Goal: Task Accomplishment & Management: Use online tool/utility

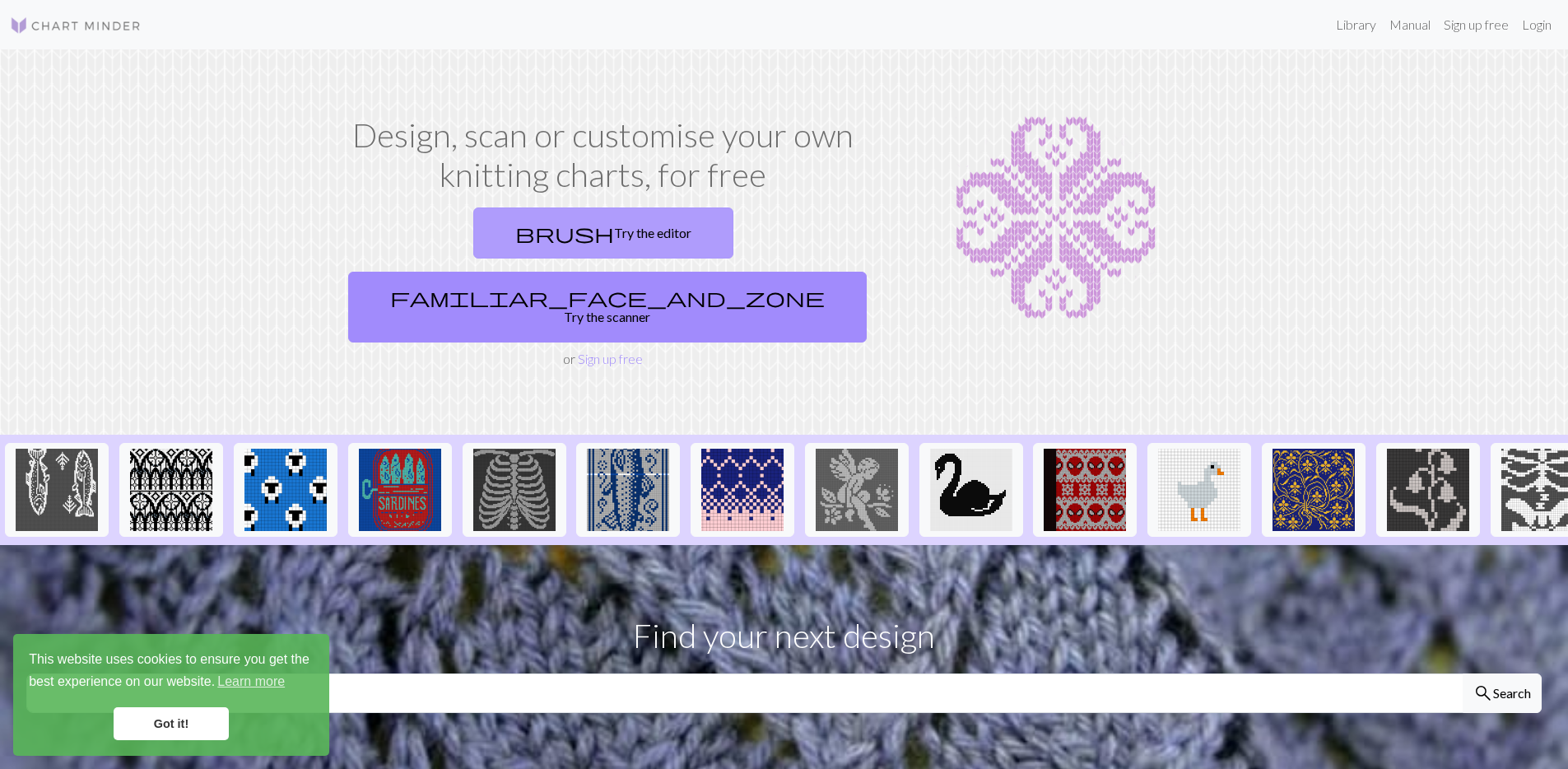
click at [516, 228] on span "brush" at bounding box center [565, 233] width 99 height 23
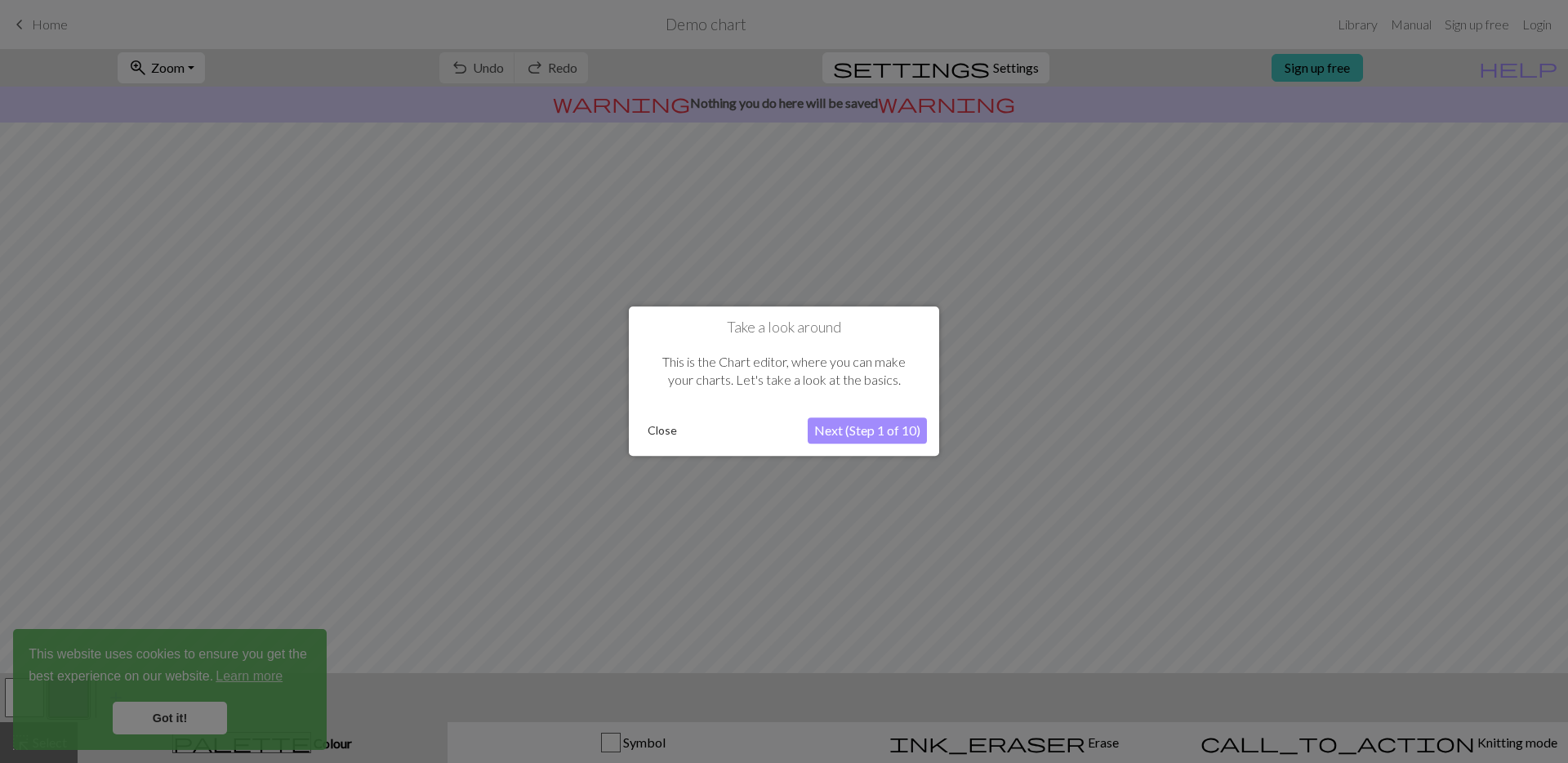
click at [844, 429] on button "Next (Step 1 of 10)" at bounding box center [866, 431] width 119 height 27
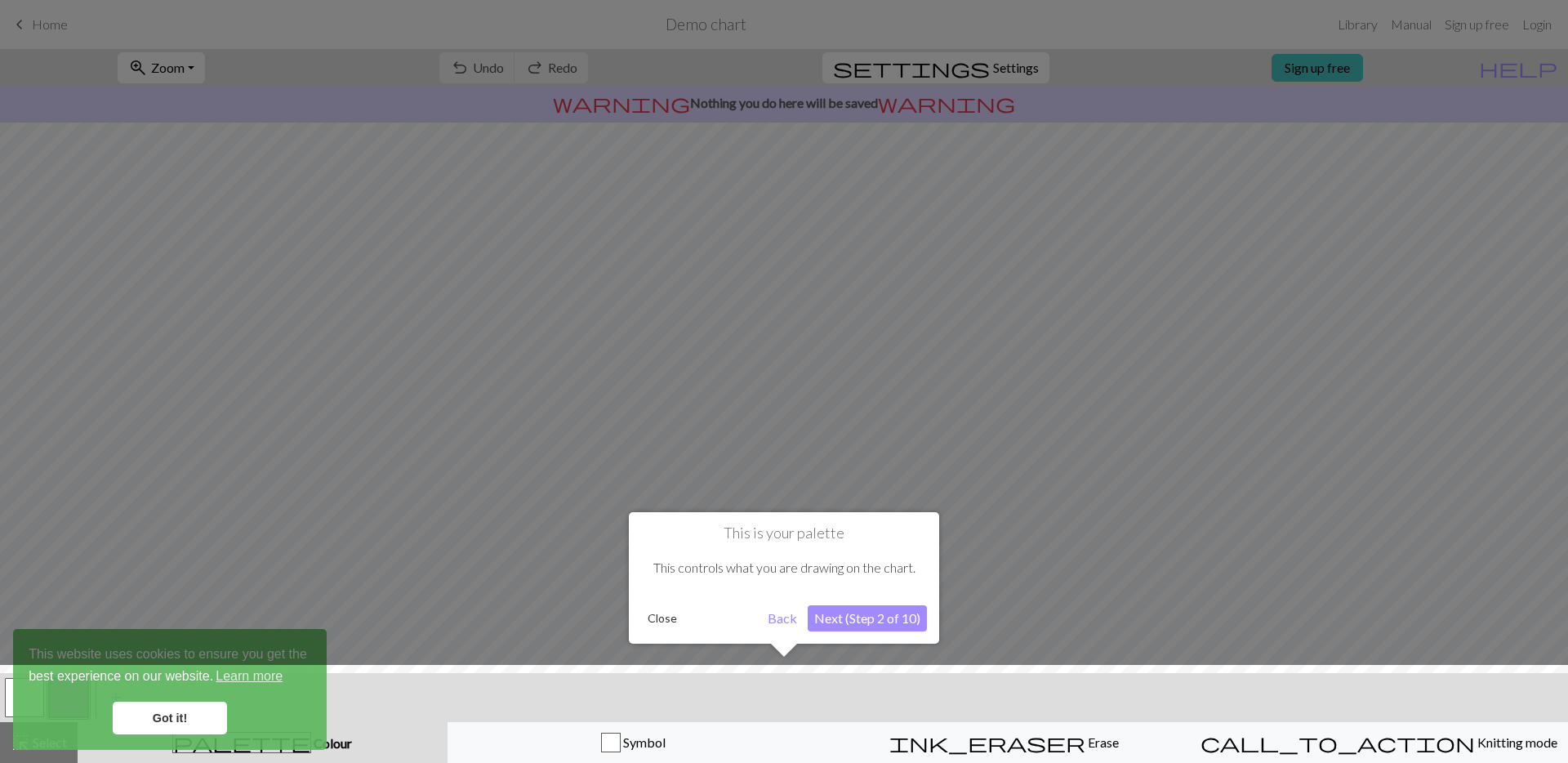
click at [864, 611] on button "Next (Step 2 of 10)" at bounding box center [866, 618] width 119 height 27
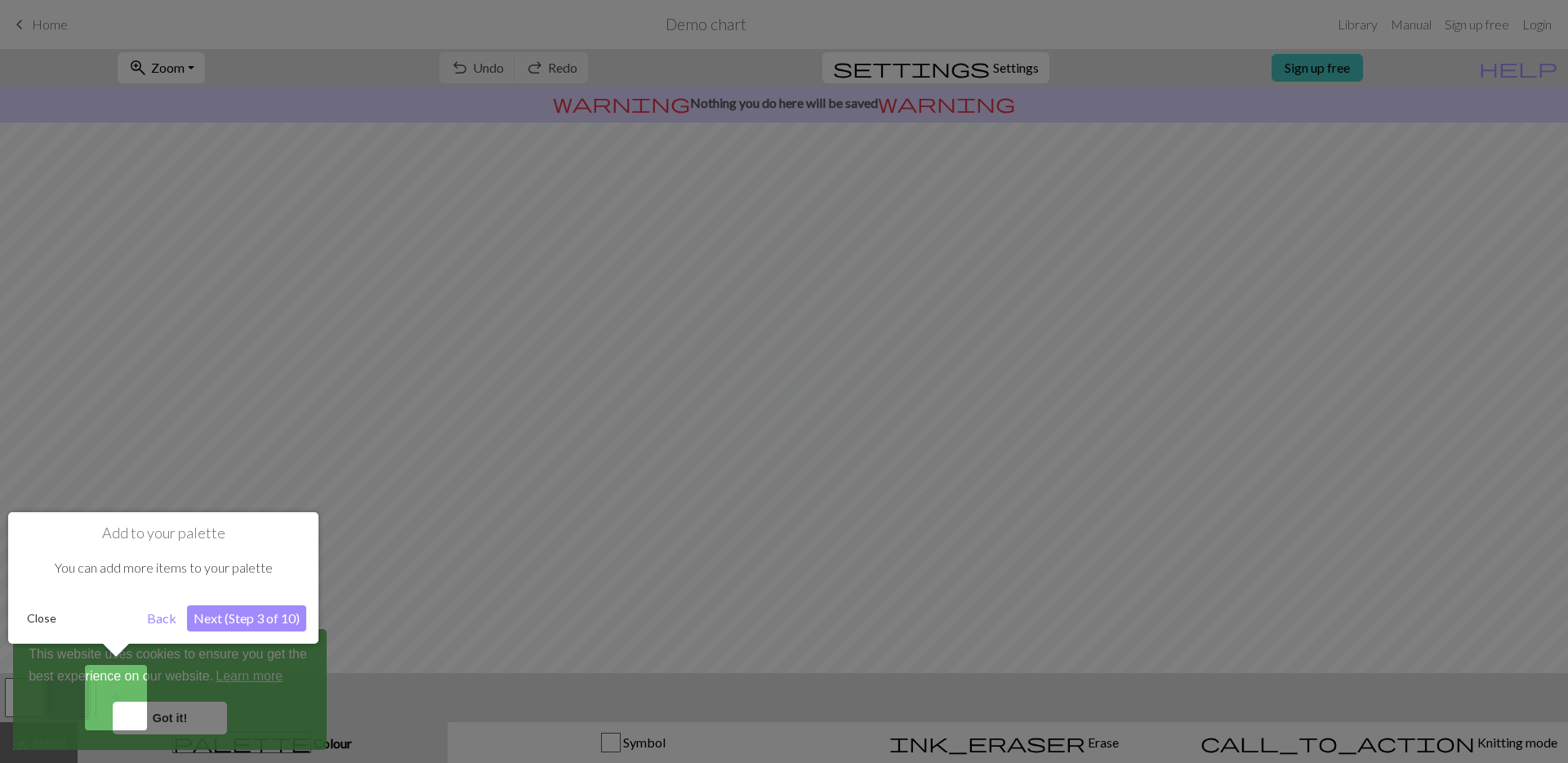
click at [229, 619] on button "Next (Step 3 of 10)" at bounding box center [245, 618] width 119 height 27
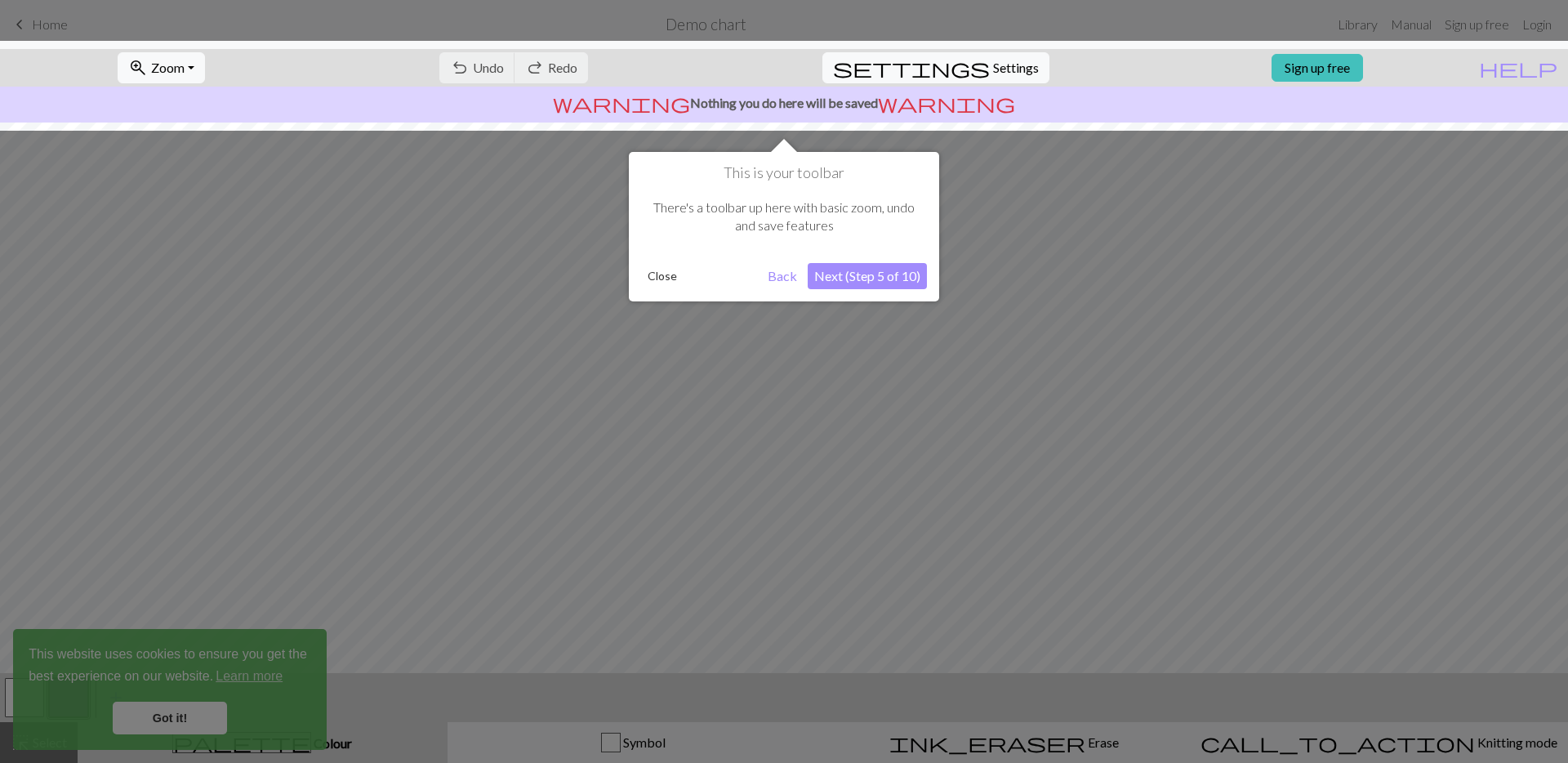
click at [863, 285] on button "Next (Step 5 of 10)" at bounding box center [866, 276] width 119 height 27
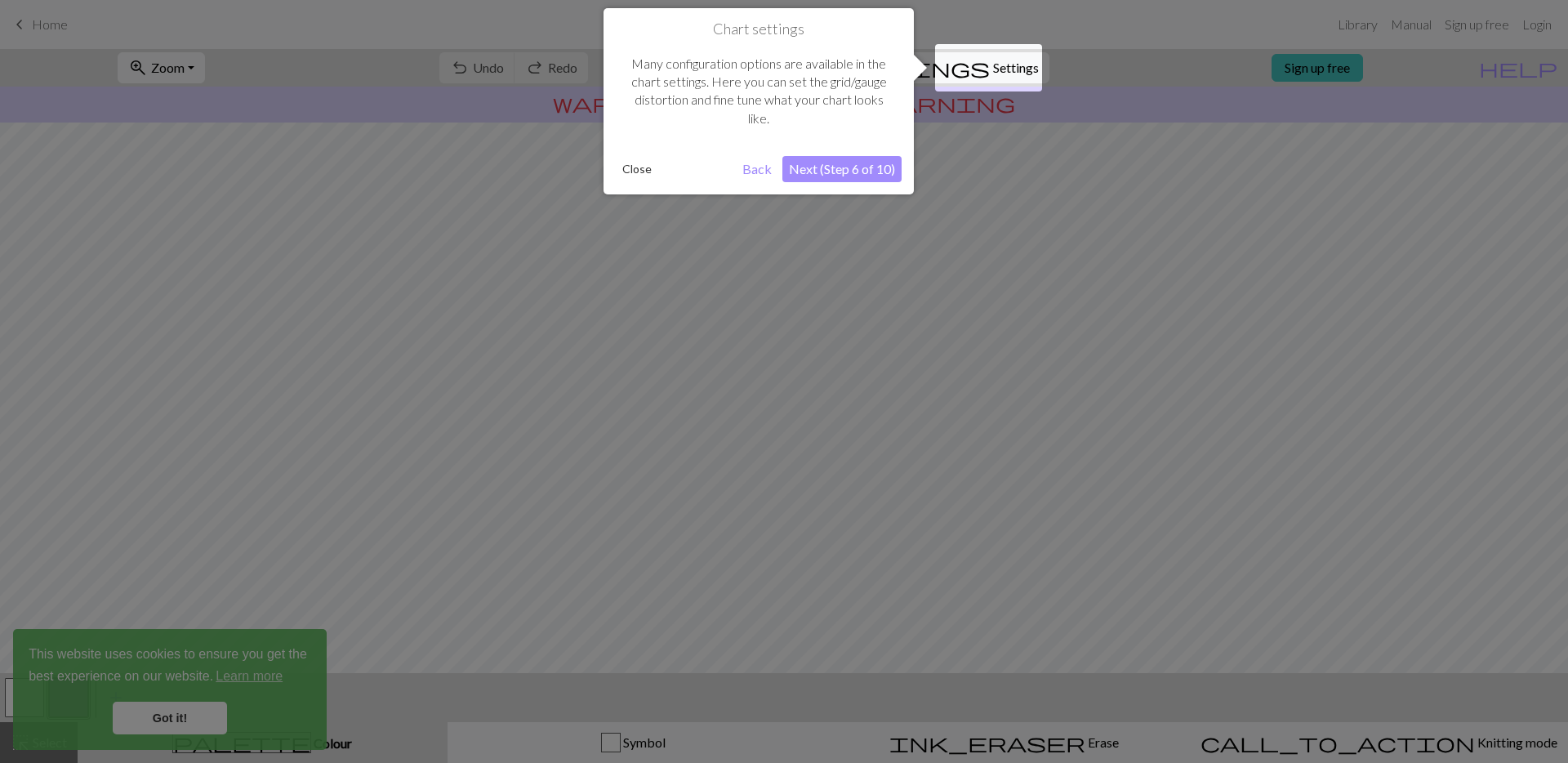
click at [861, 174] on button "Next (Step 6 of 10)" at bounding box center [841, 169] width 119 height 27
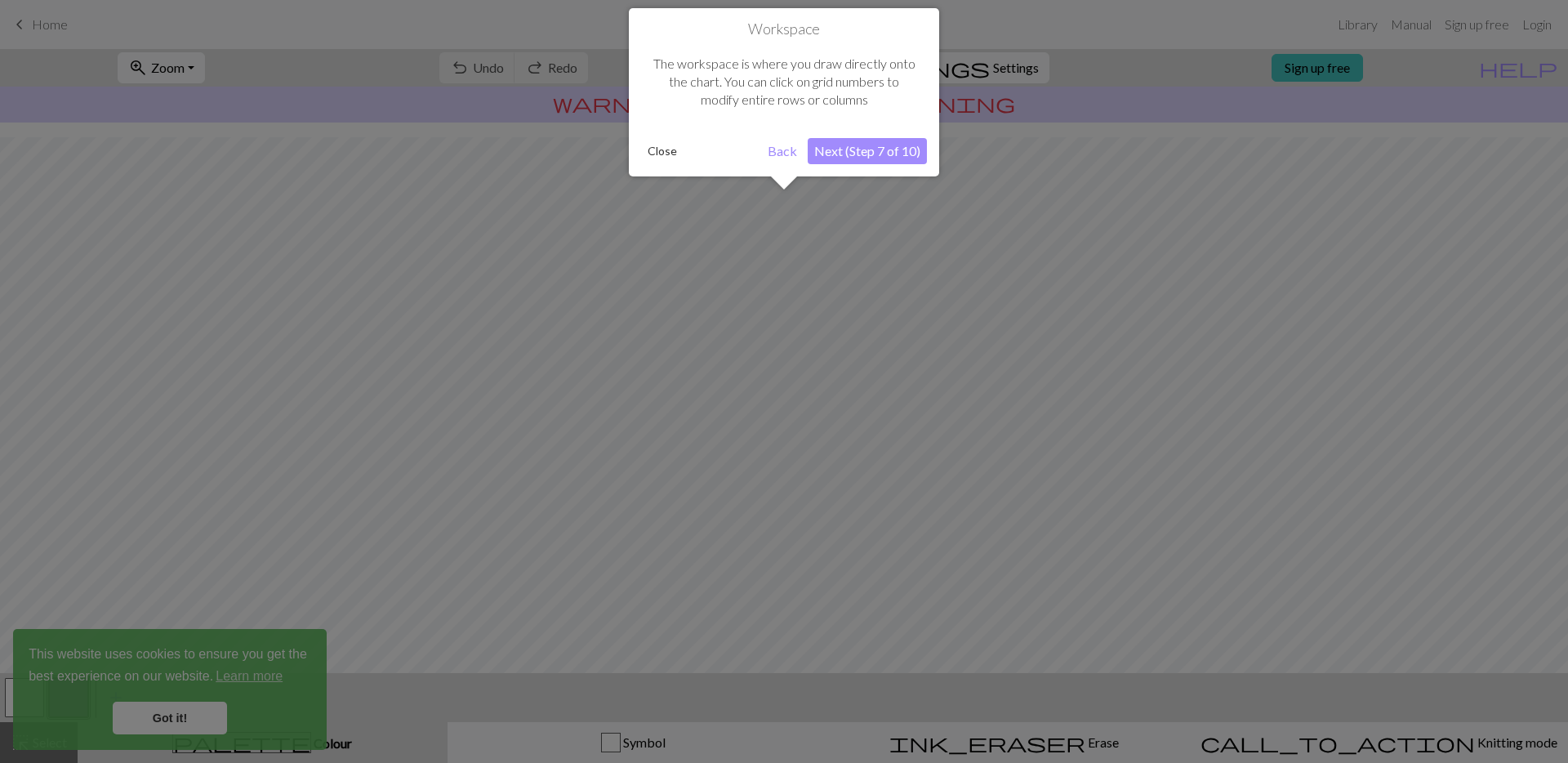
scroll to position [58, 0]
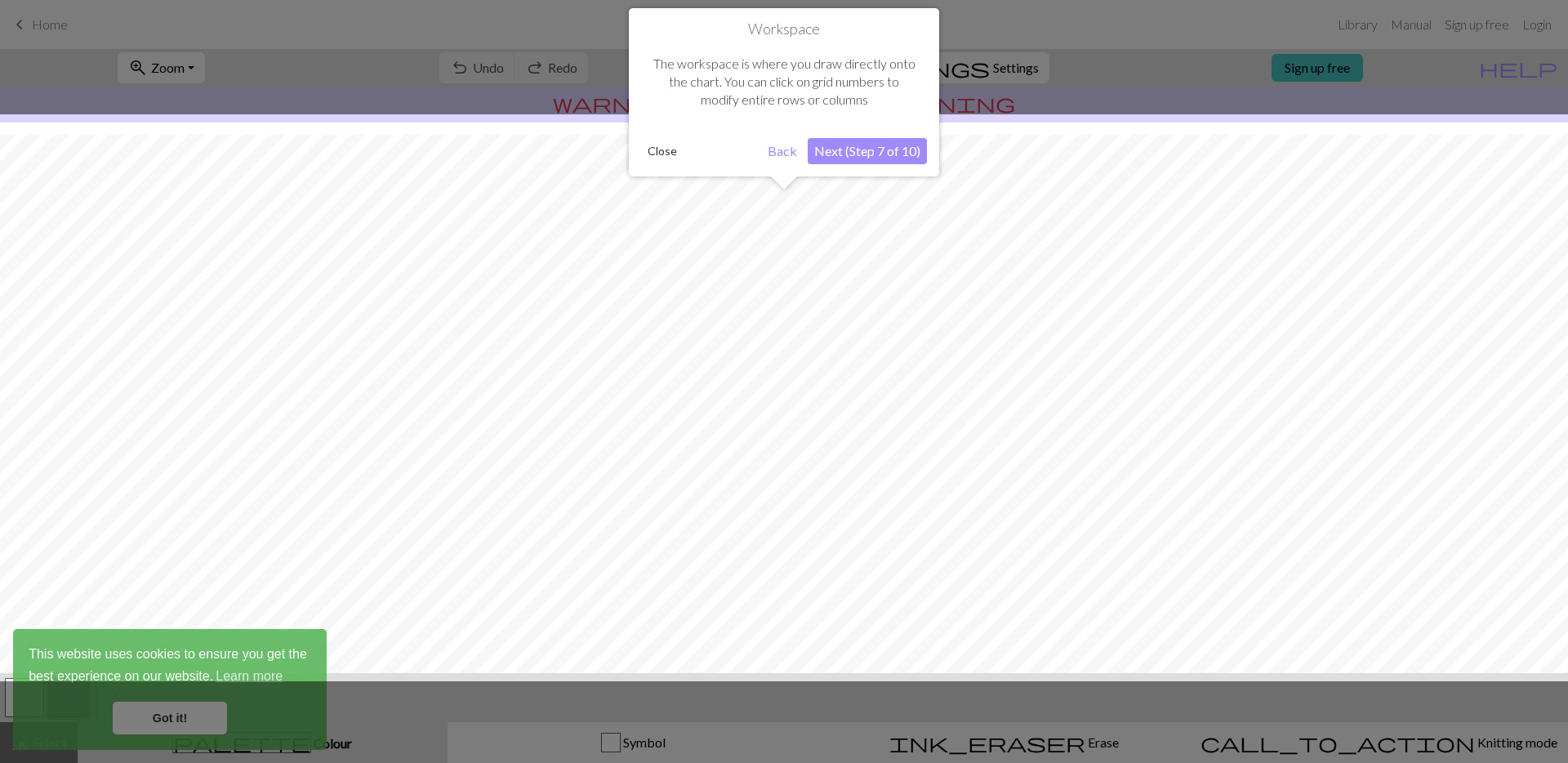
click at [870, 154] on button "Next (Step 7 of 10)" at bounding box center [866, 151] width 119 height 27
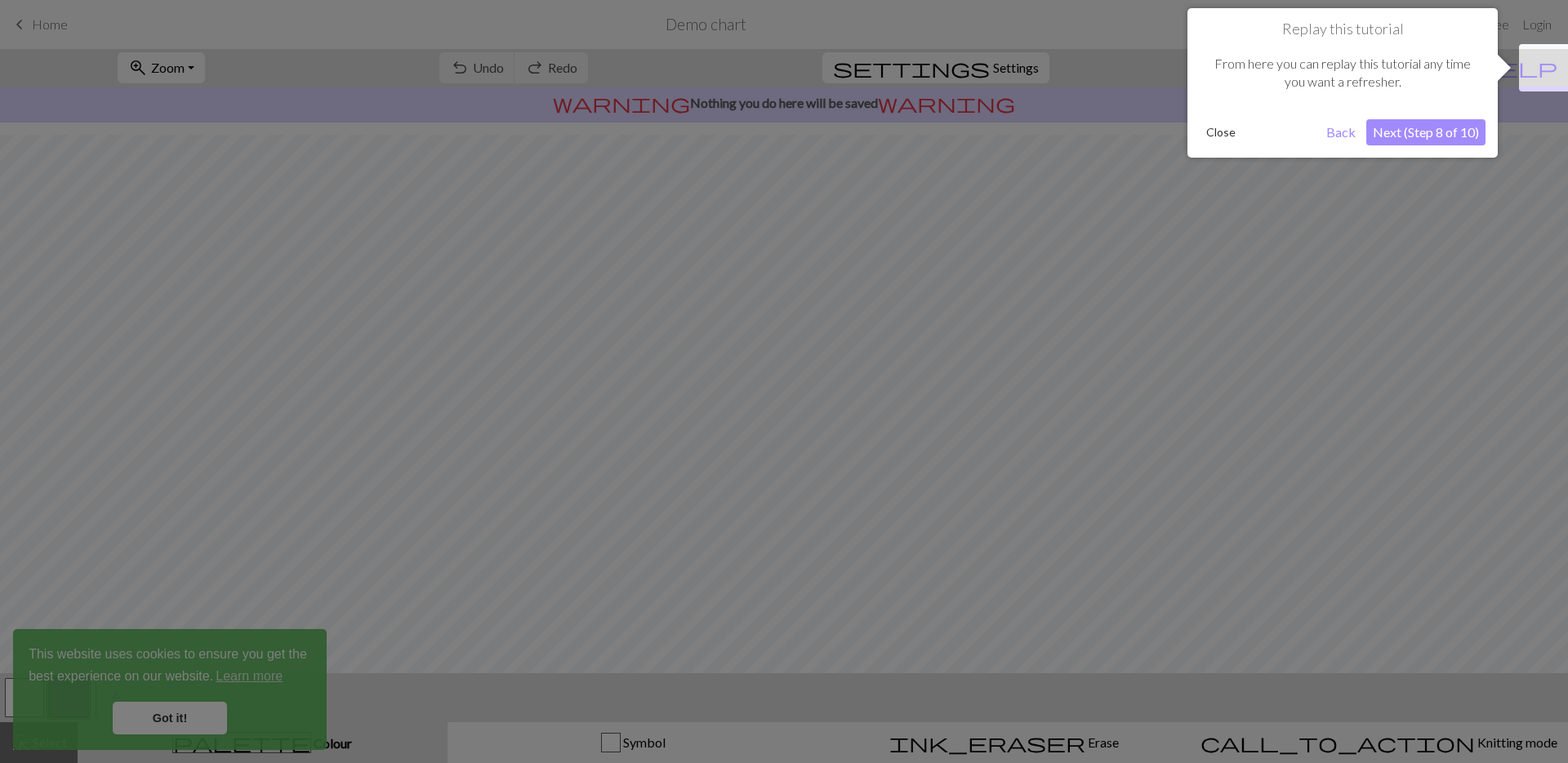
click at [1428, 135] on button "Next (Step 8 of 10)" at bounding box center [1425, 132] width 119 height 27
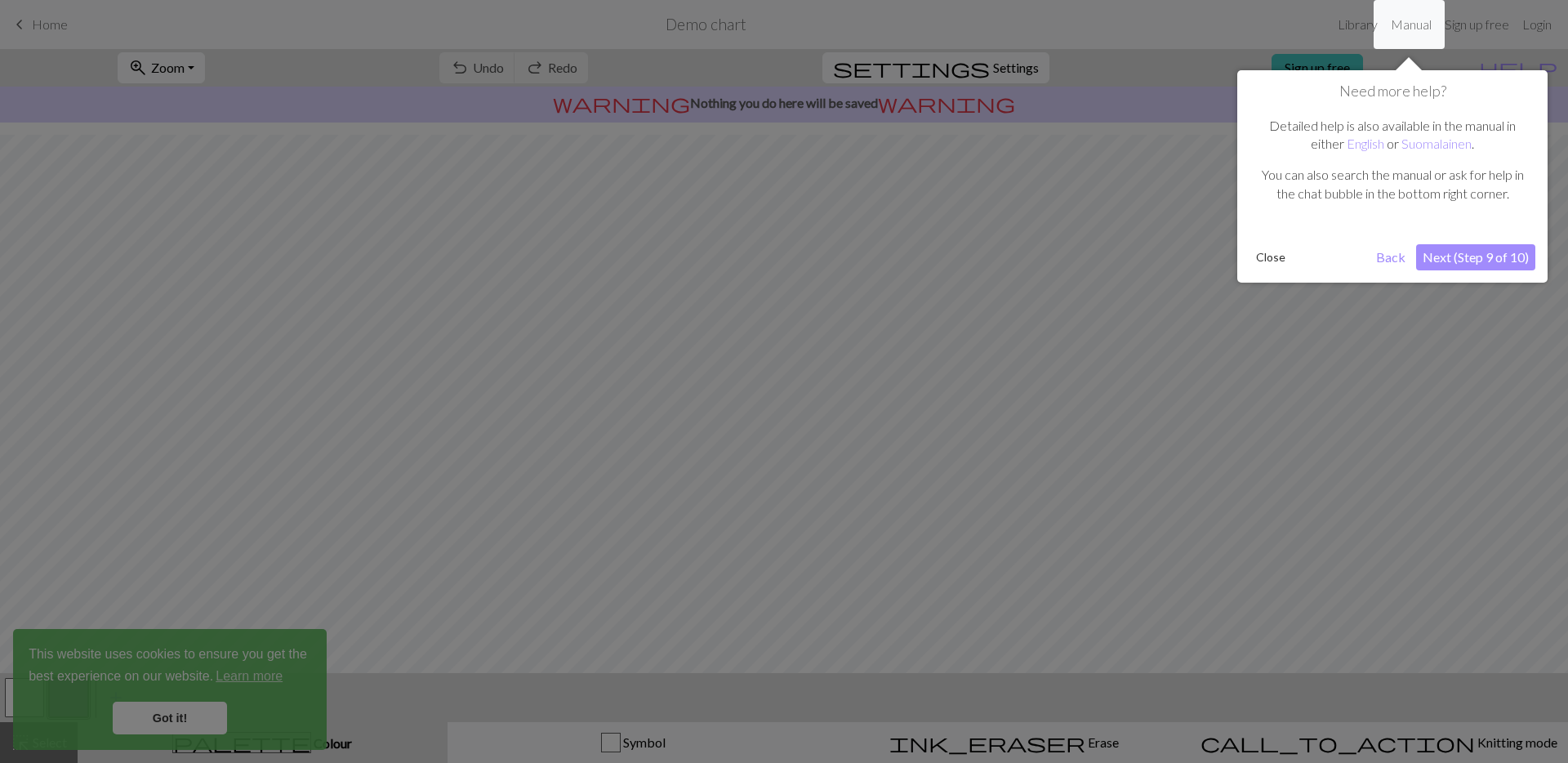
click at [1424, 259] on button "Next (Step 9 of 10)" at bounding box center [1475, 257] width 119 height 27
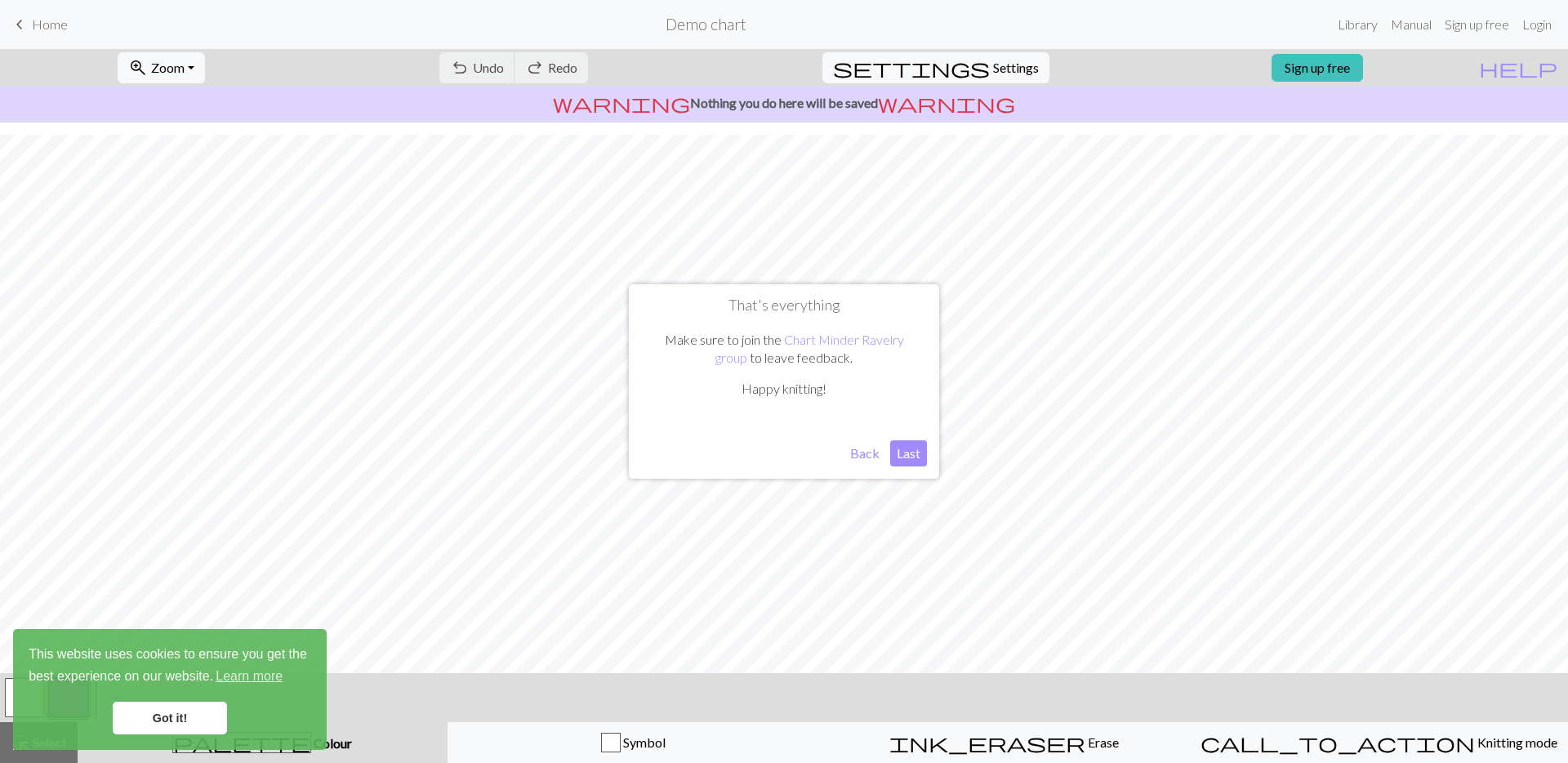
click at [919, 459] on button "Last" at bounding box center [907, 453] width 36 height 27
click at [178, 724] on link "Got it!" at bounding box center [170, 717] width 114 height 32
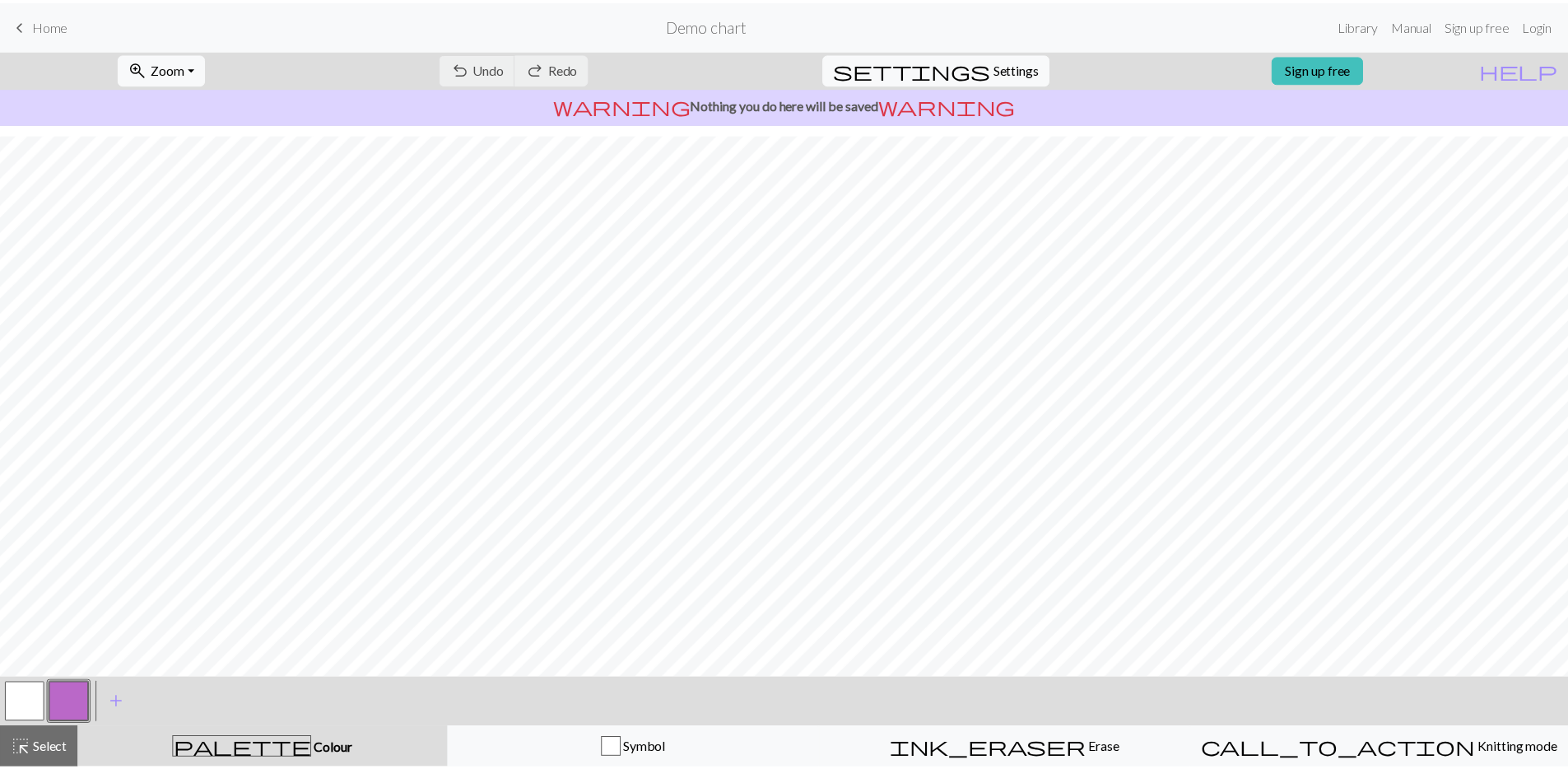
scroll to position [0, 0]
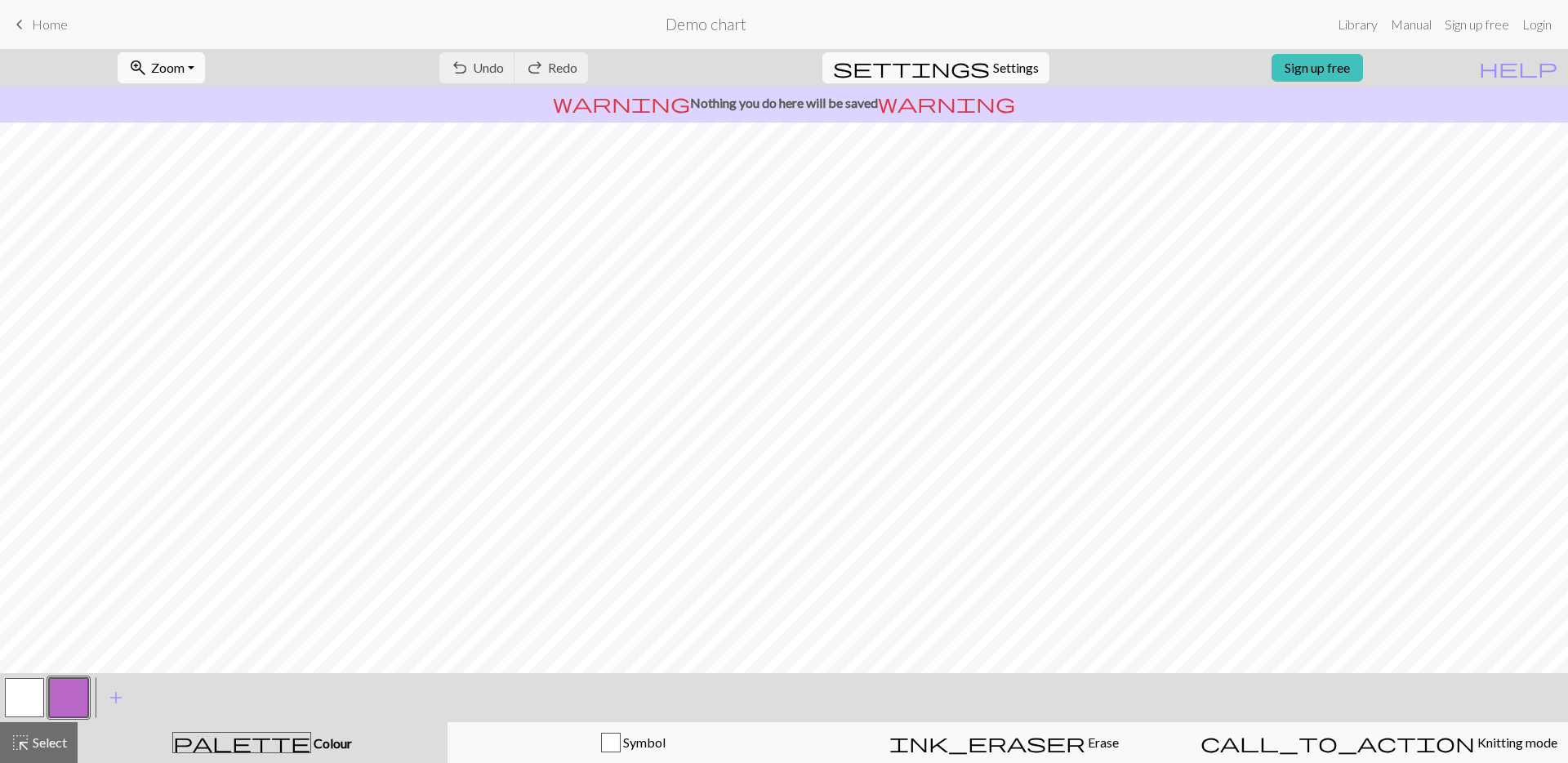
click at [52, 28] on span "Home" at bounding box center [49, 25] width 36 height 16
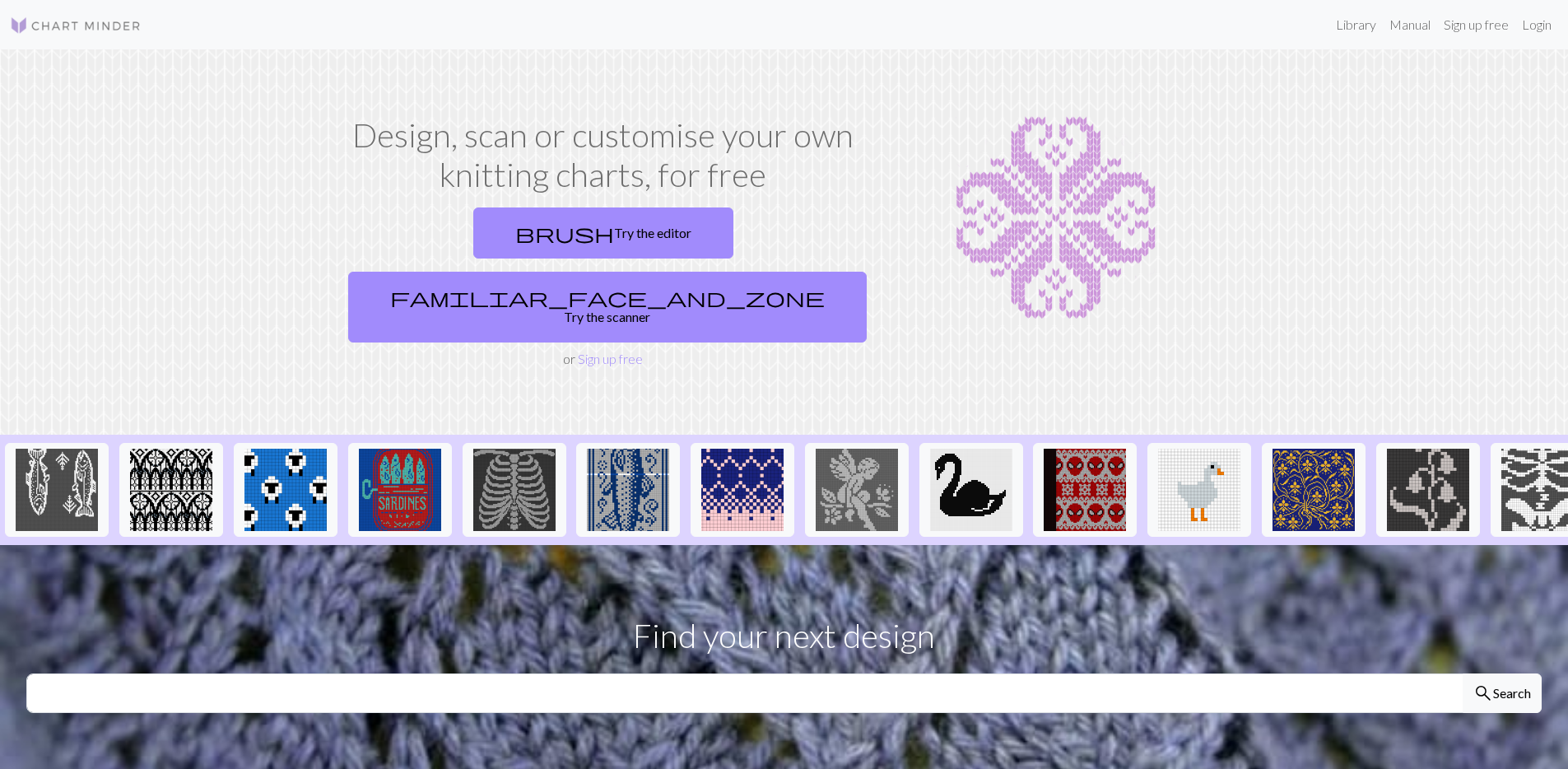
drag, startPoint x: 1253, startPoint y: 457, endPoint x: 856, endPoint y: 594, distance: 420.0
click at [871, 525] on div "Design, scan or customise your own knitting charts, for free brush Try the edit…" at bounding box center [784, 781] width 1568 height 1463
click at [544, 237] on link "brush Try the editor" at bounding box center [603, 234] width 260 height 51
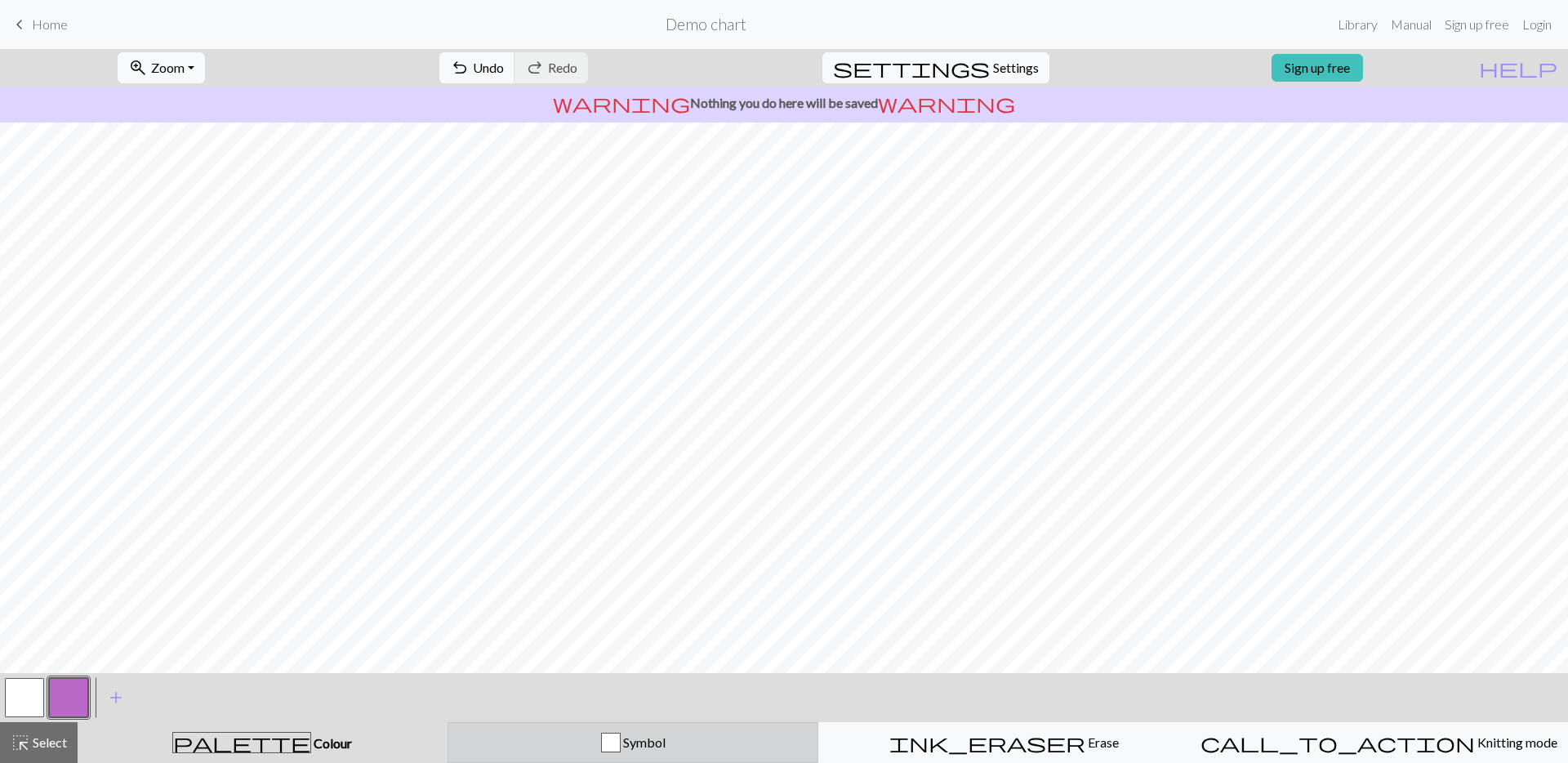
click at [619, 741] on div "button" at bounding box center [611, 742] width 20 height 20
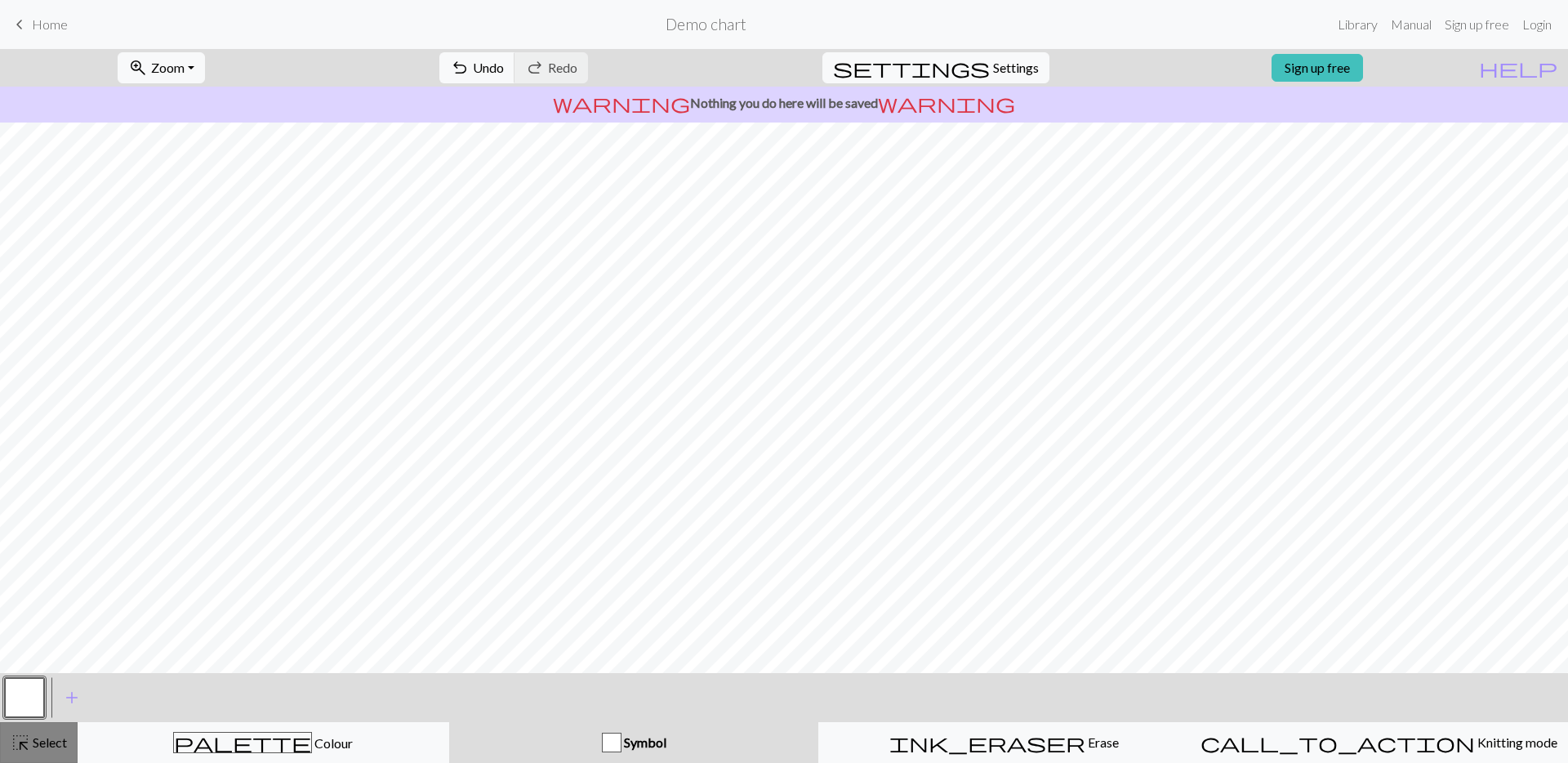
click at [38, 741] on span "Select" at bounding box center [48, 742] width 36 height 16
click at [41, 742] on span "Select" at bounding box center [48, 742] width 36 height 16
click at [27, 696] on button "button" at bounding box center [25, 697] width 39 height 39
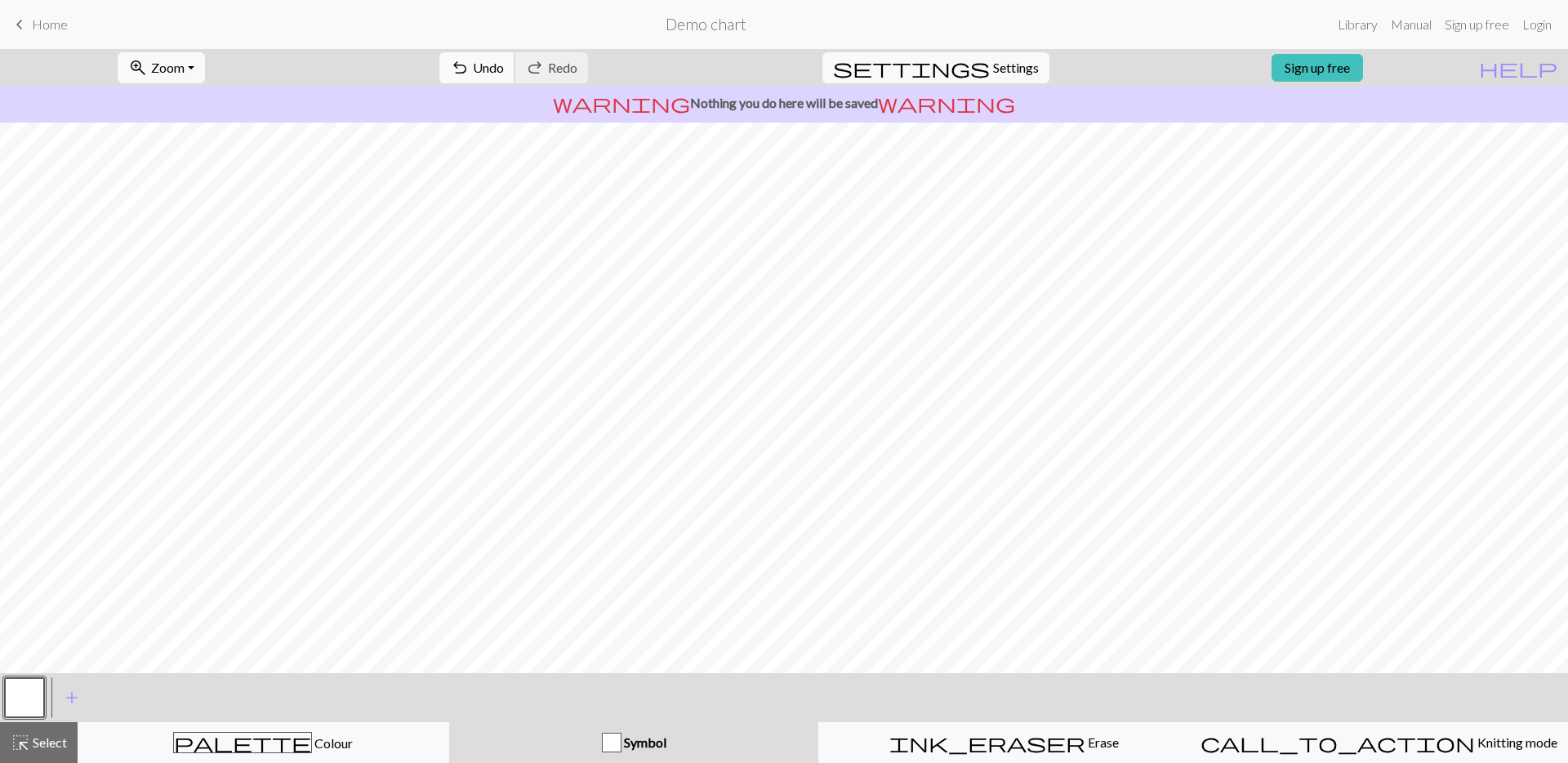
click at [504, 68] on span "Undo" at bounding box center [489, 68] width 31 height 16
click at [551, 68] on div "undo Undo Undo redo Redo Redo" at bounding box center [514, 68] width 173 height 37
click at [1346, 66] on link "Sign up free" at bounding box center [1317, 68] width 91 height 27
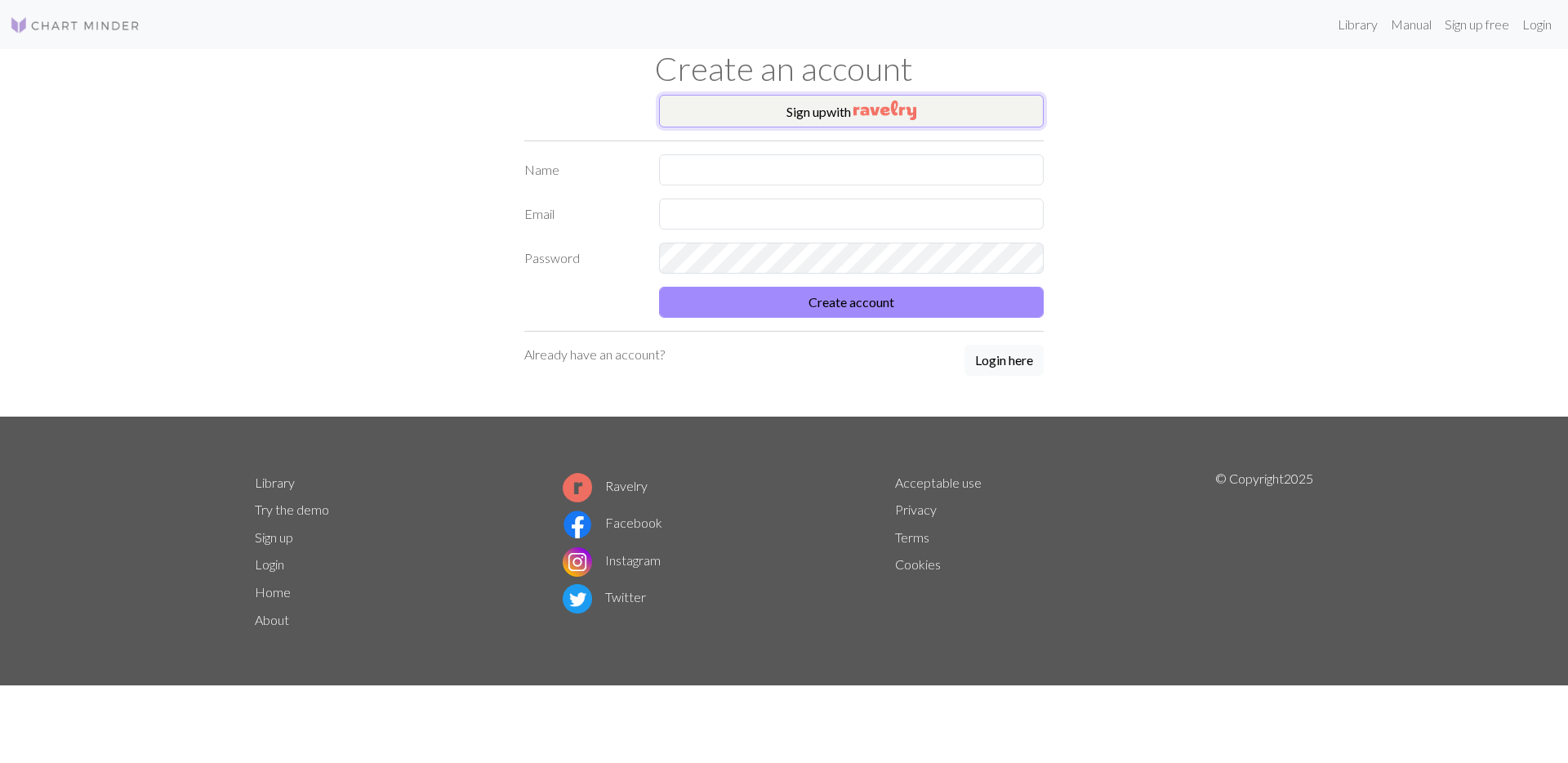
click at [823, 109] on button "Sign up with" at bounding box center [851, 110] width 385 height 32
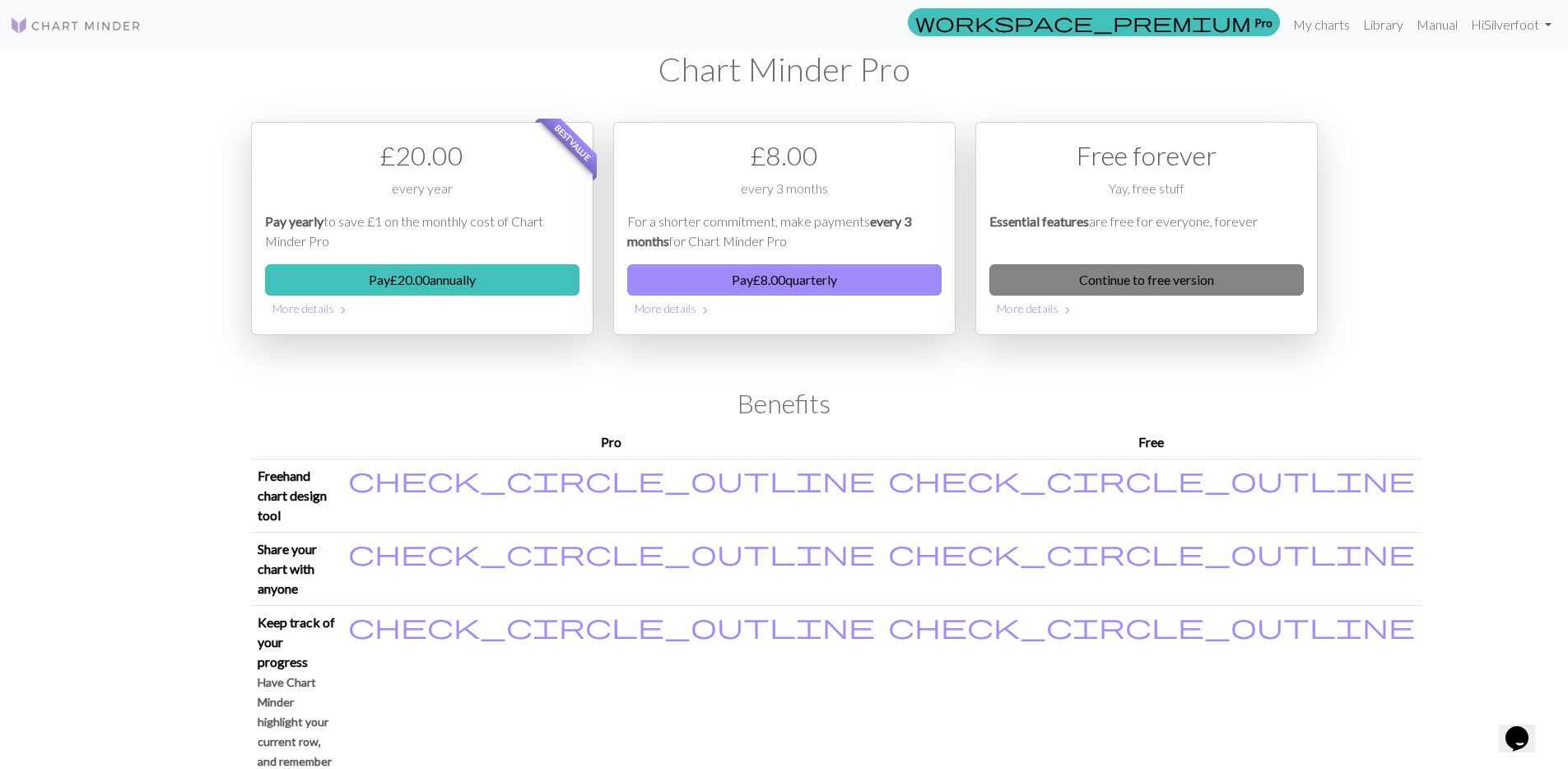
click at [1097, 276] on link "Continue to free version" at bounding box center [1147, 280] width 315 height 32
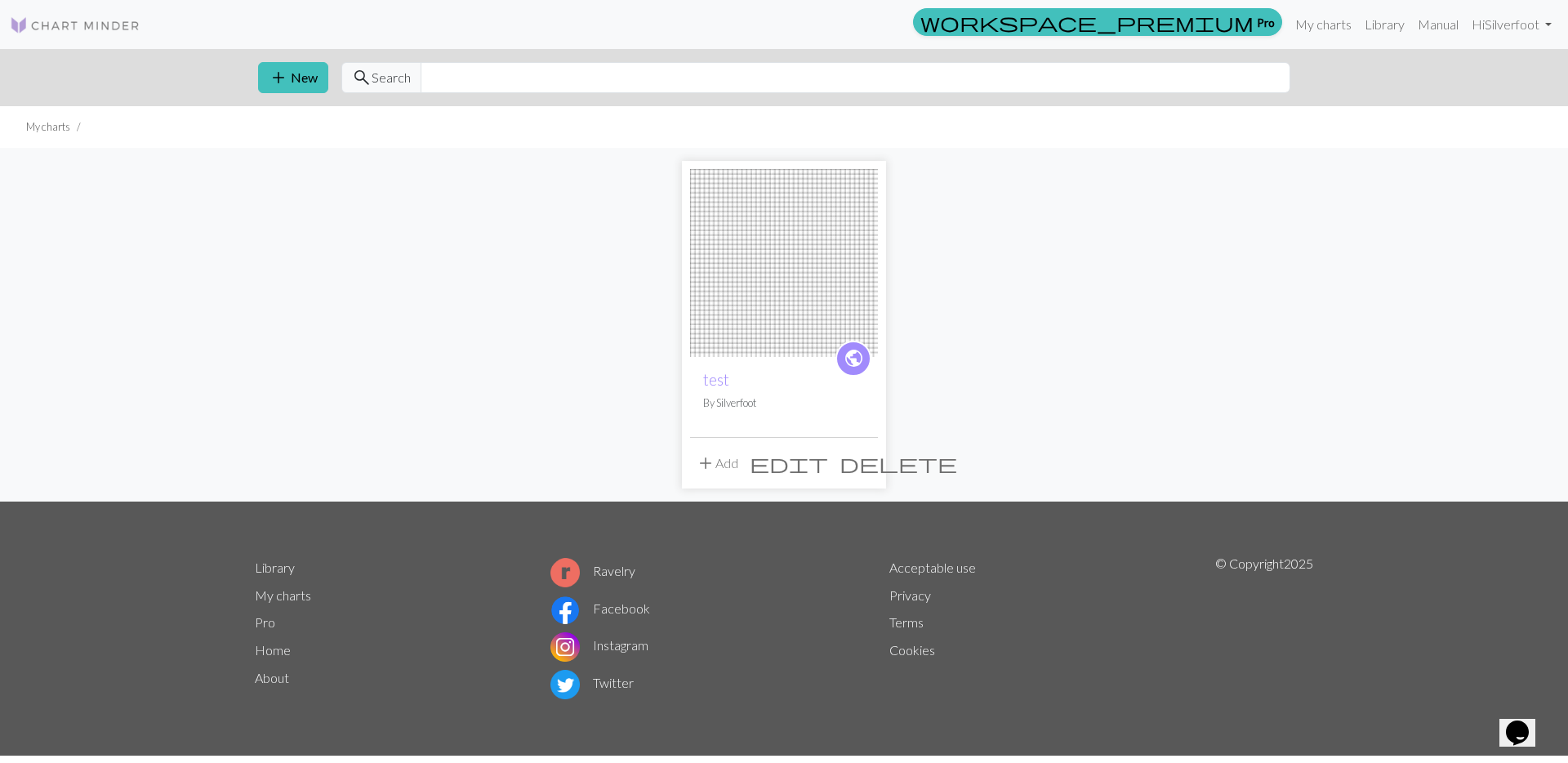
click at [828, 463] on span "edit" at bounding box center [788, 463] width 79 height 23
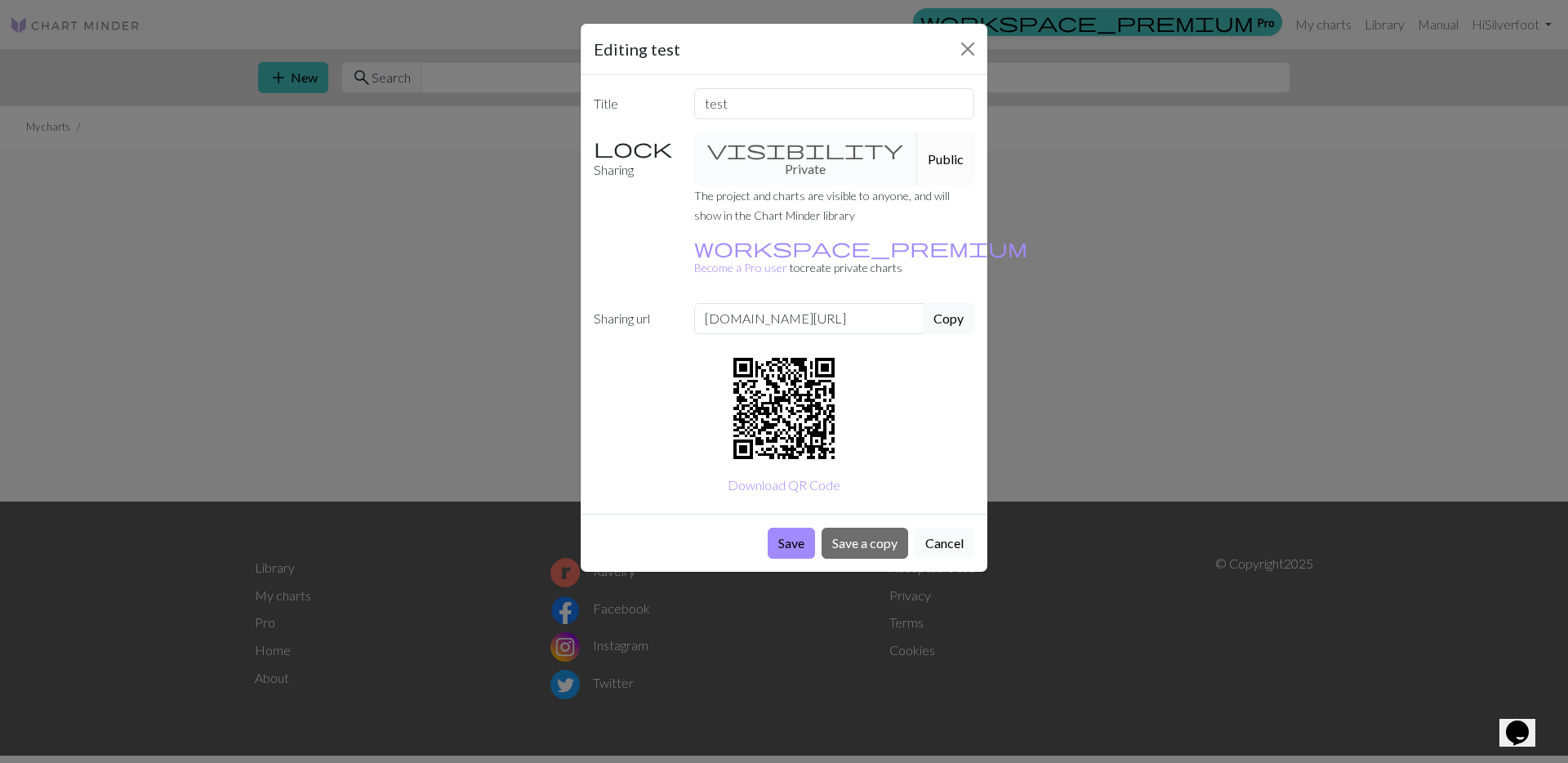
click at [958, 527] on button "Cancel" at bounding box center [944, 543] width 60 height 31
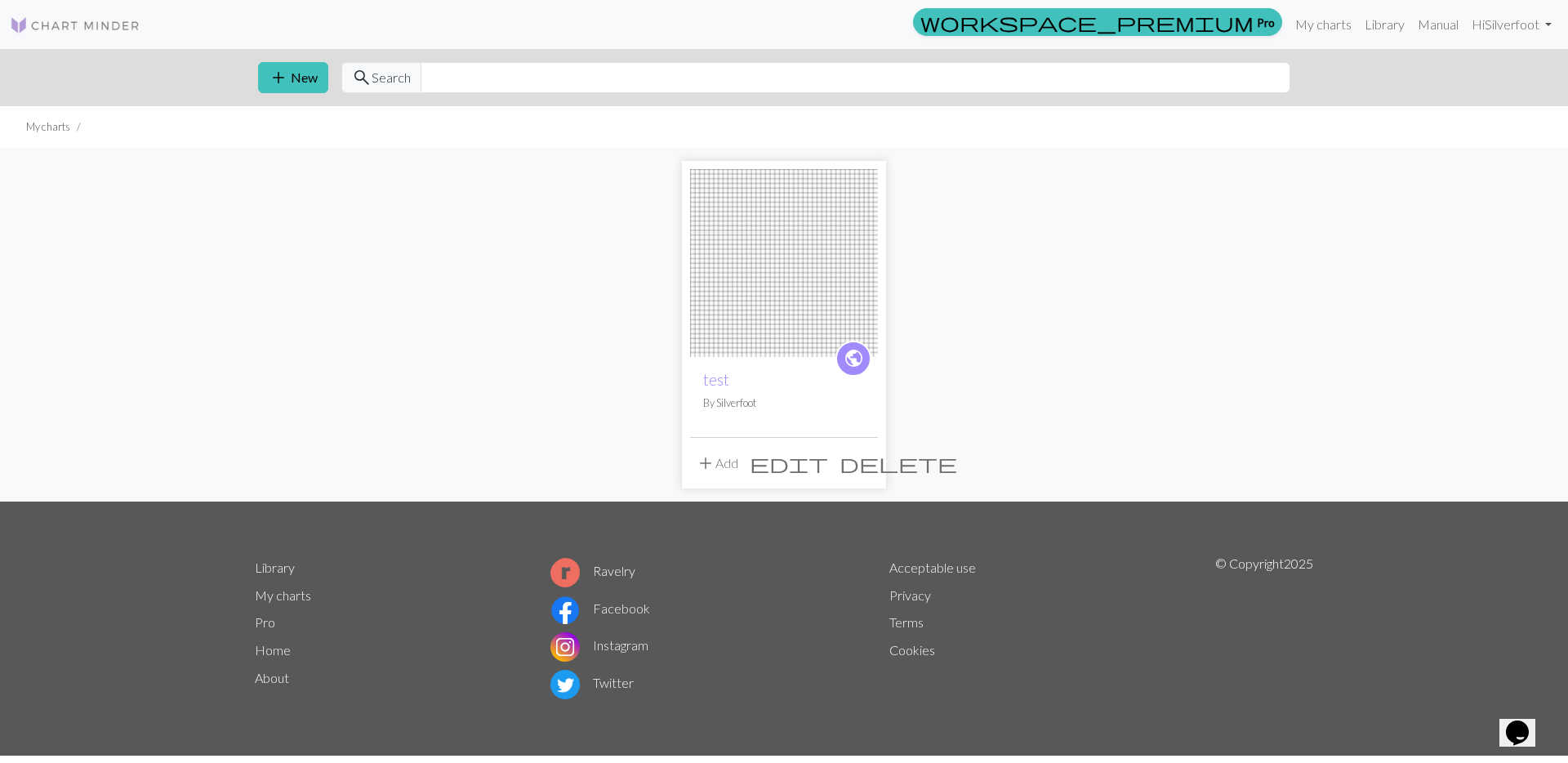
click at [845, 356] on span "public" at bounding box center [853, 358] width 21 height 26
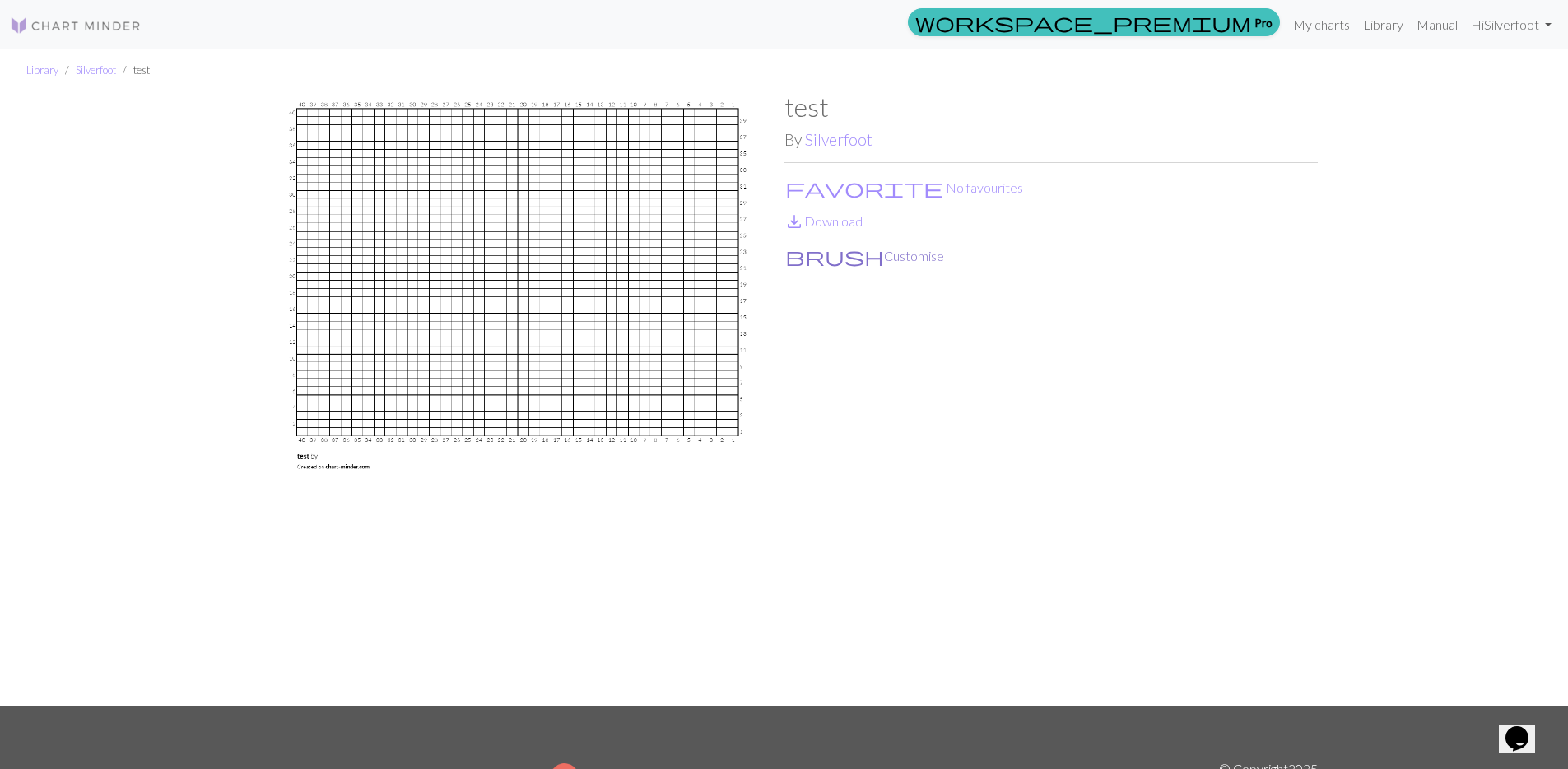
click at [826, 259] on button "brush Customise" at bounding box center [865, 256] width 160 height 22
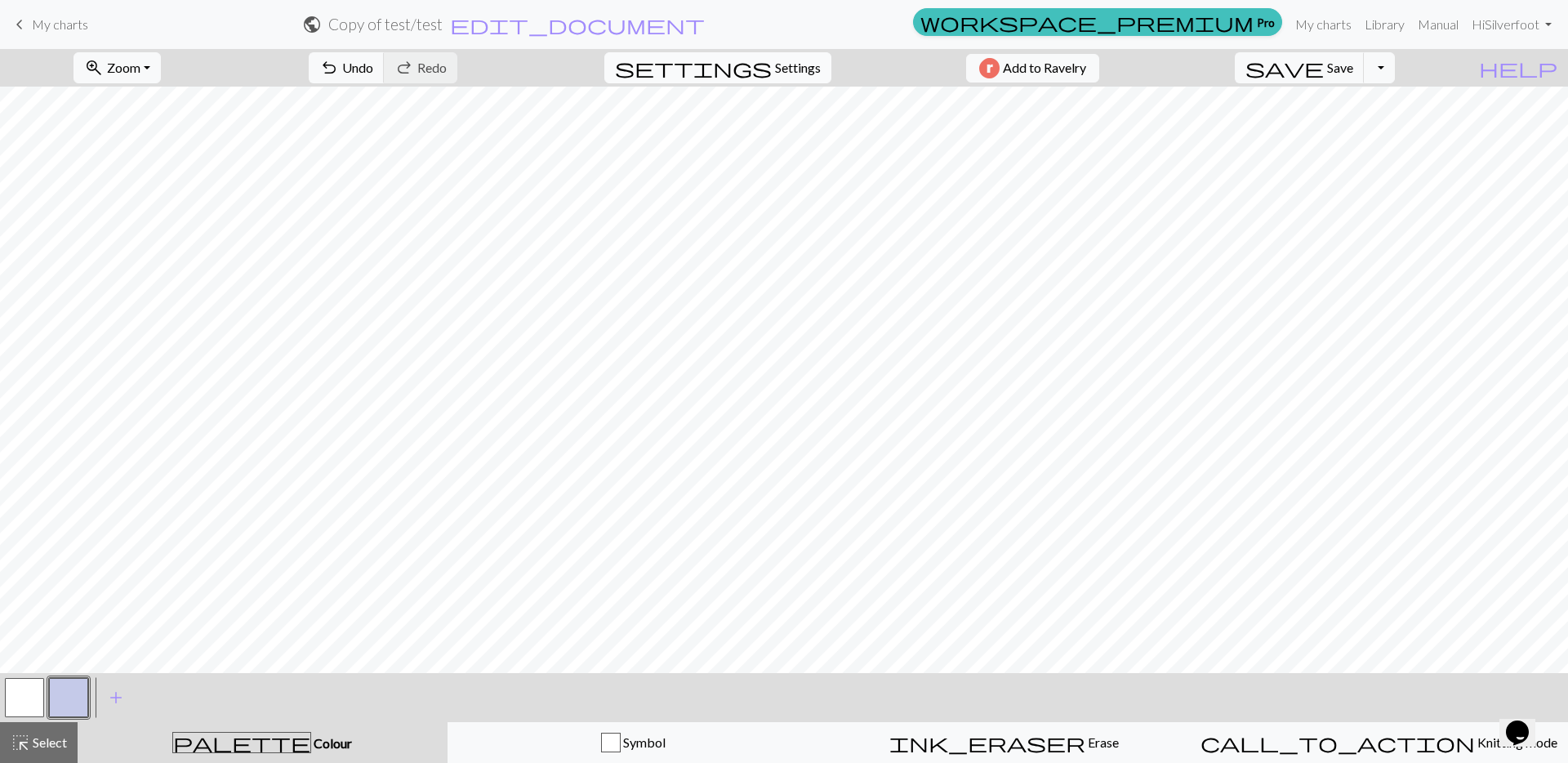
click at [781, 75] on span "Settings" at bounding box center [797, 68] width 46 height 20
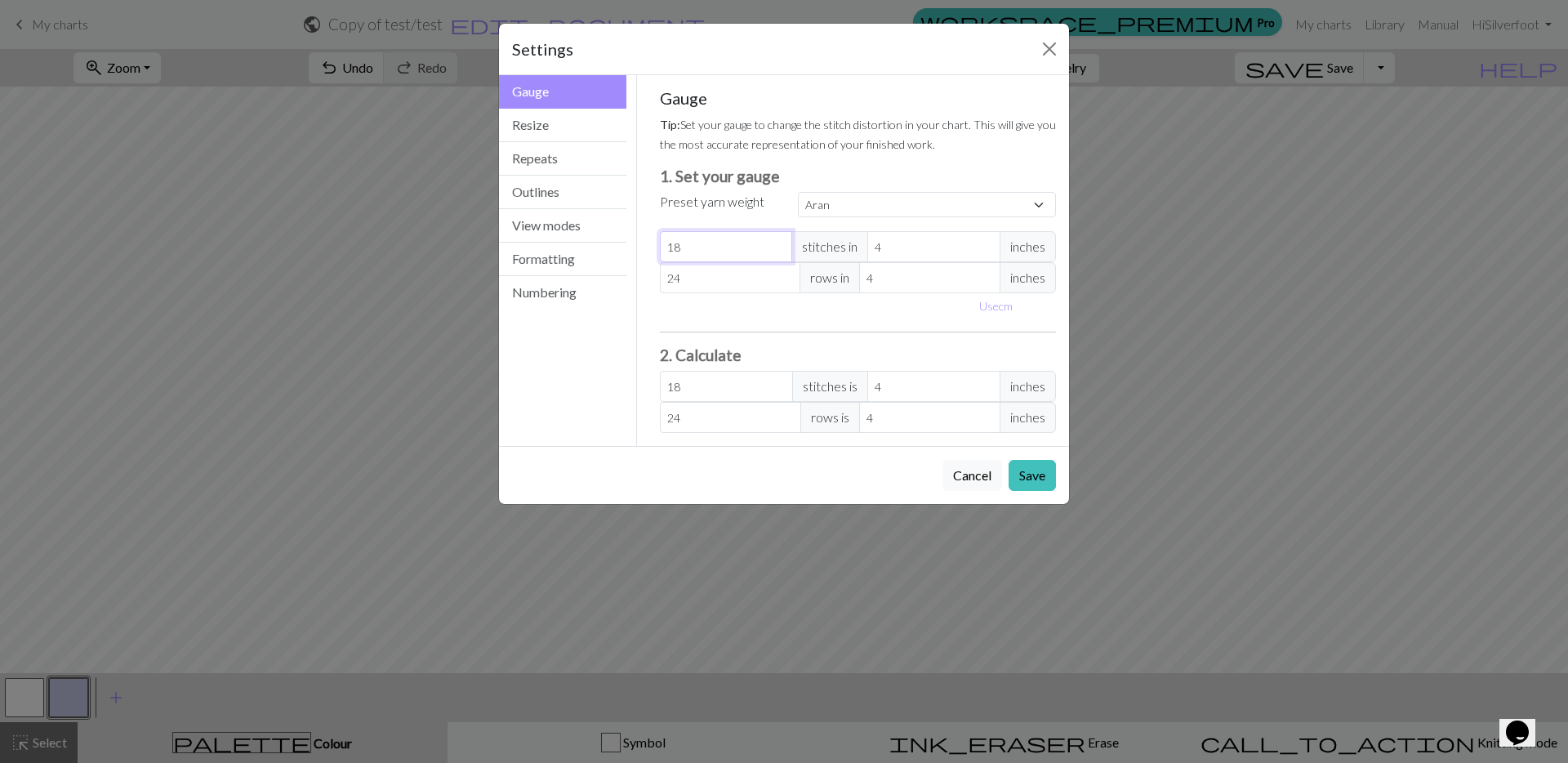
select select "custom"
type input "17"
click at [777, 249] on input "17" at bounding box center [727, 246] width 134 height 31
type input "16"
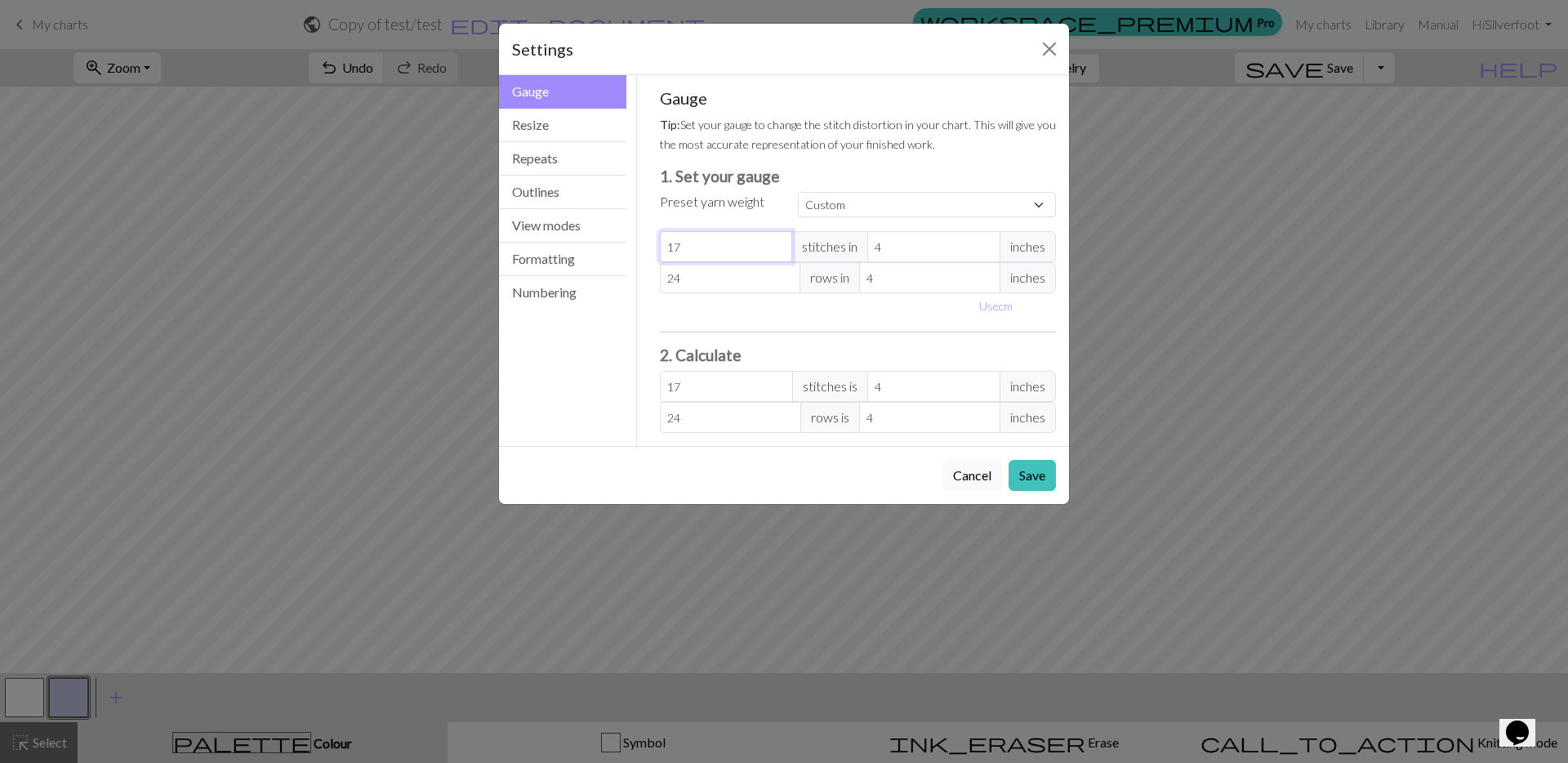
type input "16"
click at [777, 249] on input "16" at bounding box center [727, 246] width 134 height 31
type input "15"
click at [777, 249] on input "15" at bounding box center [727, 246] width 134 height 31
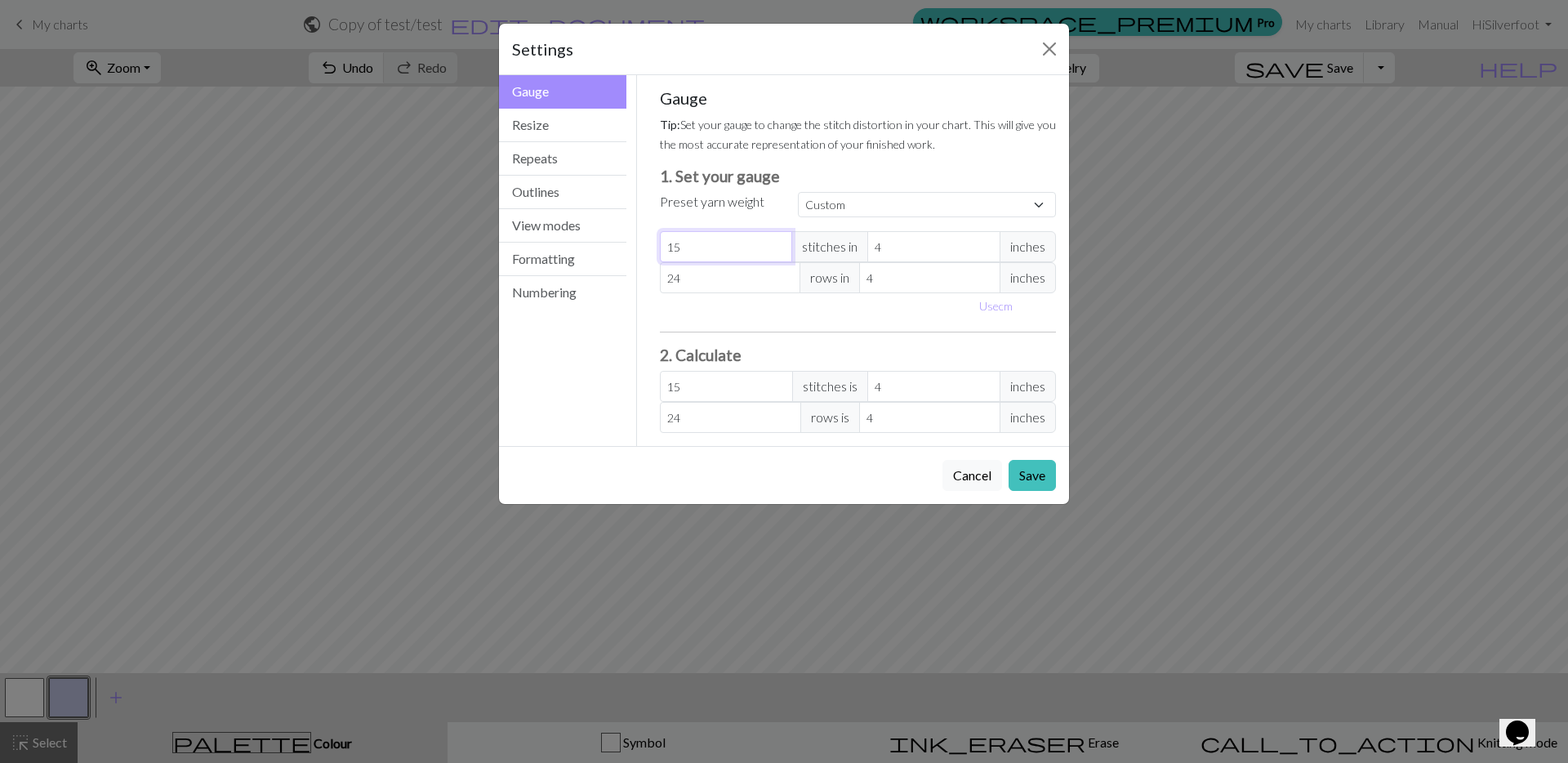
type input "14"
click at [777, 249] on input "14" at bounding box center [727, 246] width 134 height 31
type input "15"
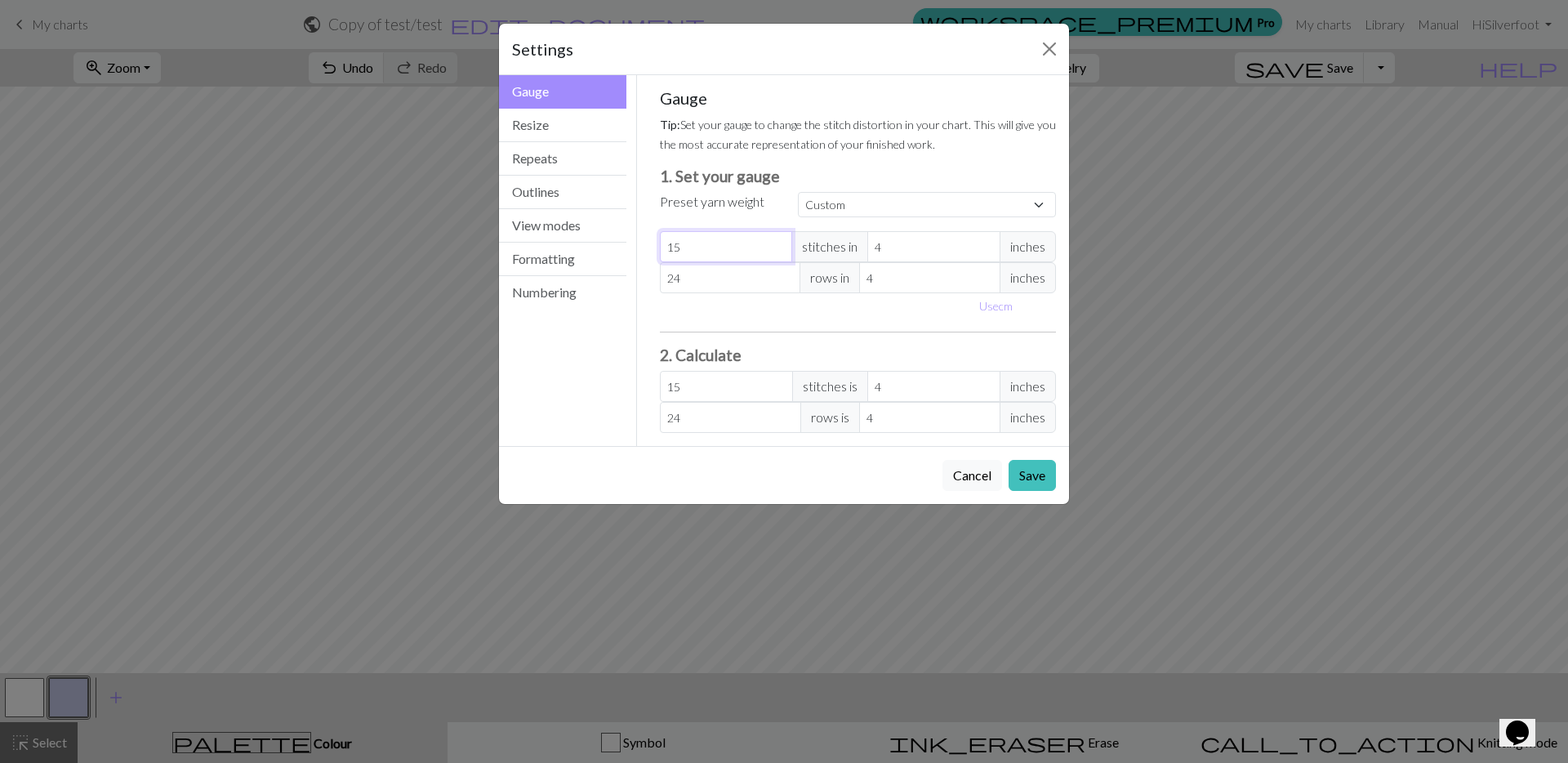
click at [777, 241] on input "15" at bounding box center [727, 246] width 134 height 31
type input "16"
click at [777, 241] on input "16" at bounding box center [727, 246] width 134 height 31
type input "17"
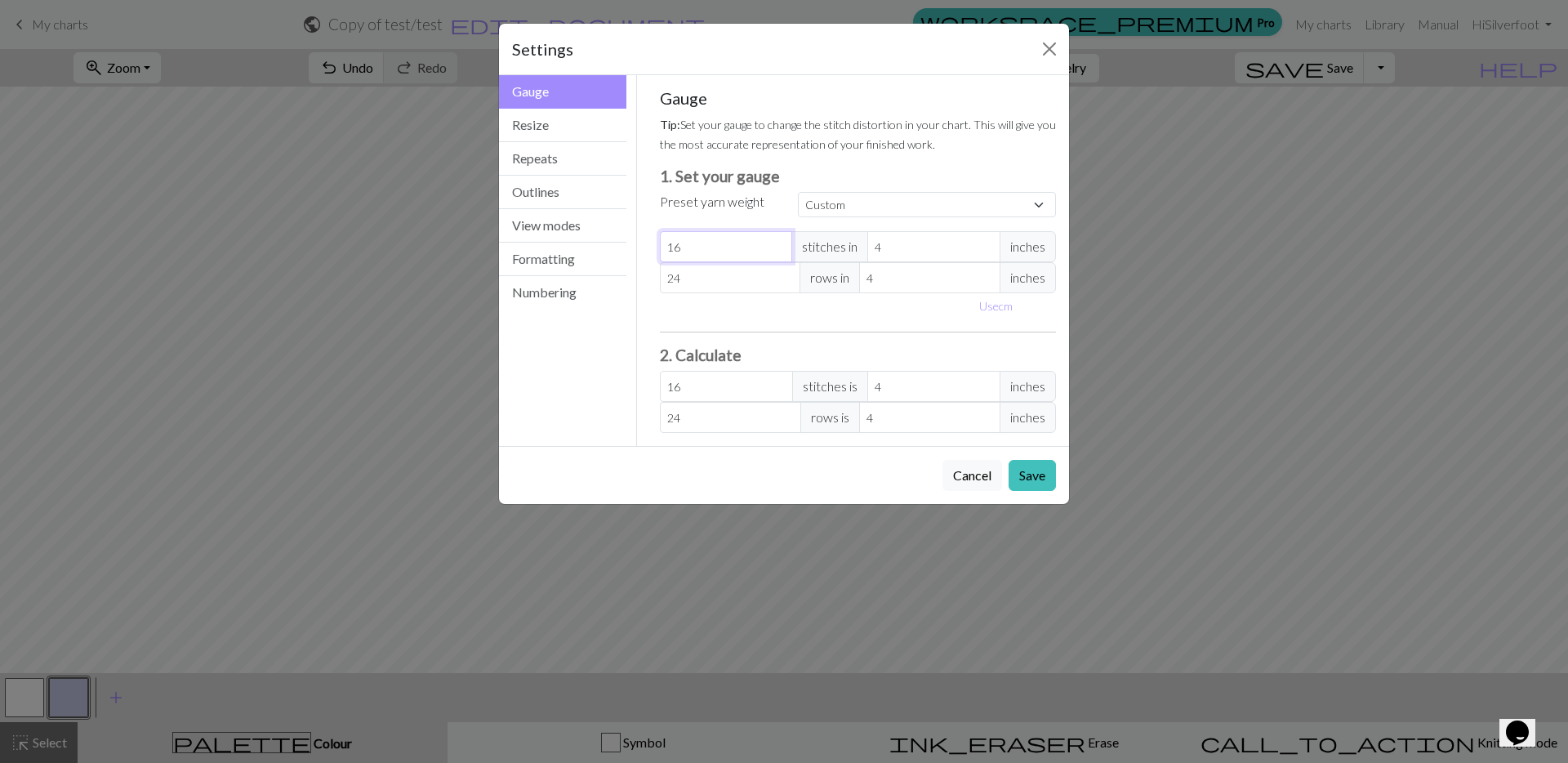
type input "17"
click at [777, 241] on input "17" at bounding box center [727, 246] width 134 height 31
type input "18"
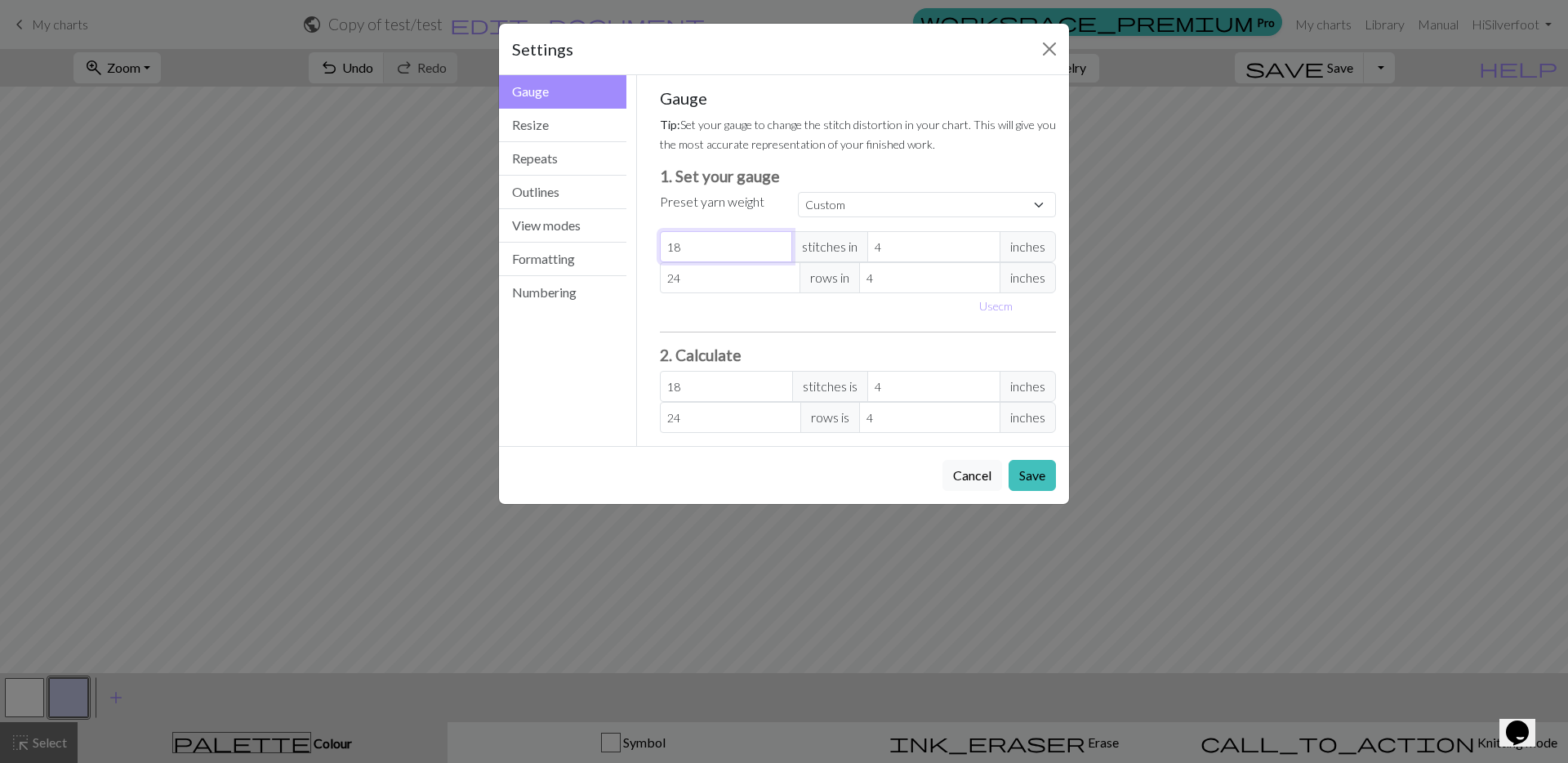
click at [777, 241] on input "18" at bounding box center [727, 246] width 134 height 31
click at [910, 246] on input "4" at bounding box center [934, 246] width 134 height 31
click at [911, 246] on input "4" at bounding box center [934, 246] width 134 height 31
type input "5"
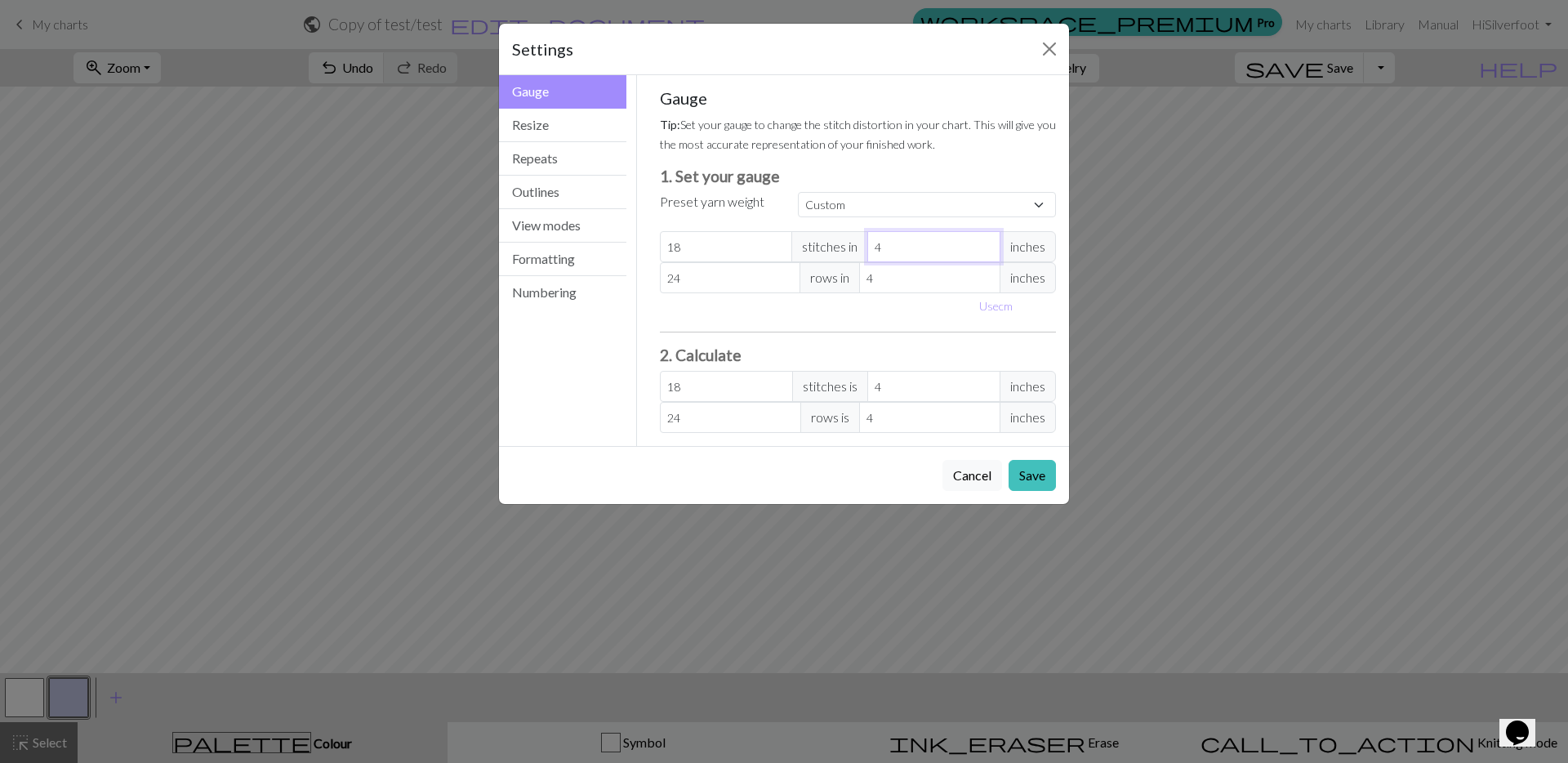
type input "14.4"
click at [982, 241] on input "5" at bounding box center [934, 246] width 134 height 31
type input "6"
type input "12"
click at [982, 241] on input "6" at bounding box center [934, 246] width 134 height 31
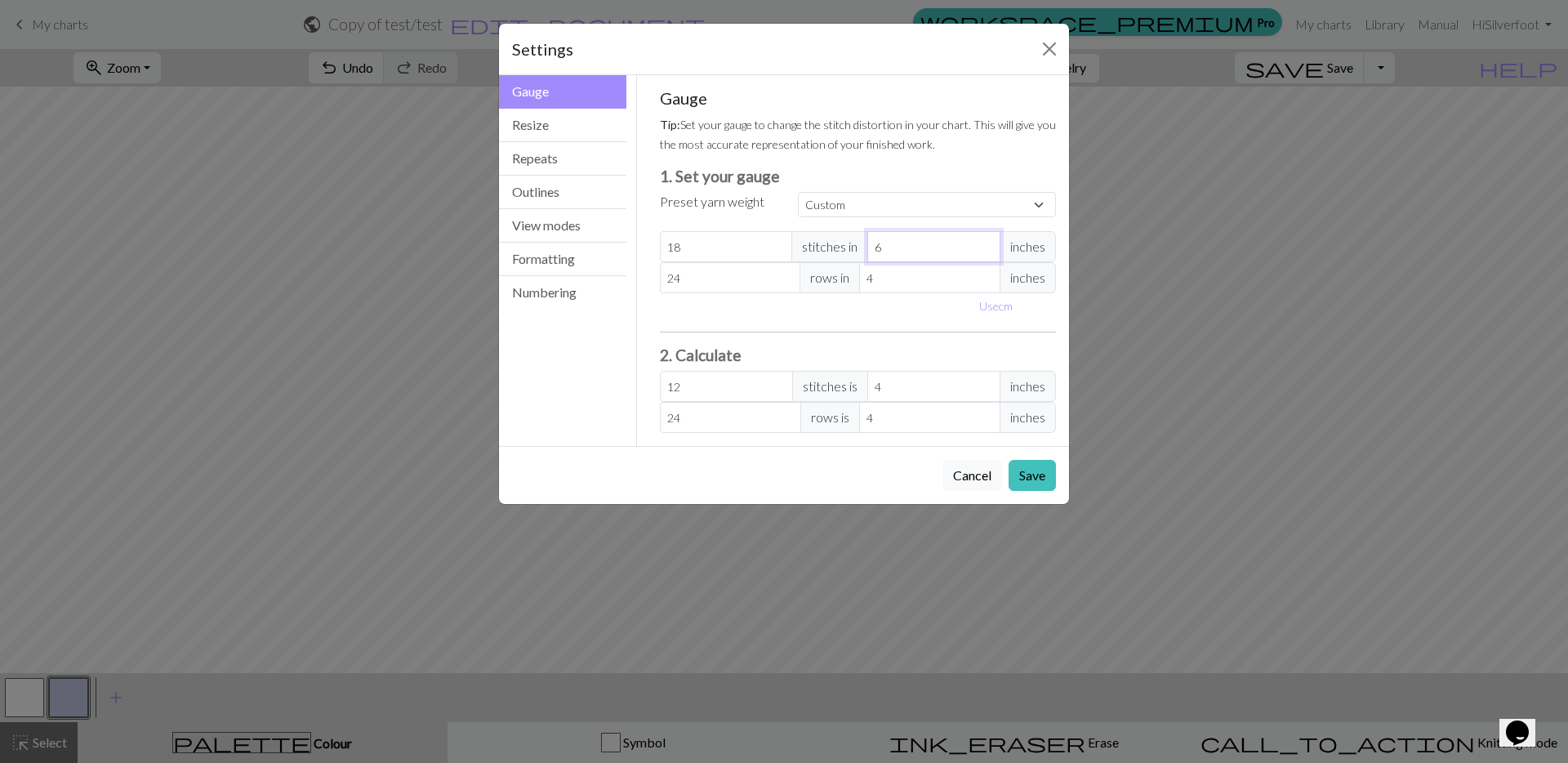
type input "7"
type input "10.29"
click at [982, 241] on input "7" at bounding box center [934, 246] width 134 height 31
type input "8"
type input "9"
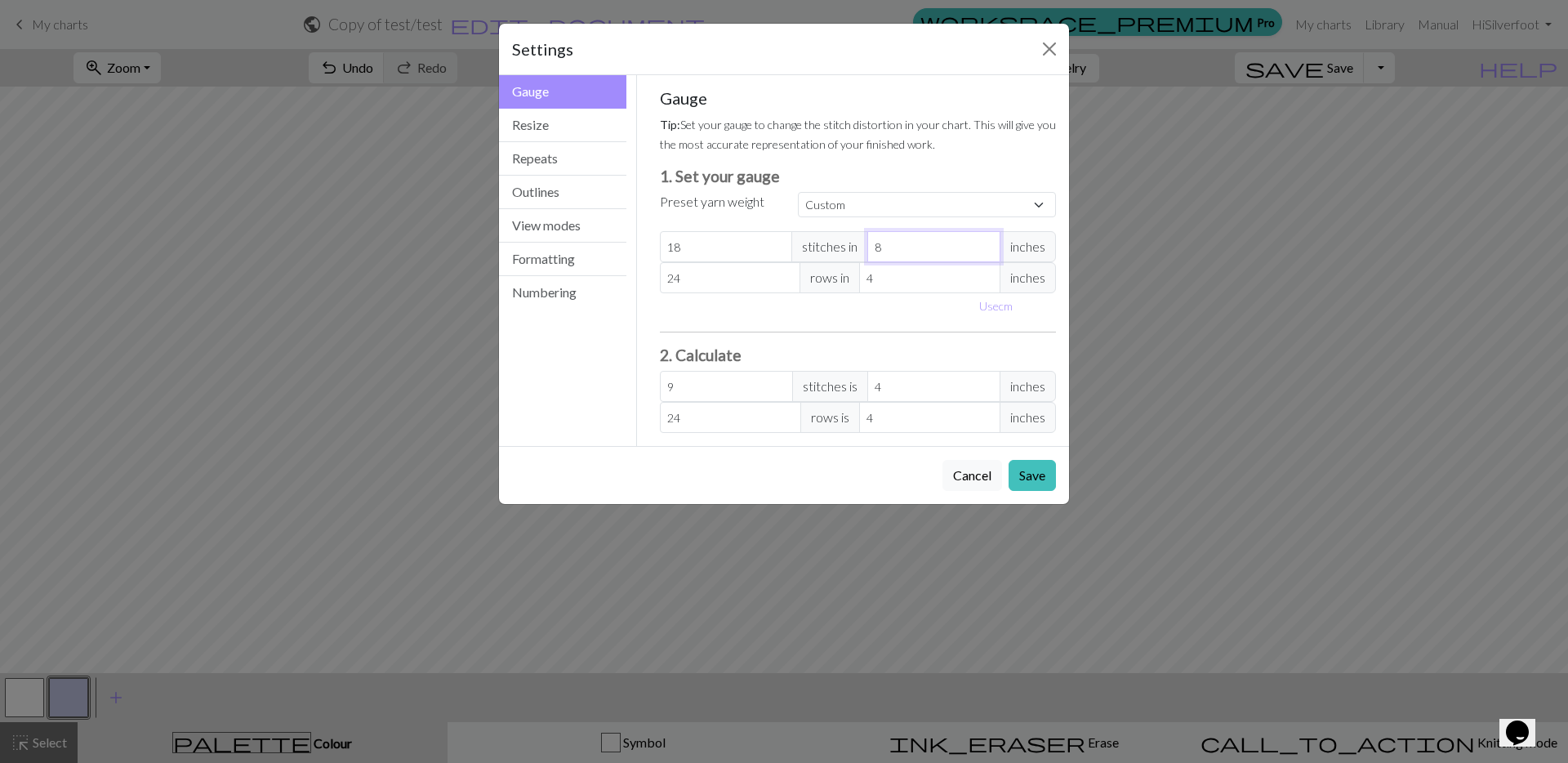
click at [982, 241] on input "8" at bounding box center [934, 246] width 134 height 31
type input "9"
type input "8"
click at [982, 241] on input "9" at bounding box center [934, 246] width 134 height 31
type input "10"
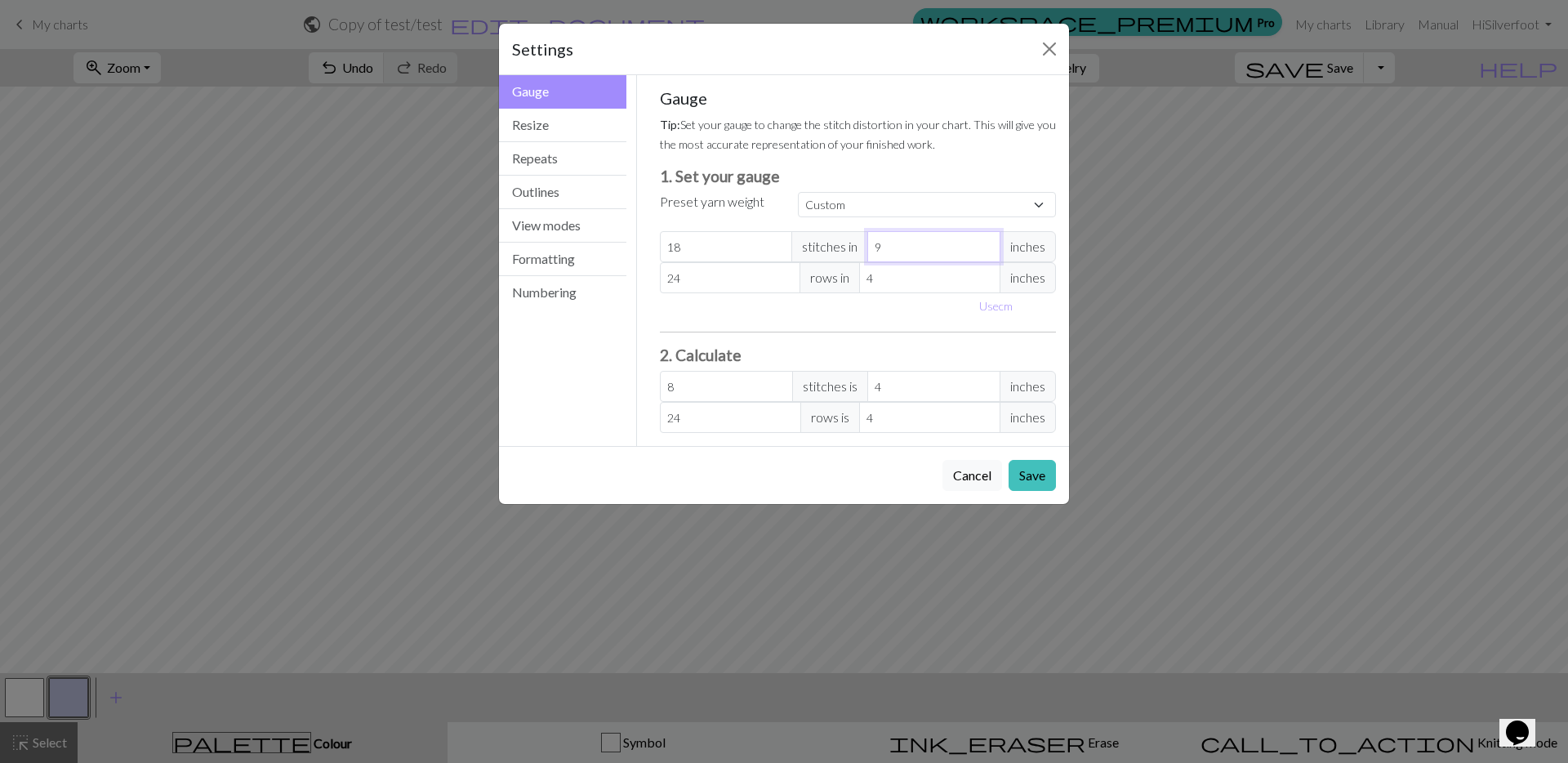
type input "7.2"
click at [982, 241] on input "10" at bounding box center [934, 246] width 134 height 31
type input "11"
type input "6.55"
click at [982, 241] on input "11" at bounding box center [934, 246] width 134 height 31
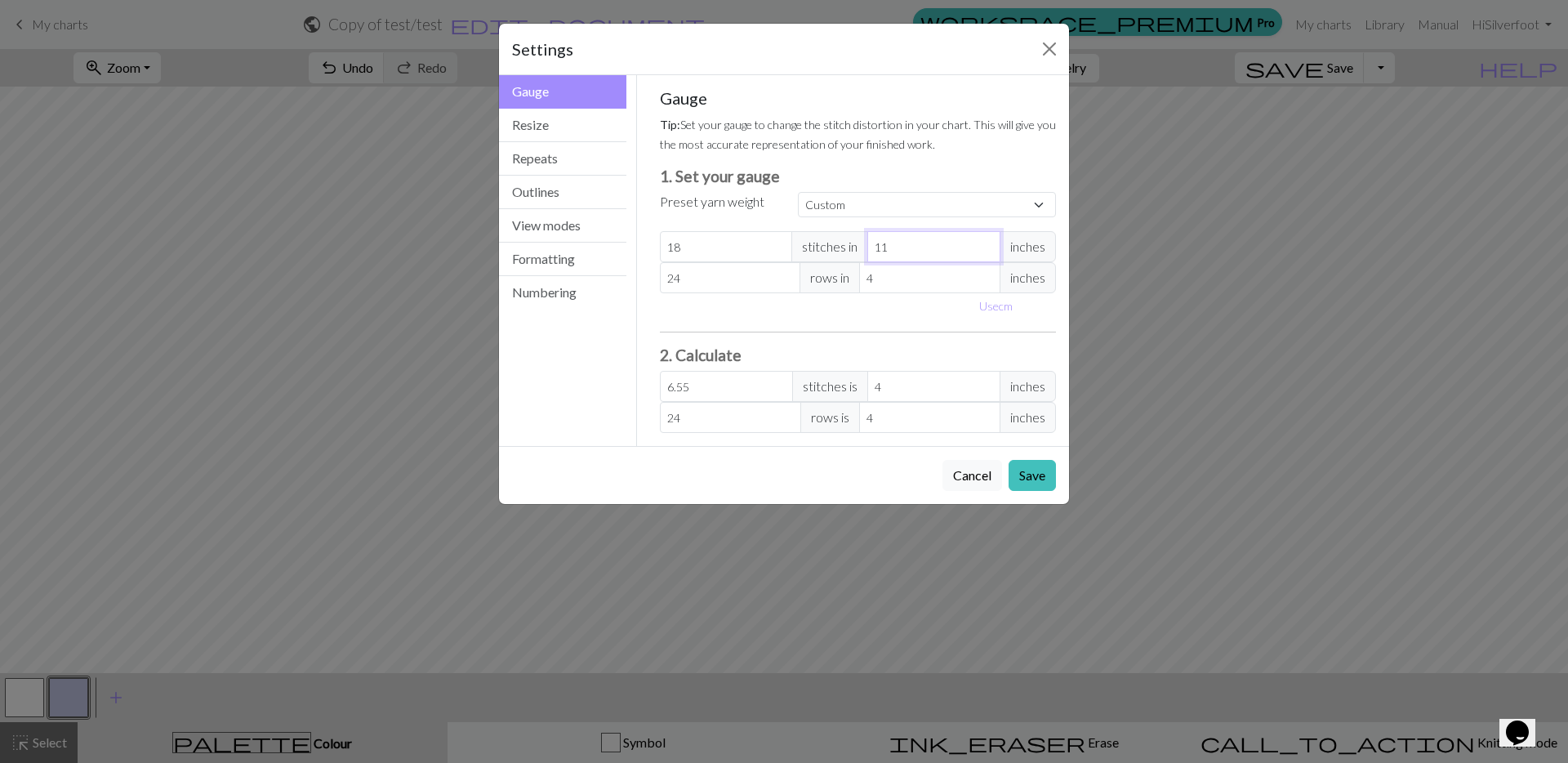
type input "12"
type input "6"
click at [982, 241] on input "12" at bounding box center [934, 246] width 134 height 31
type input "13"
type input "5.54"
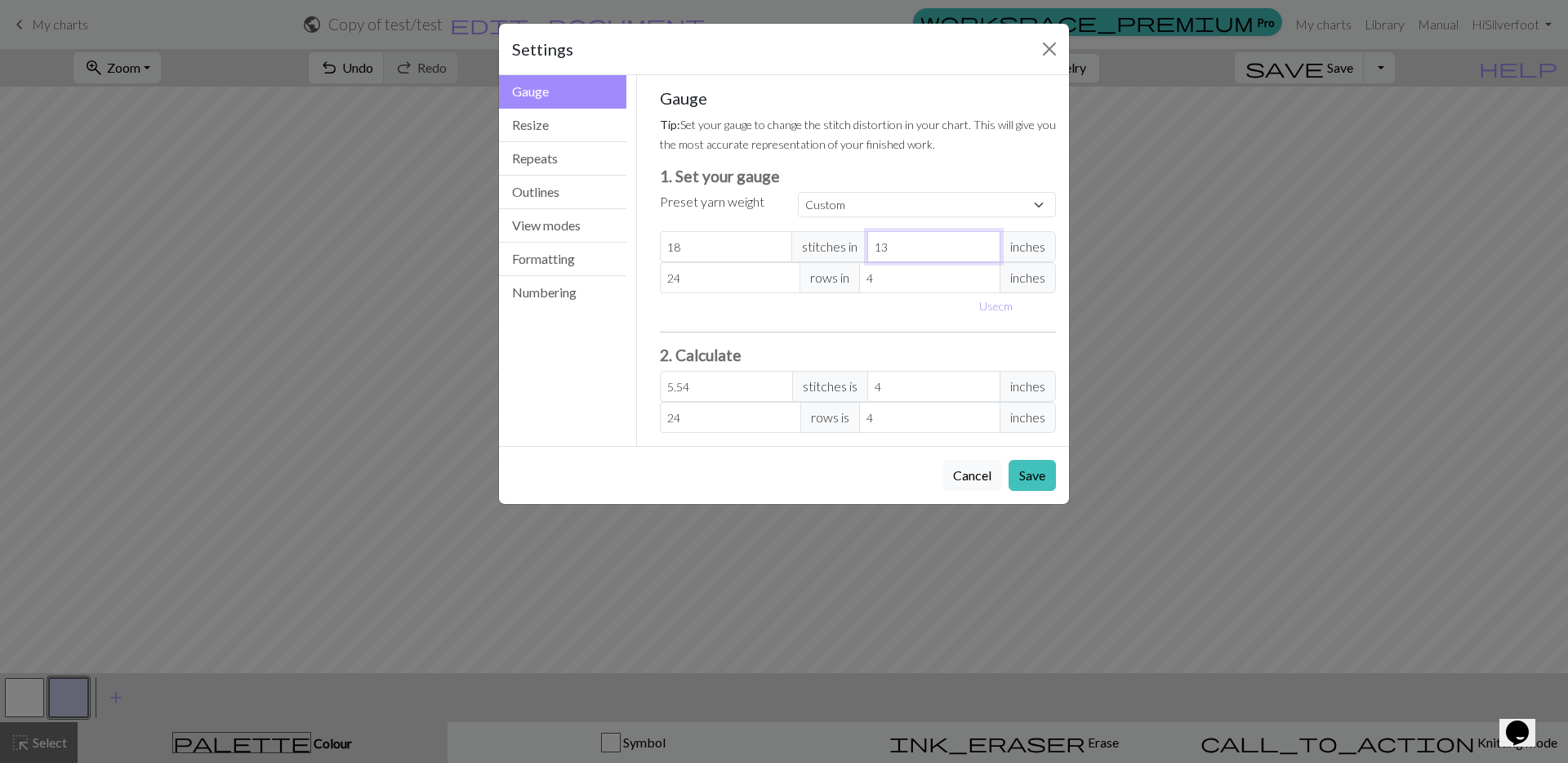
click at [982, 241] on input "13" at bounding box center [934, 246] width 134 height 31
type input "14"
type input "5.14"
click at [982, 241] on input "14" at bounding box center [934, 246] width 134 height 31
type input "15"
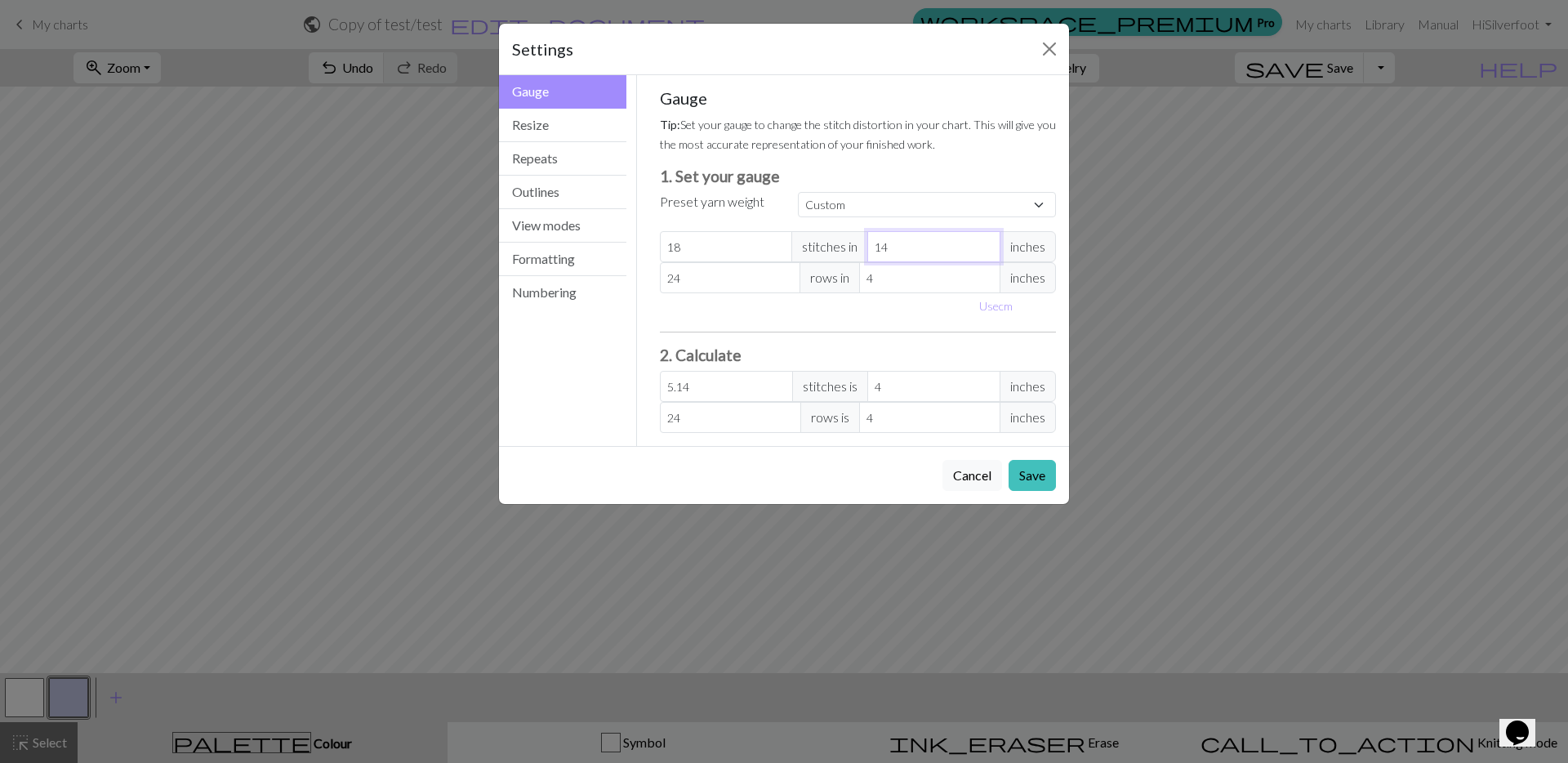
type input "4.8"
click at [982, 241] on input "15" at bounding box center [934, 246] width 134 height 31
type input "16"
type input "4.5"
click at [982, 241] on input "16" at bounding box center [934, 246] width 134 height 31
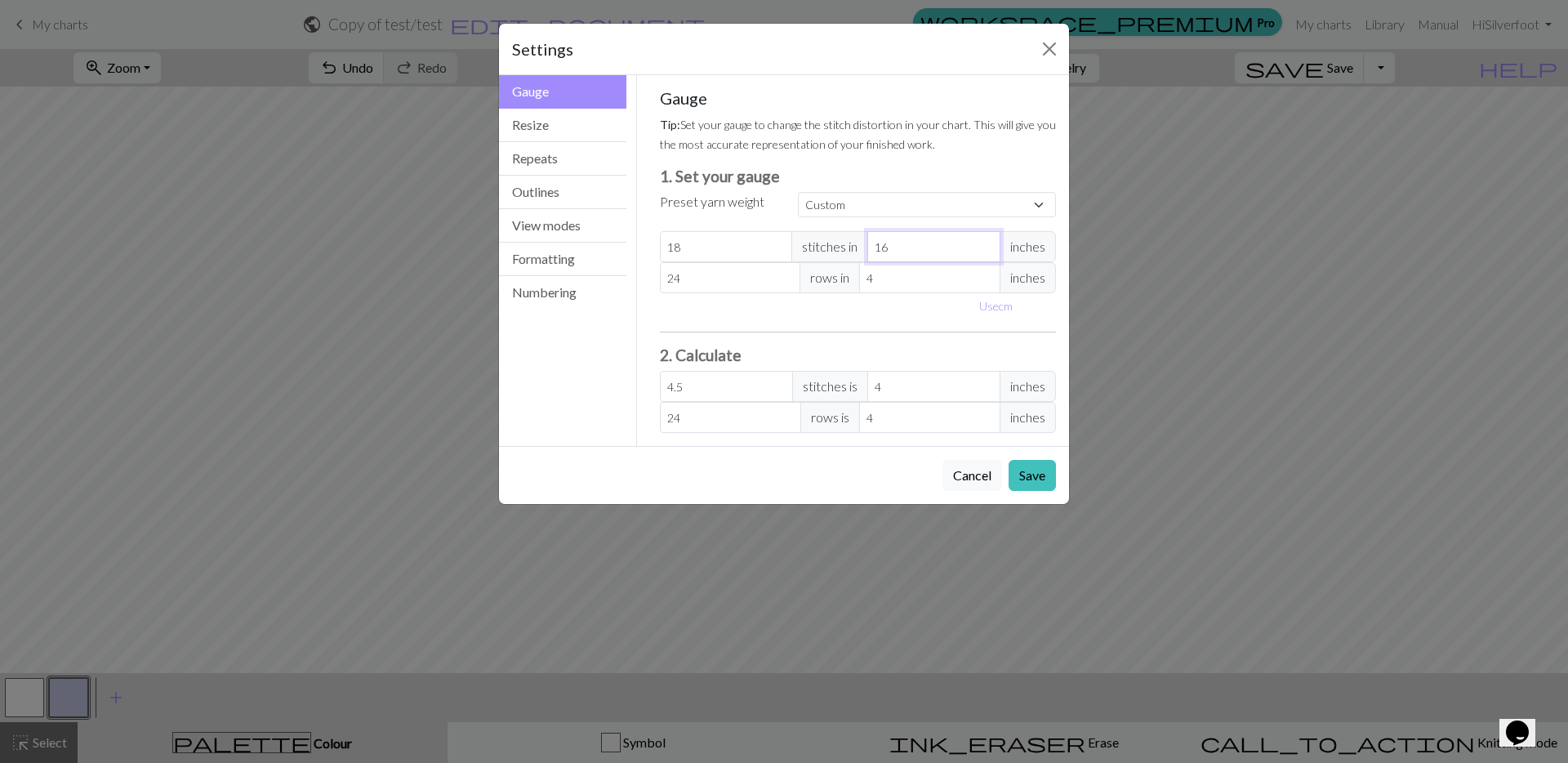
type input "17"
type input "4.24"
click at [982, 241] on input "17" at bounding box center [934, 246] width 134 height 31
type input "18"
type input "4"
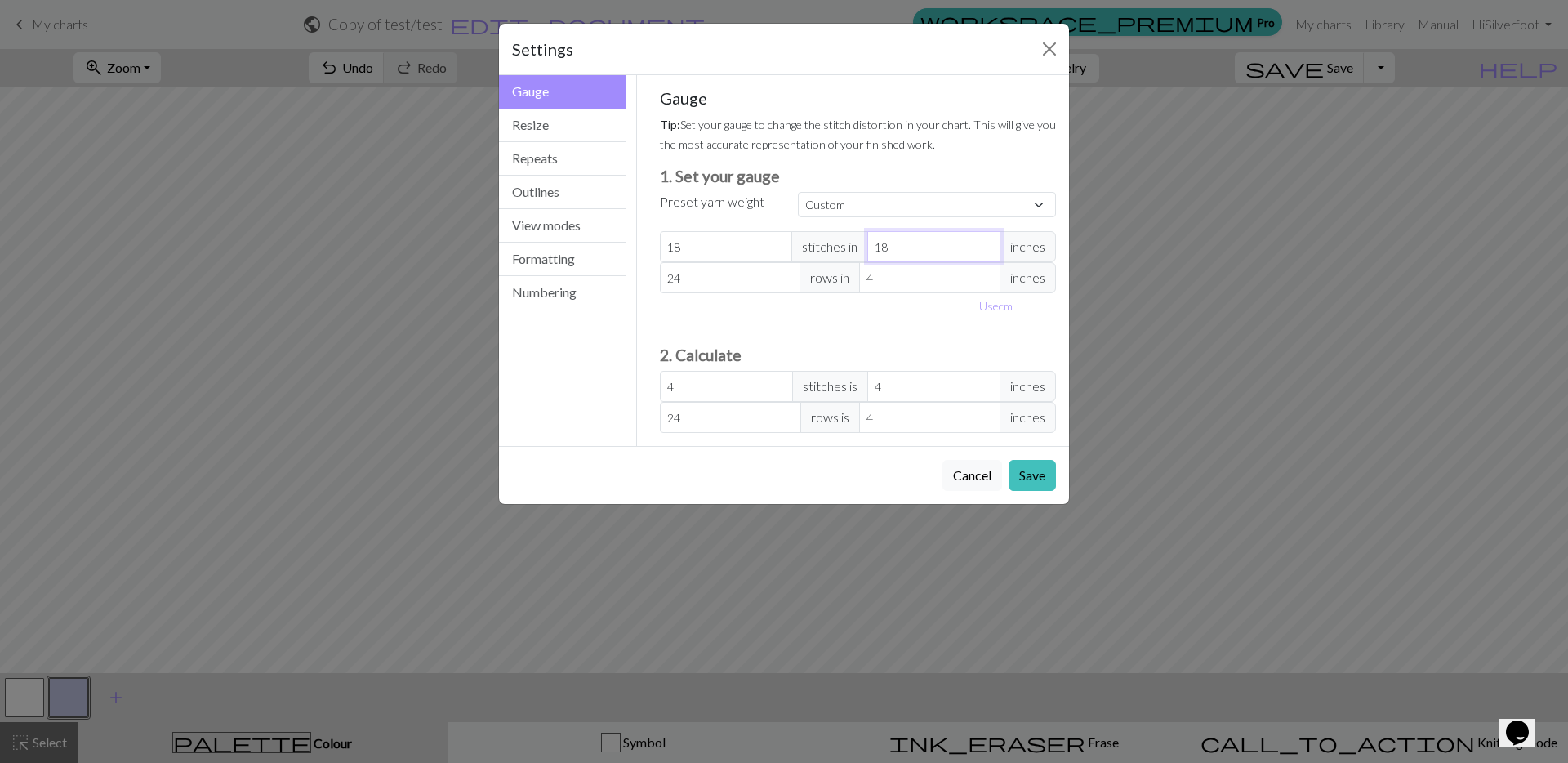
click at [982, 241] on input "18" at bounding box center [934, 246] width 134 height 31
type input "19"
type input "3.79"
click at [985, 242] on input "19" at bounding box center [934, 246] width 134 height 31
type input "20"
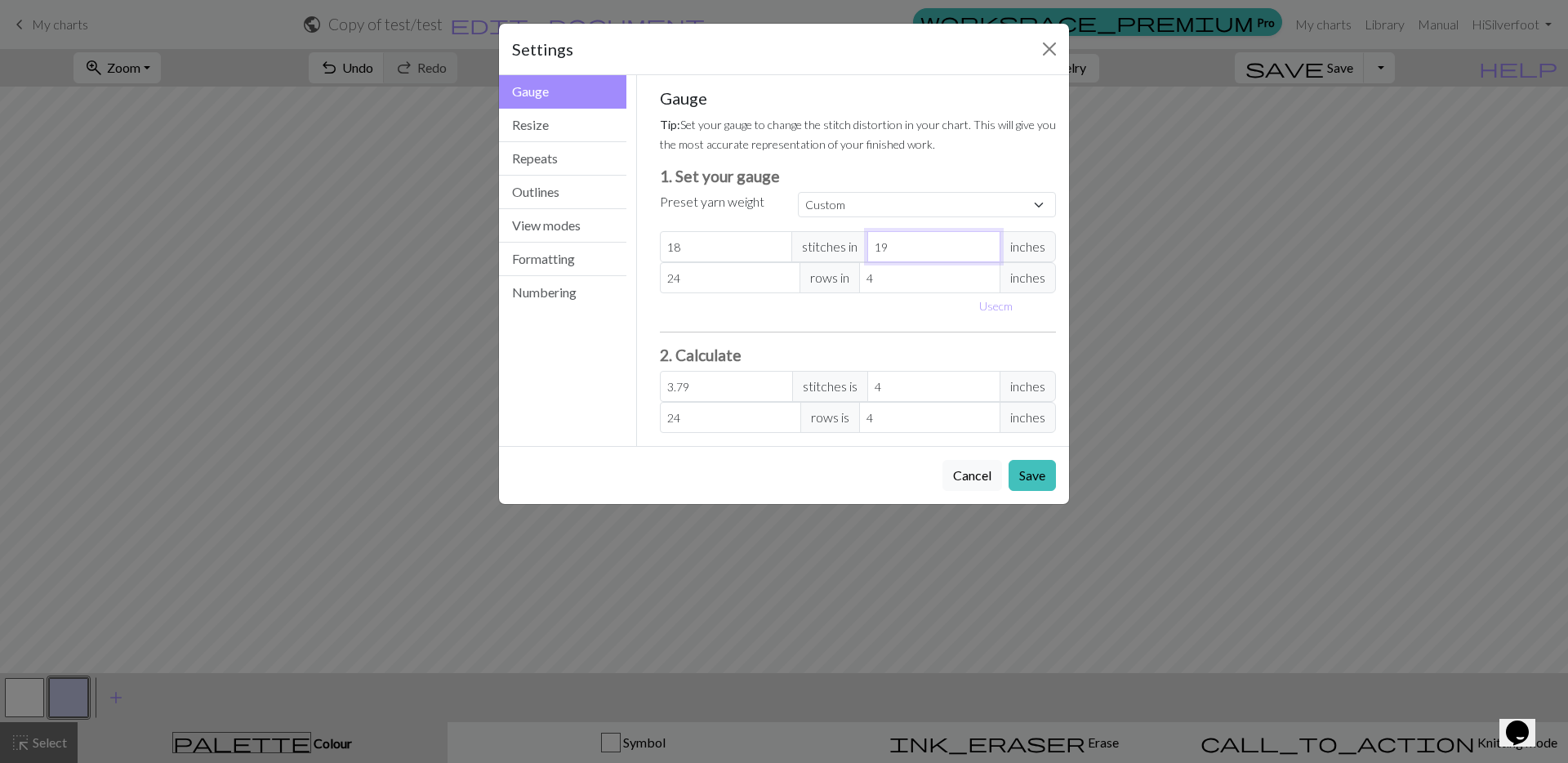
type input "3.6"
click at [985, 242] on input "20" at bounding box center [934, 246] width 134 height 31
type input "21"
type input "3.43"
click at [985, 242] on input "21" at bounding box center [934, 246] width 134 height 31
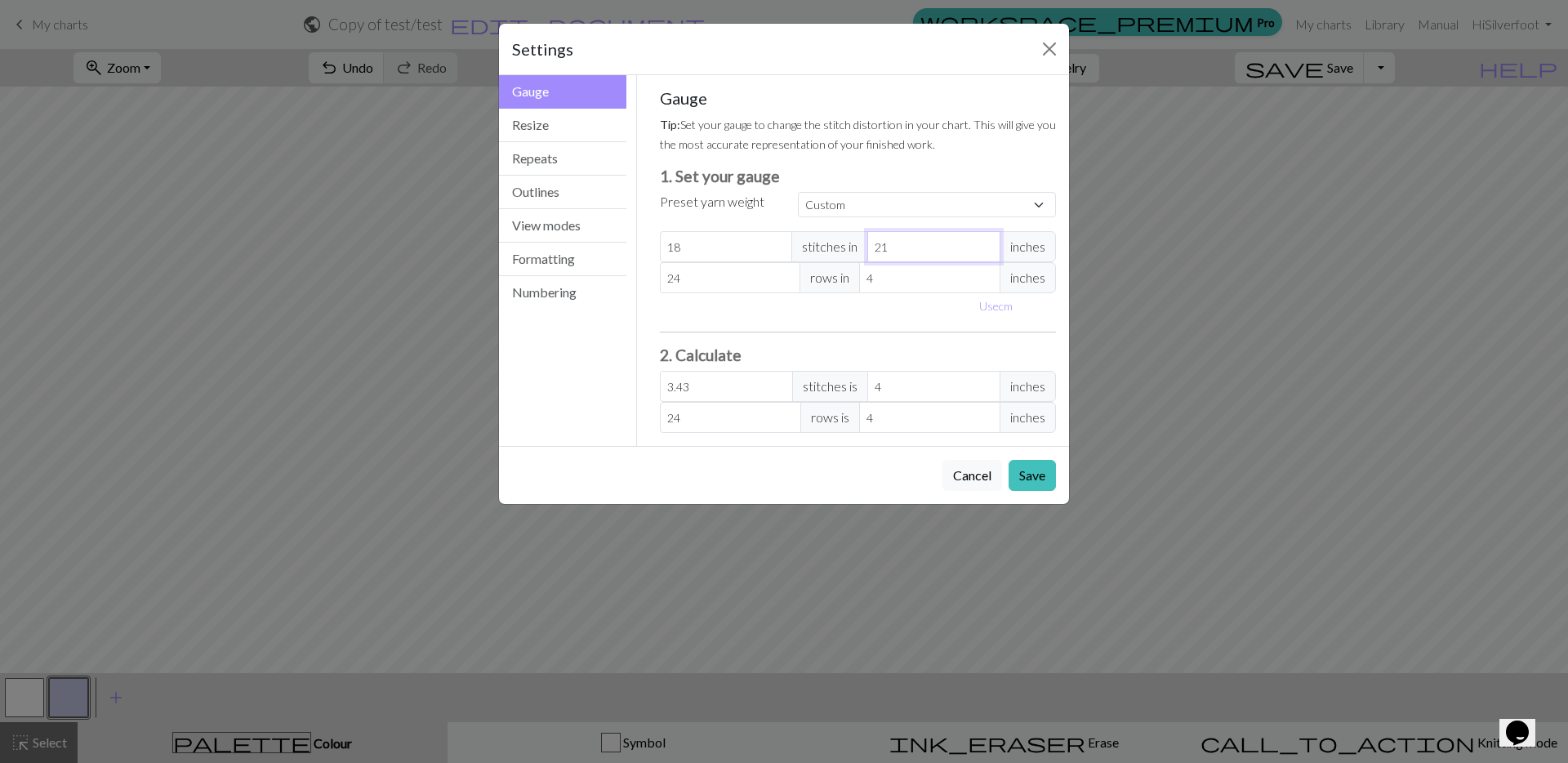
type input "22"
type input "3.27"
click at [985, 242] on input "22" at bounding box center [934, 246] width 134 height 31
type input "23"
type input "3.13"
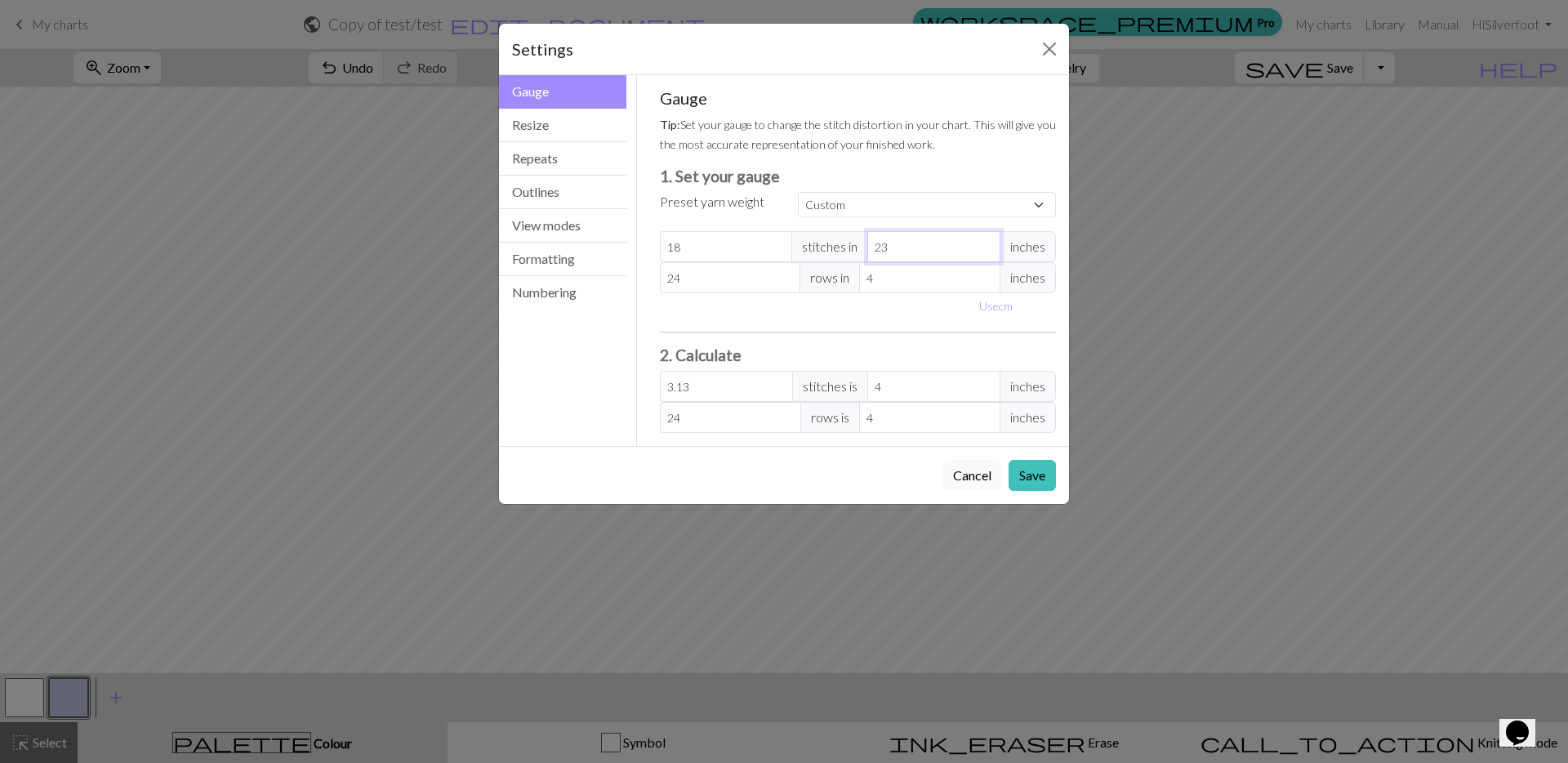
click at [985, 242] on input "23" at bounding box center [934, 246] width 134 height 31
type input "24"
type input "3"
click at [985, 242] on input "24" at bounding box center [934, 246] width 134 height 31
type input "25"
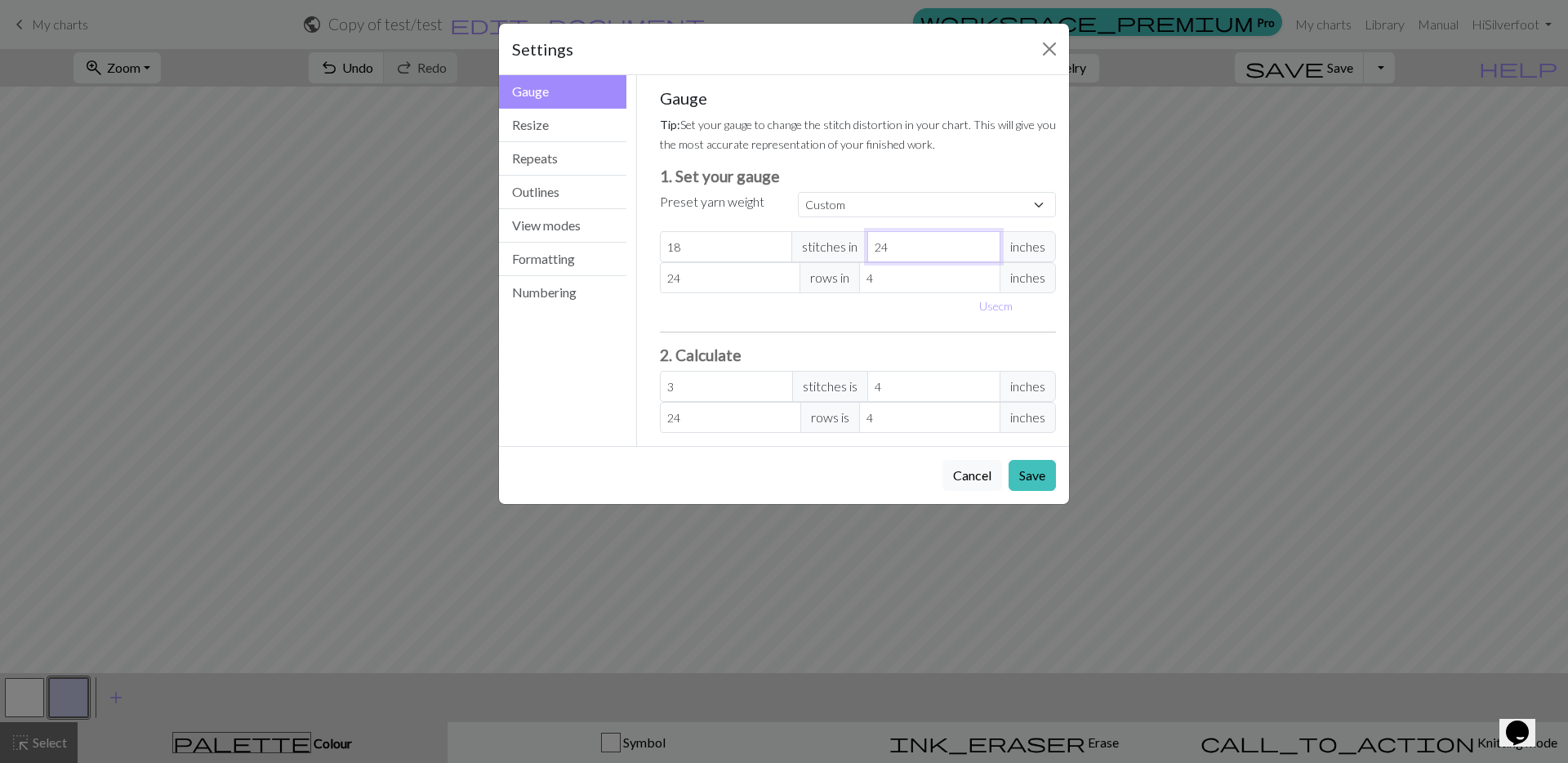
type input "2.88"
click at [985, 242] on input "25" at bounding box center [934, 246] width 134 height 31
type input "26"
type input "2.77"
click at [985, 242] on input "26" at bounding box center [934, 246] width 134 height 31
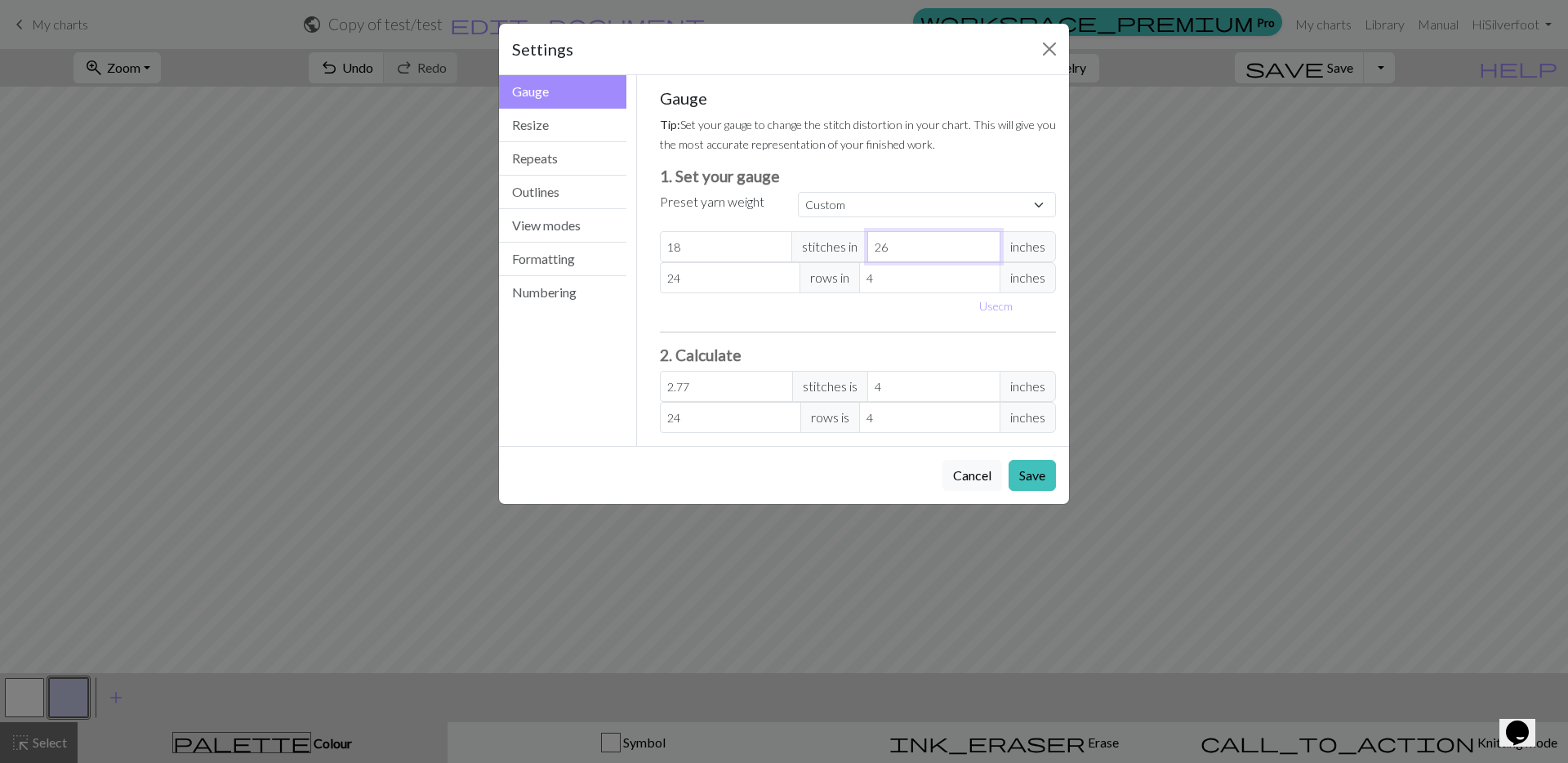
type input "27"
type input "2.67"
click at [985, 242] on input "27" at bounding box center [934, 246] width 134 height 31
type input "28"
type input "2.57"
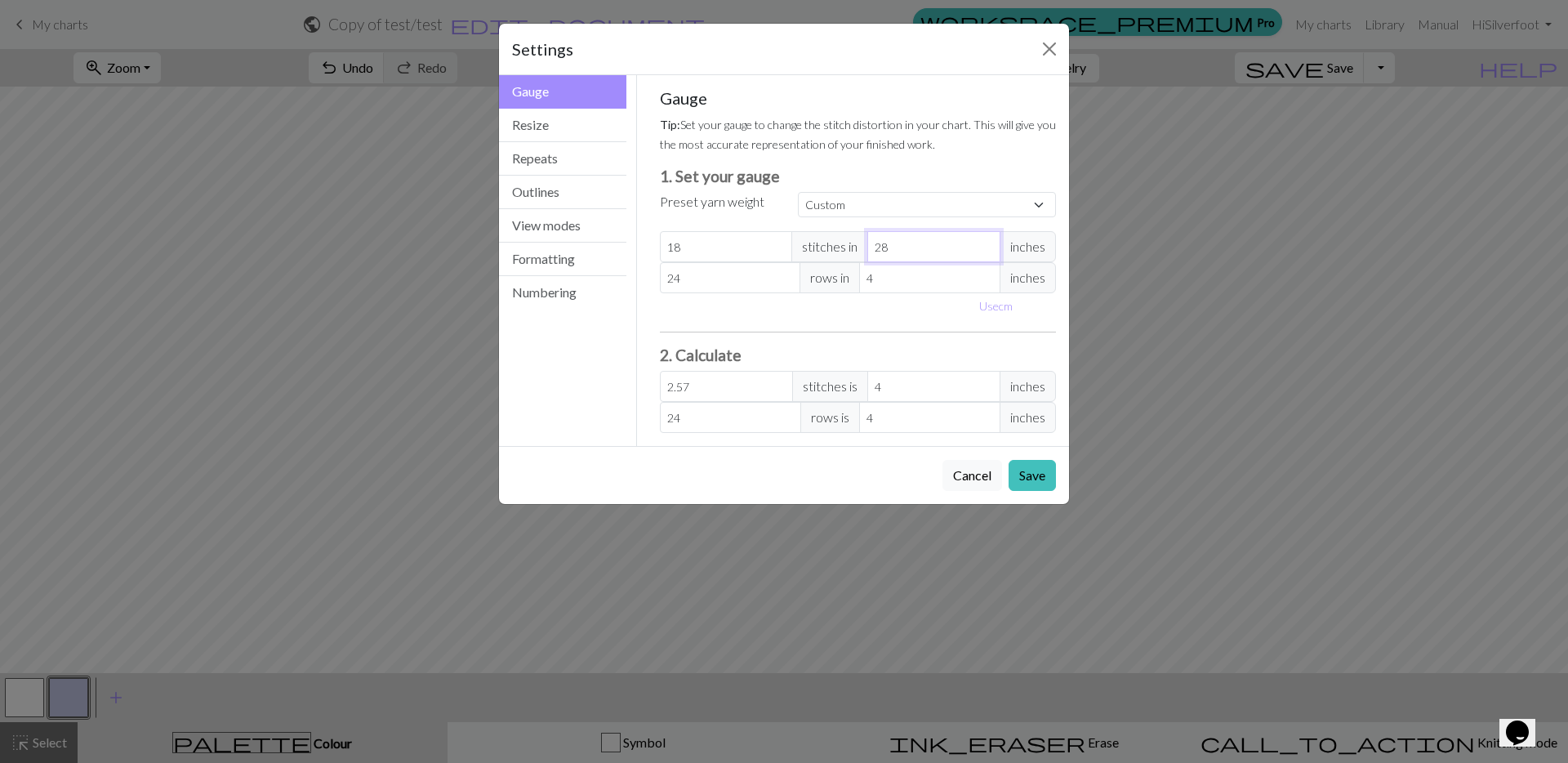
click at [985, 242] on input "28" at bounding box center [934, 246] width 134 height 31
type input "29"
type input "2.48"
click at [985, 242] on input "29" at bounding box center [934, 246] width 134 height 31
type input "30"
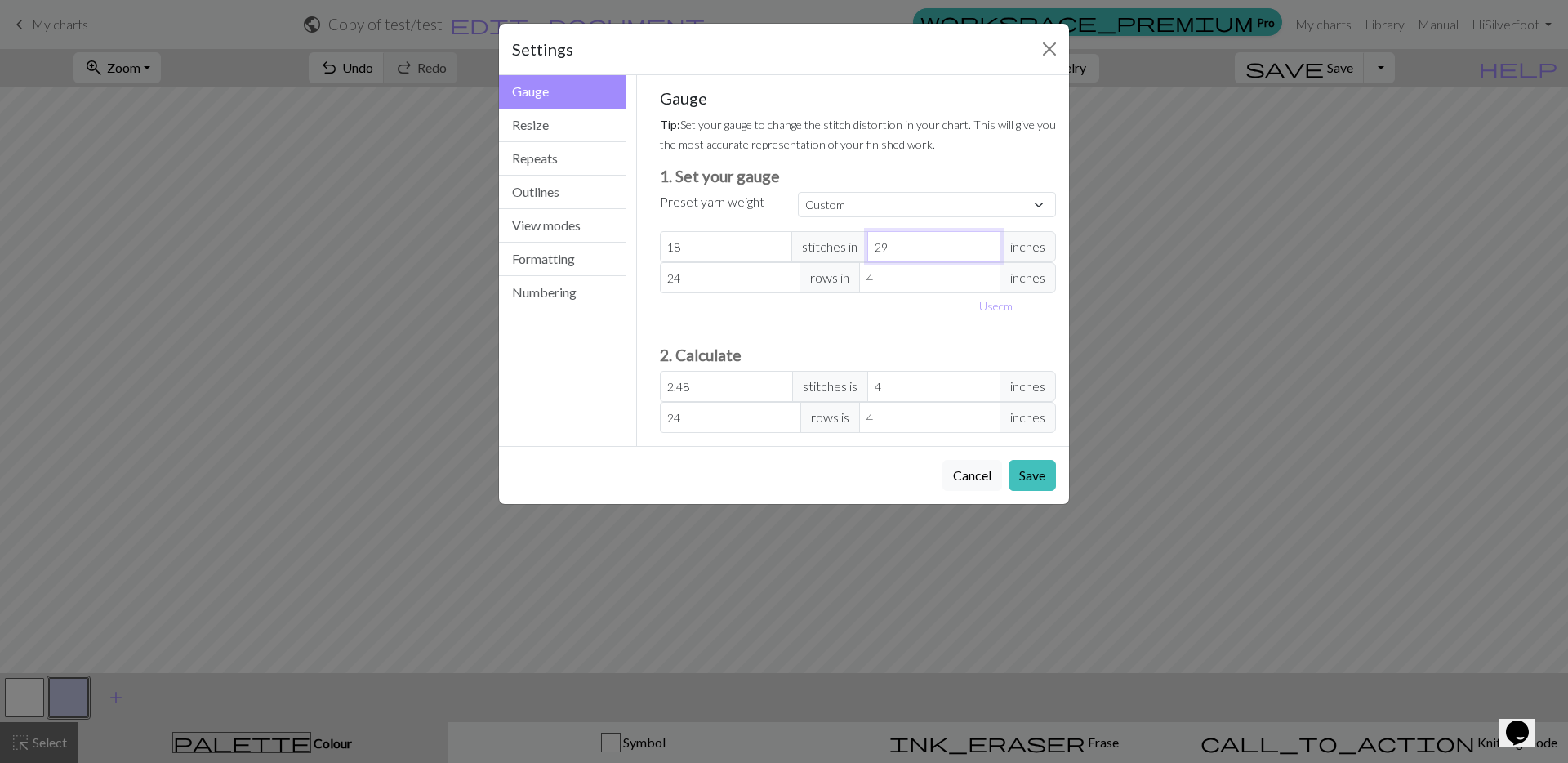
type input "2.4"
click at [985, 242] on input "30" at bounding box center [934, 246] width 134 height 31
type input "31"
type input "2.32"
click at [985, 242] on input "31" at bounding box center [934, 246] width 134 height 31
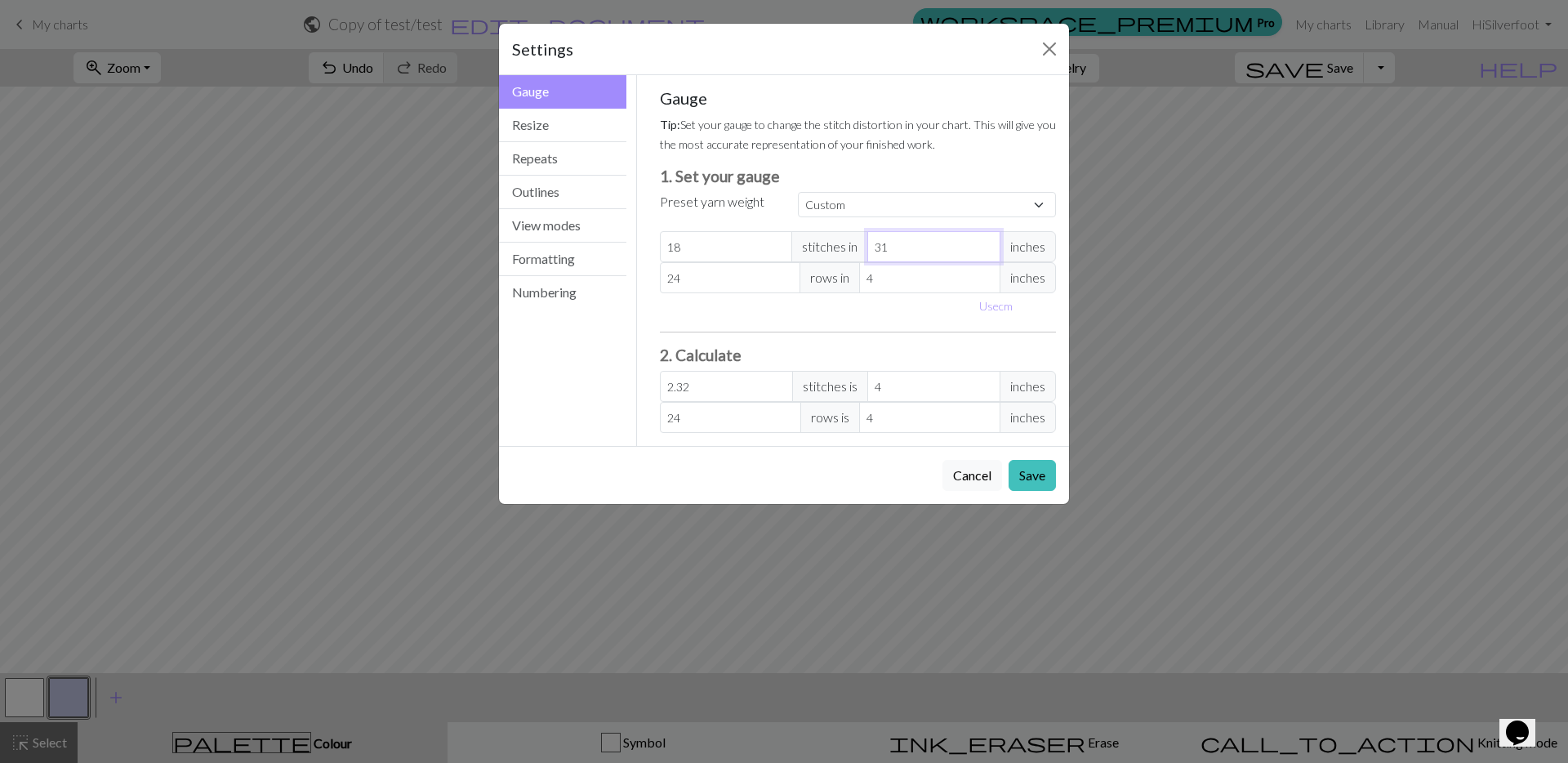
type input "32"
type input "2.25"
click at [985, 242] on input "32" at bounding box center [934, 246] width 134 height 31
type input "33"
type input "2.18"
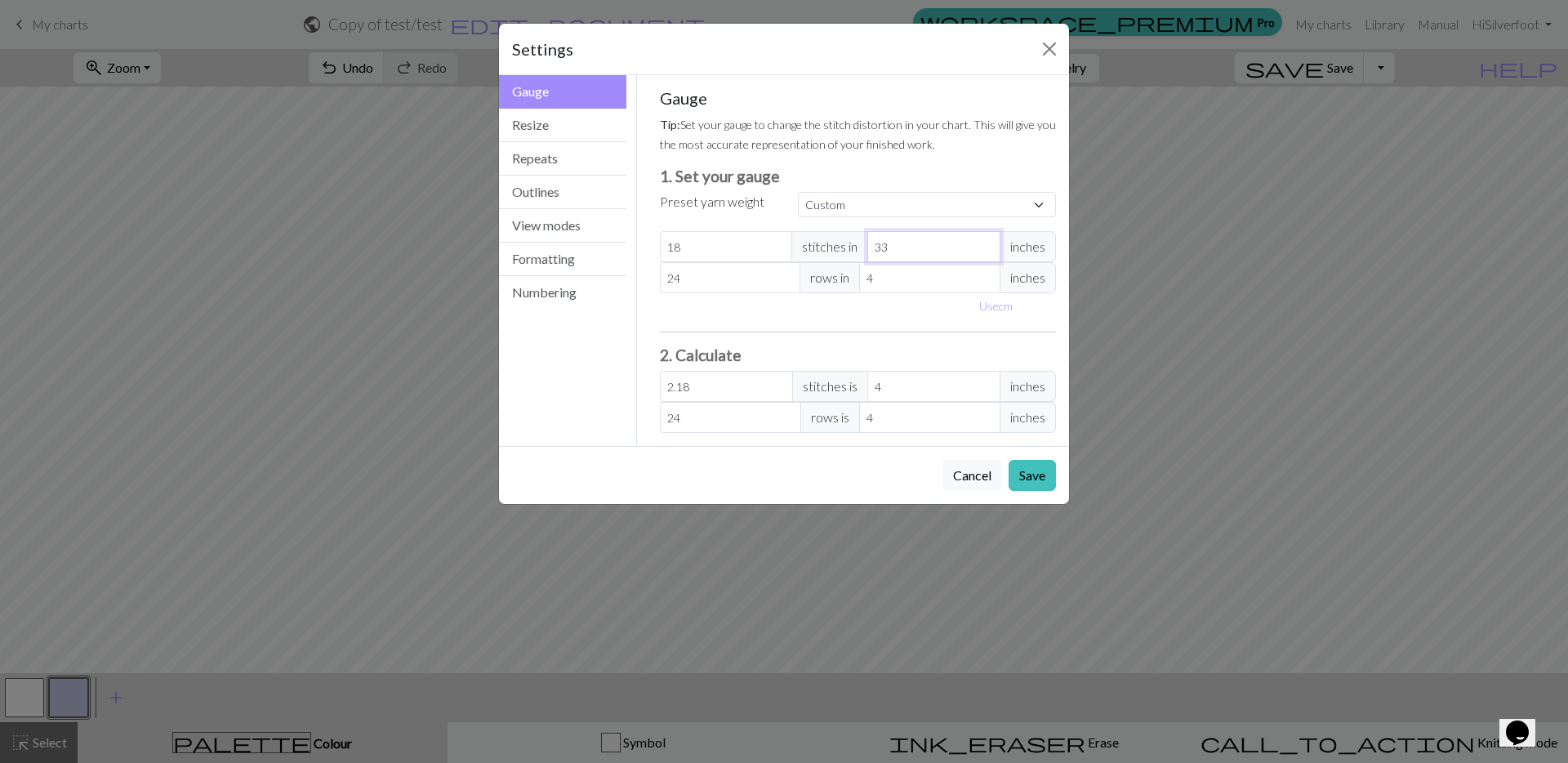
click at [985, 242] on input "33" at bounding box center [934, 246] width 134 height 31
type input "34"
type input "2.12"
click at [985, 242] on input "34" at bounding box center [934, 246] width 134 height 31
type input "35"
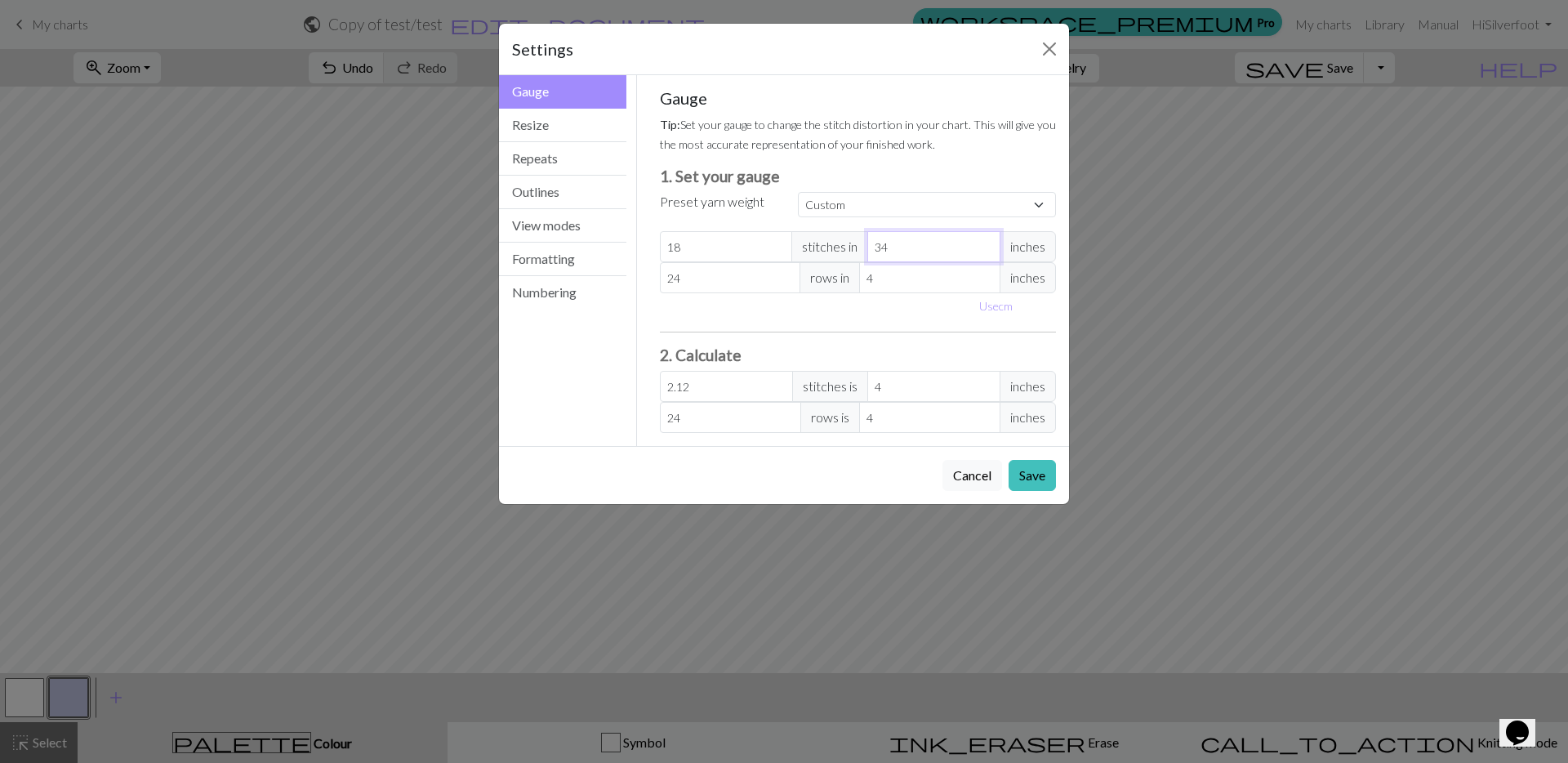
type input "2.06"
click at [985, 242] on input "35" at bounding box center [934, 246] width 134 height 31
type input "36"
type input "2"
type input "36"
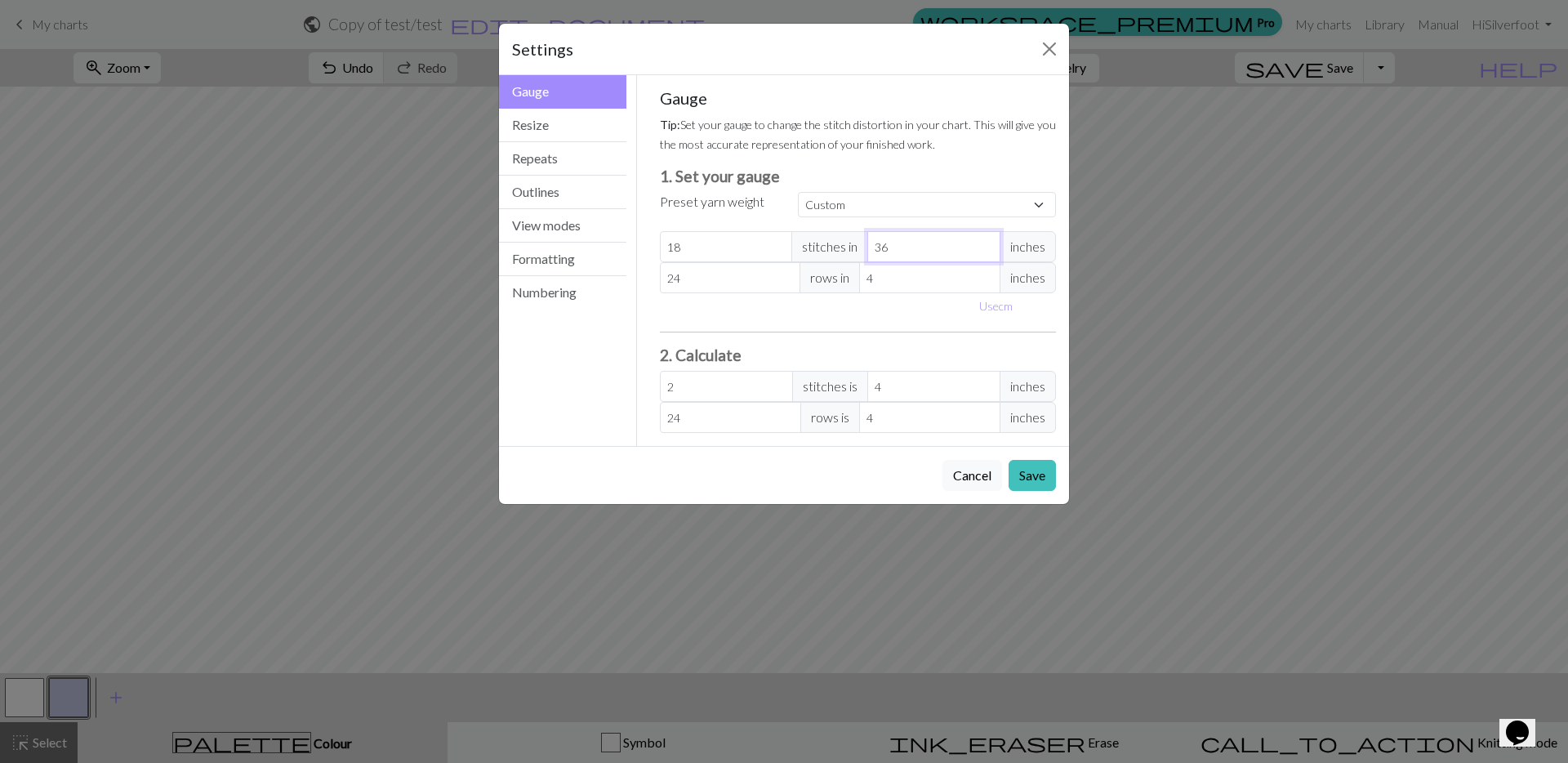
click at [985, 242] on input "36" at bounding box center [934, 246] width 134 height 31
click at [1028, 472] on button "Save" at bounding box center [1032, 475] width 47 height 31
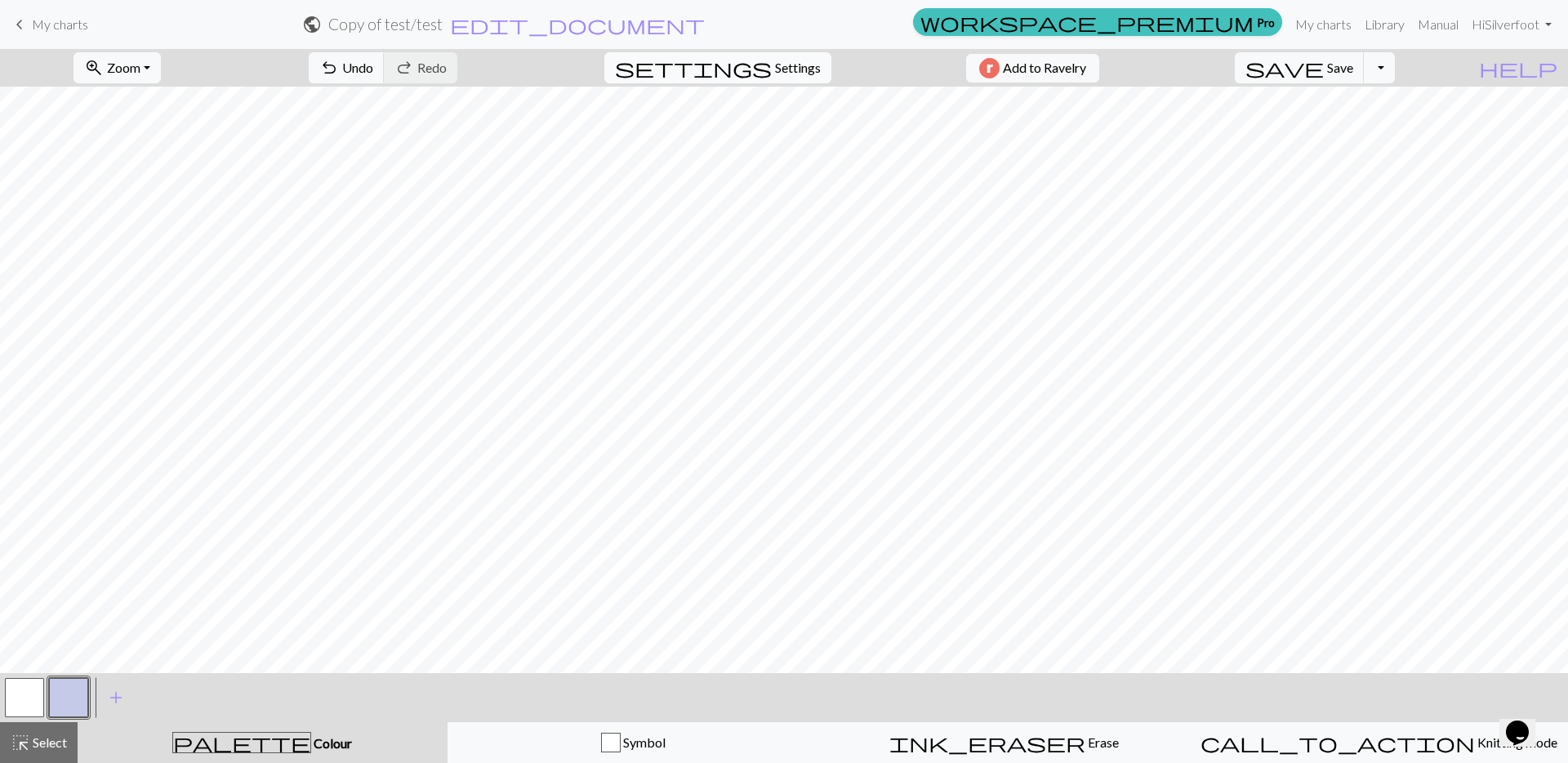
click at [746, 66] on span "settings" at bounding box center [693, 67] width 157 height 23
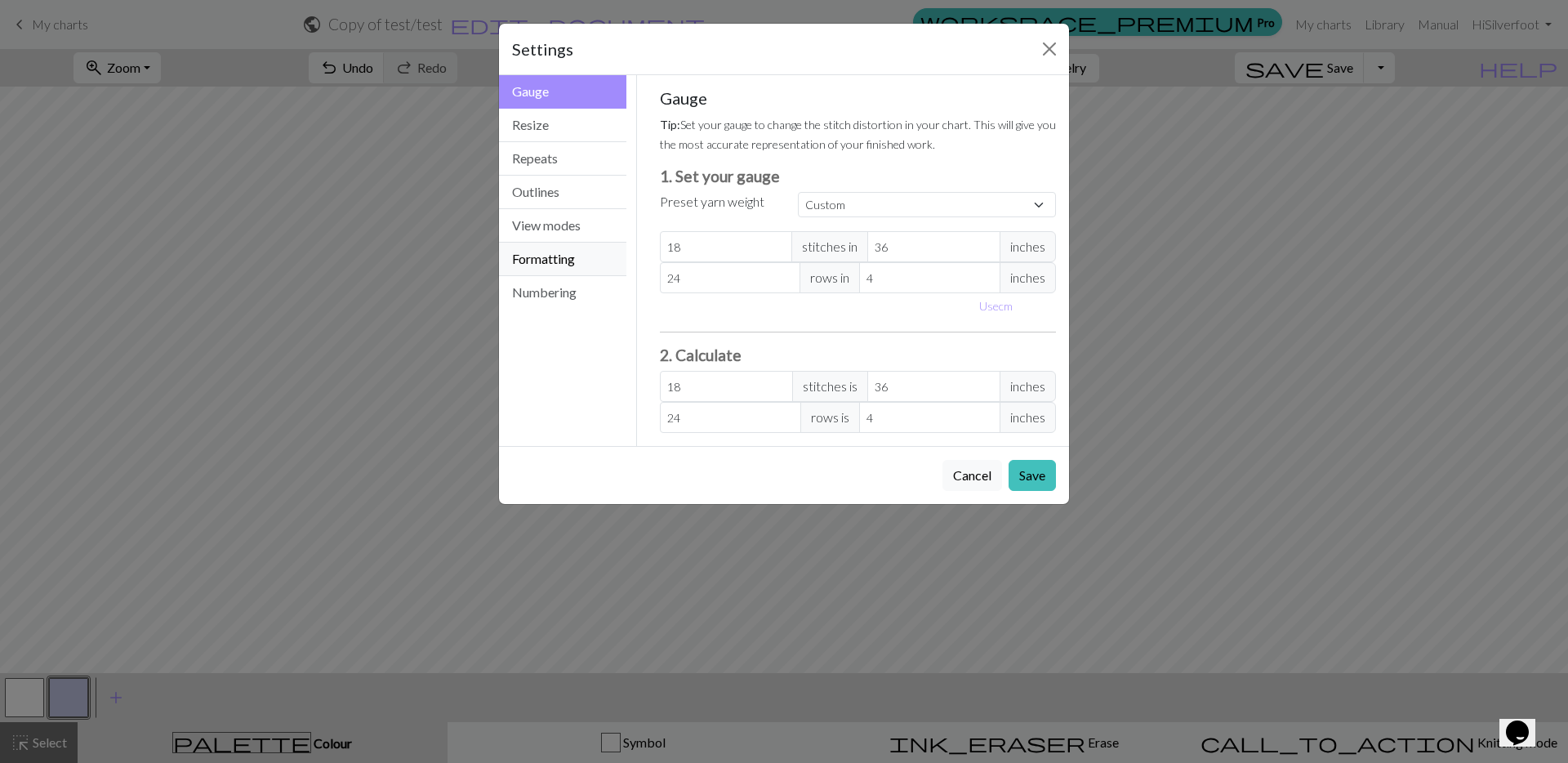
click at [570, 264] on button "Formatting" at bounding box center [563, 259] width 128 height 33
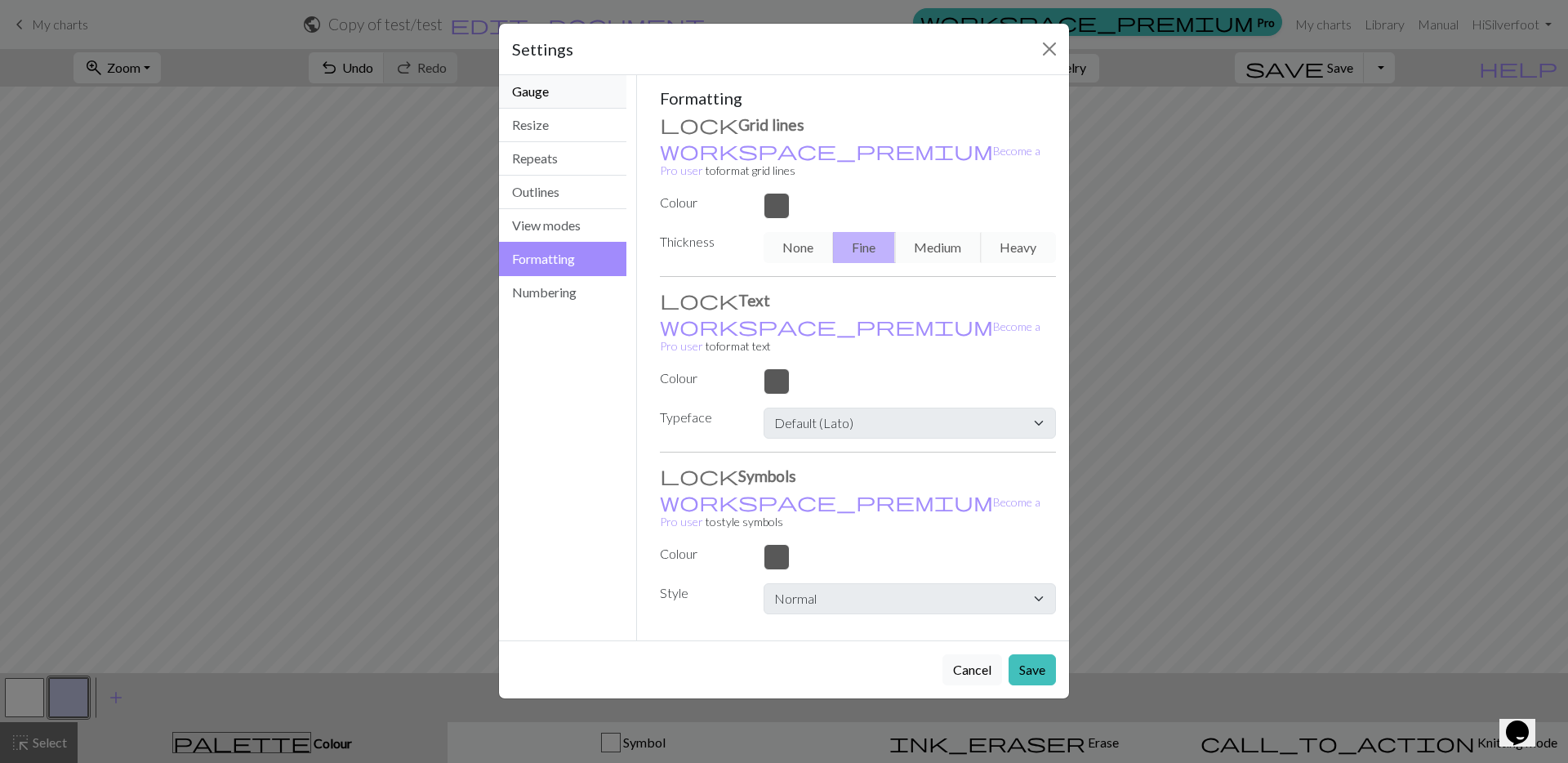
click at [579, 94] on button "Gauge" at bounding box center [563, 92] width 128 height 33
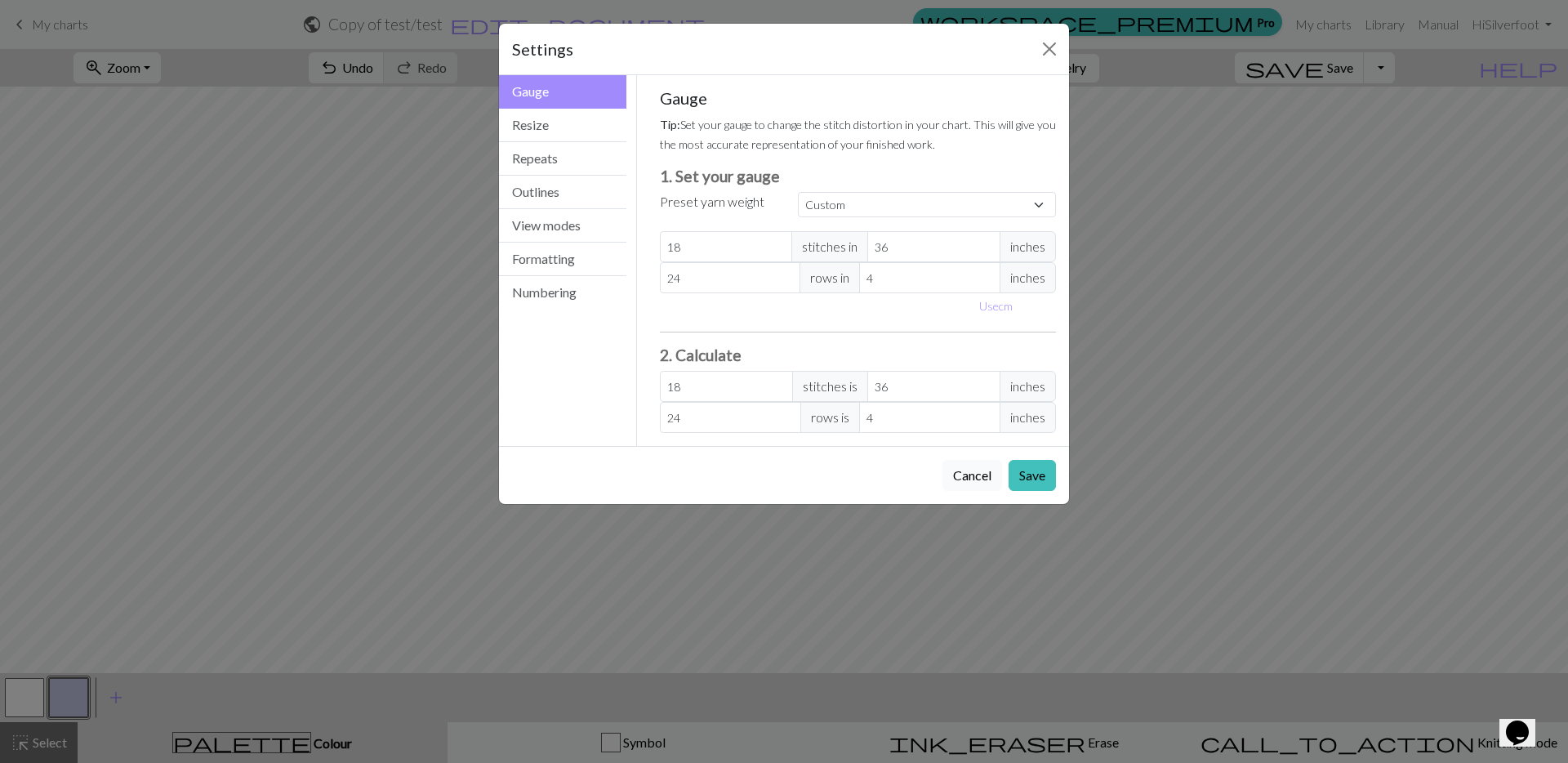
click at [984, 481] on button "Cancel" at bounding box center [972, 475] width 60 height 31
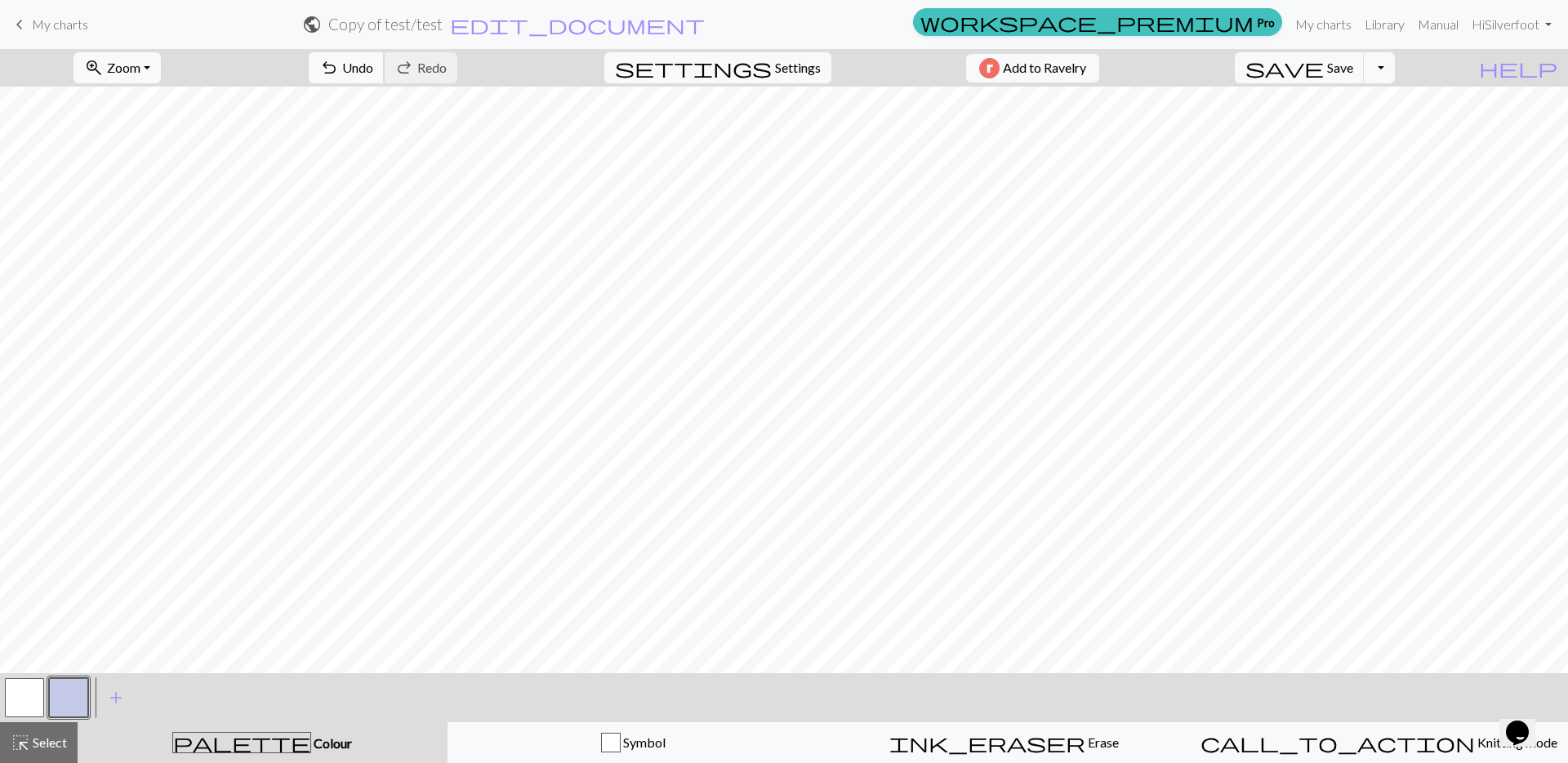
click at [373, 66] on span "Undo" at bounding box center [357, 68] width 31 height 16
click at [781, 70] on span "Settings" at bounding box center [797, 68] width 46 height 20
select select "aran"
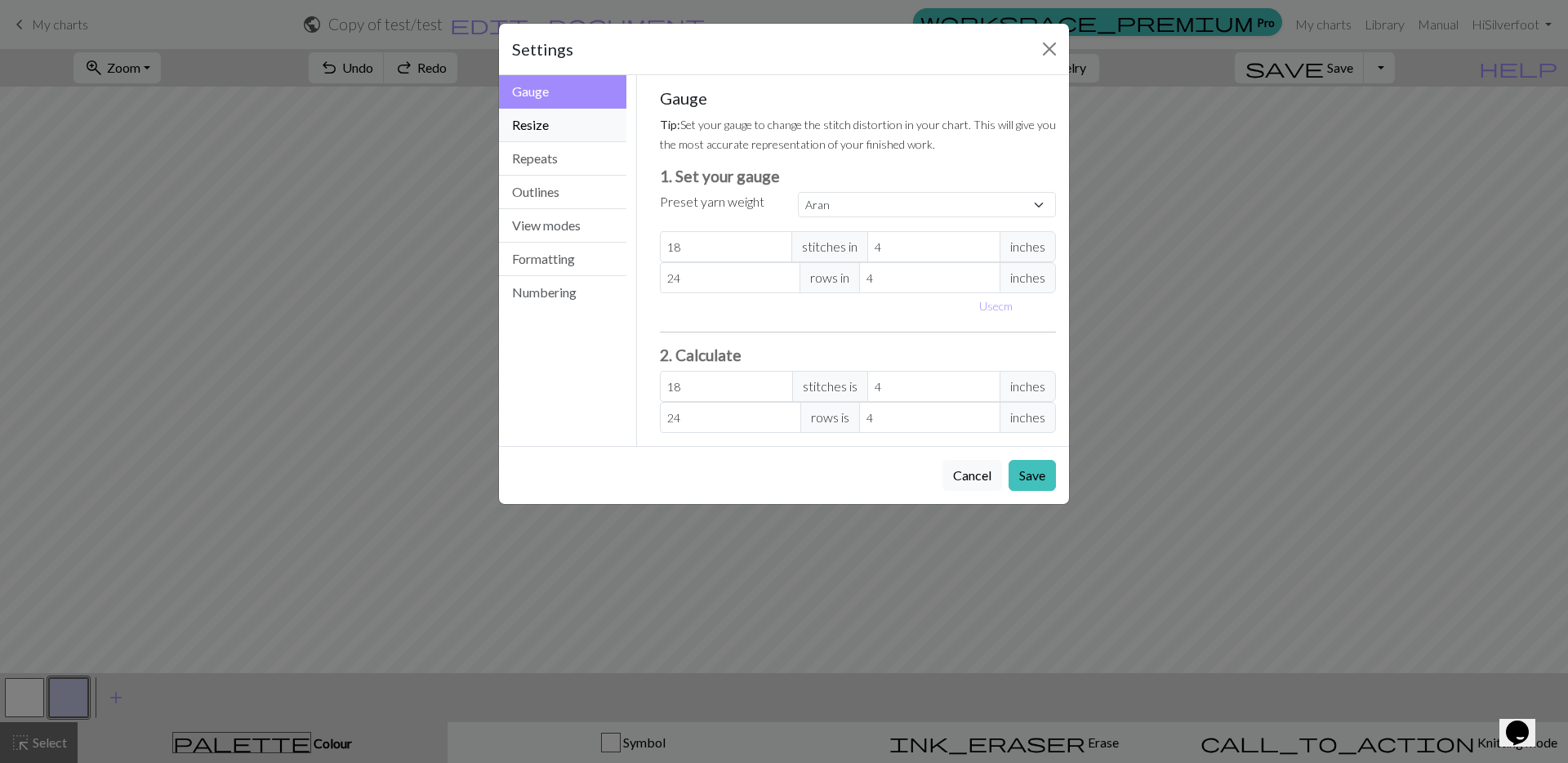
click at [568, 128] on button "Resize" at bounding box center [563, 126] width 128 height 33
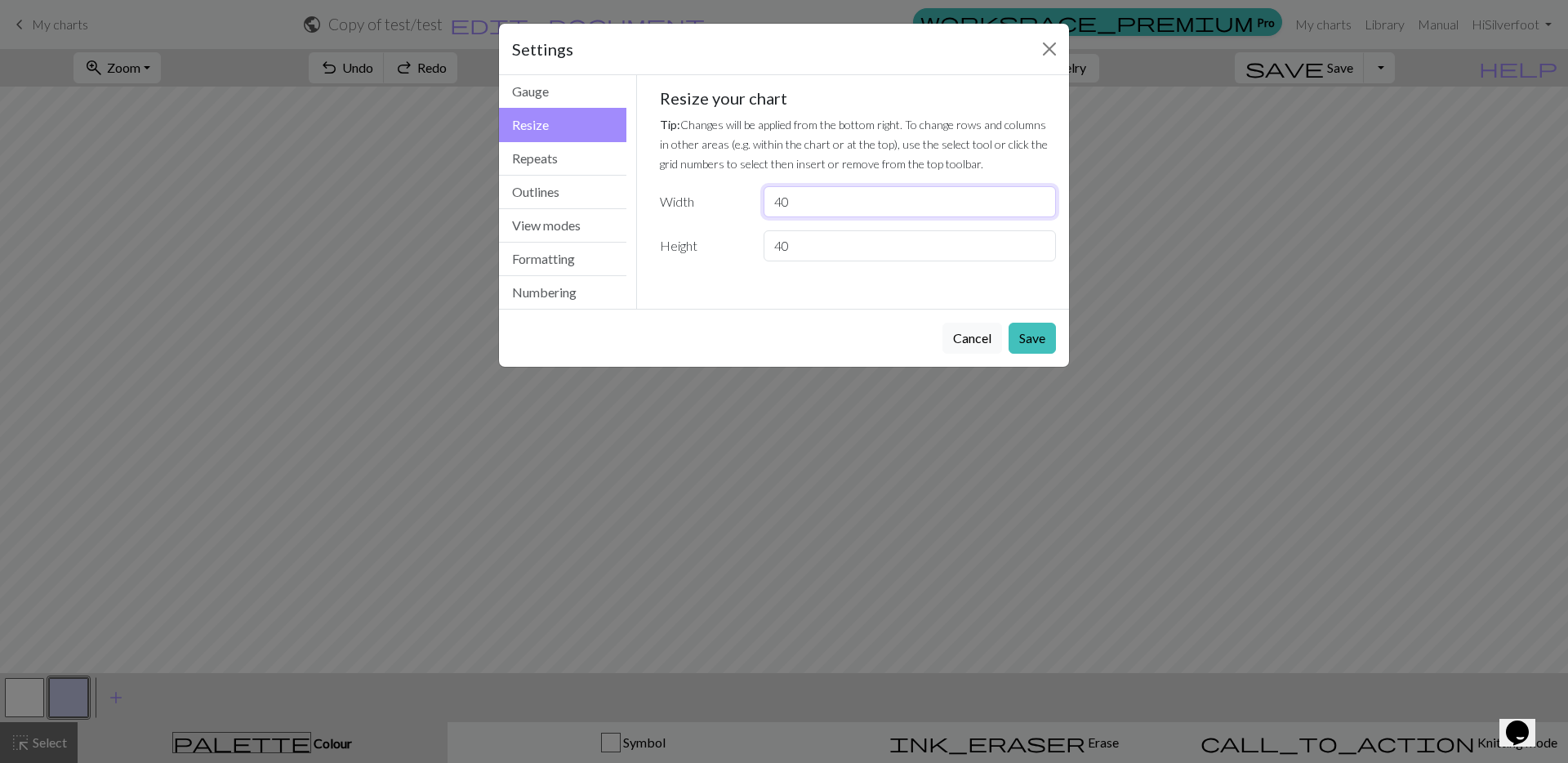
click at [838, 206] on input "40" at bounding box center [910, 202] width 293 height 31
type input "20"
click at [831, 240] on input "40" at bounding box center [910, 246] width 293 height 31
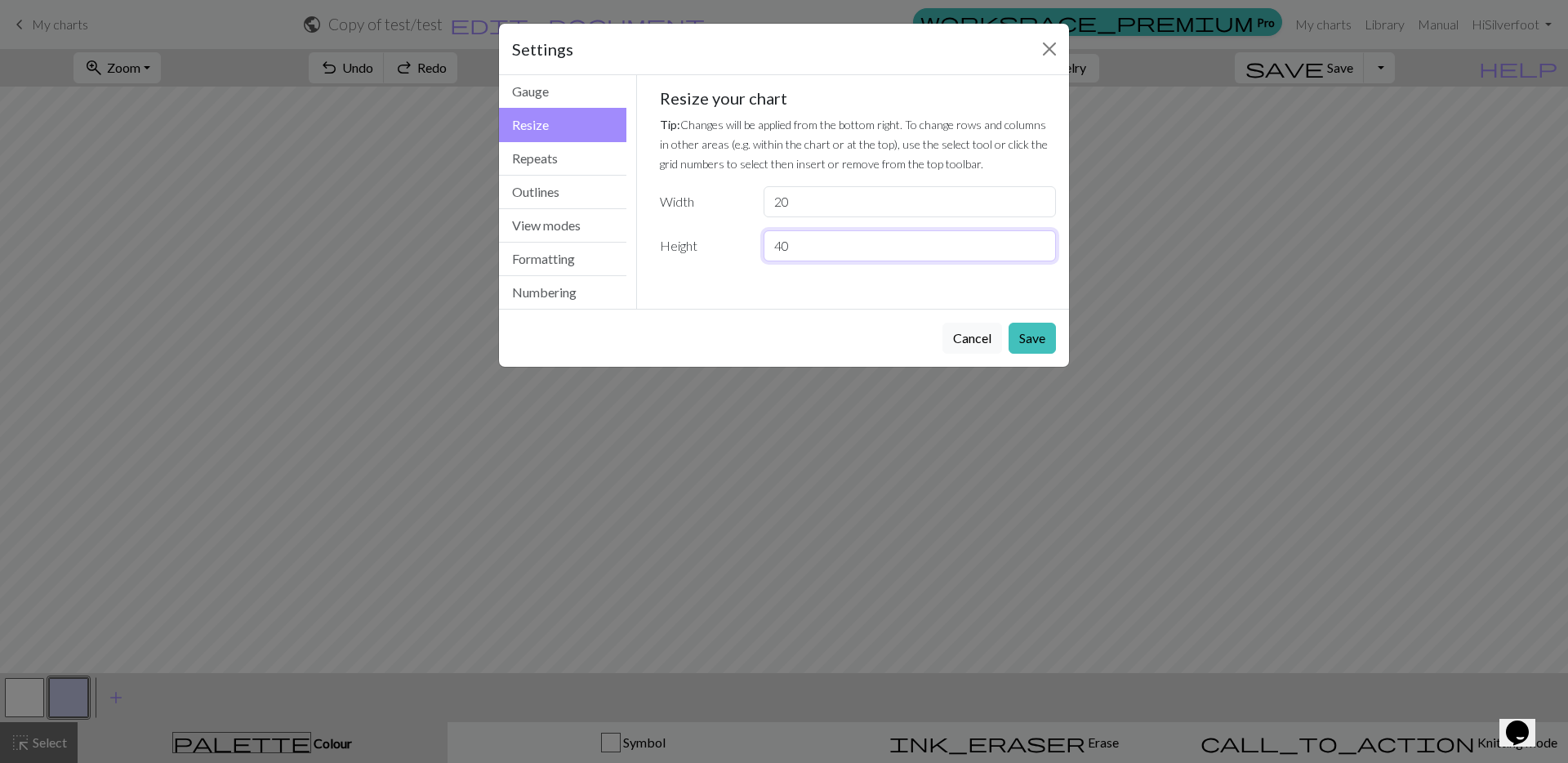
click at [831, 240] on input "40" at bounding box center [910, 246] width 293 height 31
type input "36"
click at [1033, 337] on button "Save" at bounding box center [1032, 338] width 47 height 31
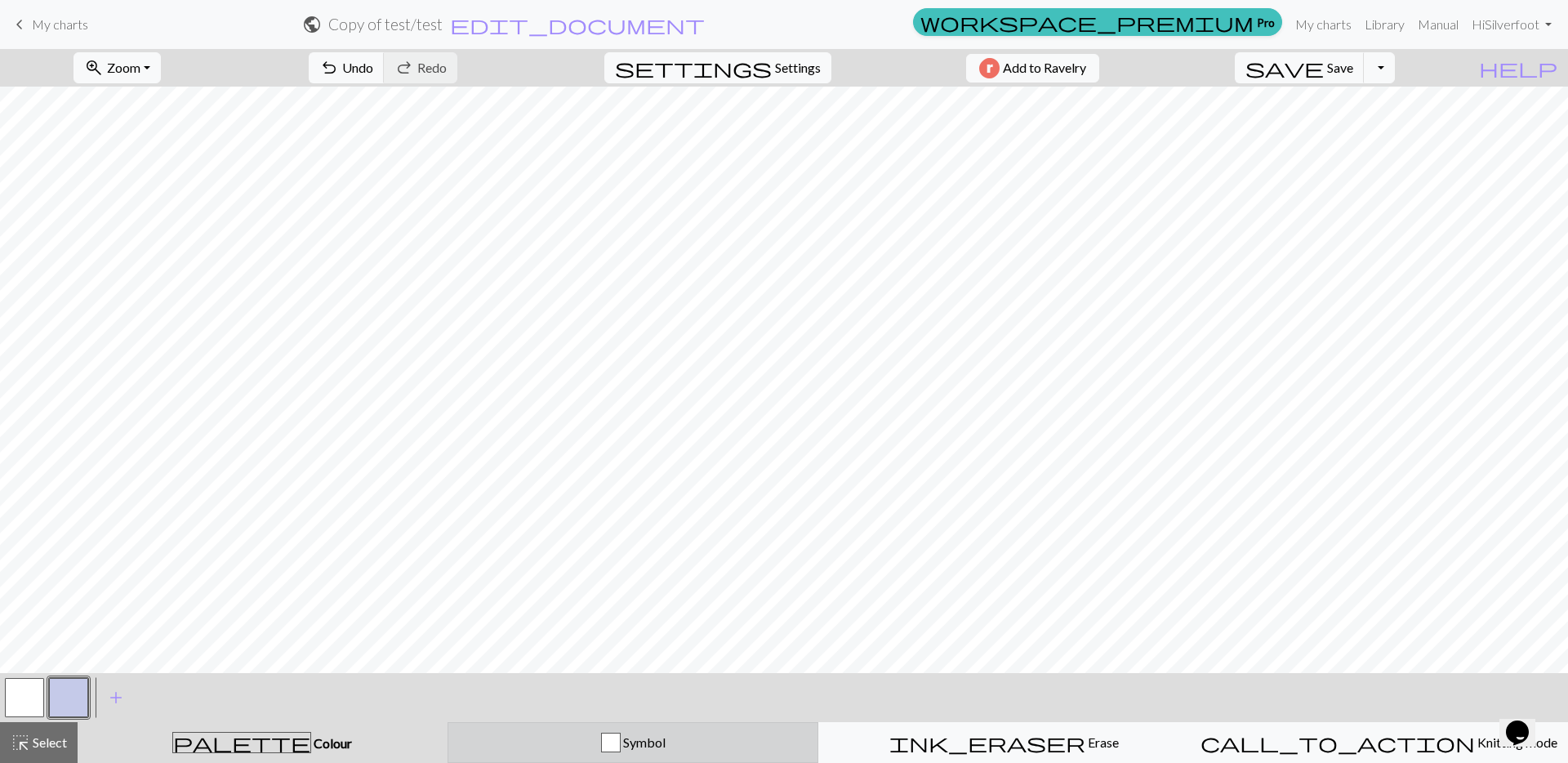
click at [628, 740] on span "Symbol" at bounding box center [643, 742] width 45 height 16
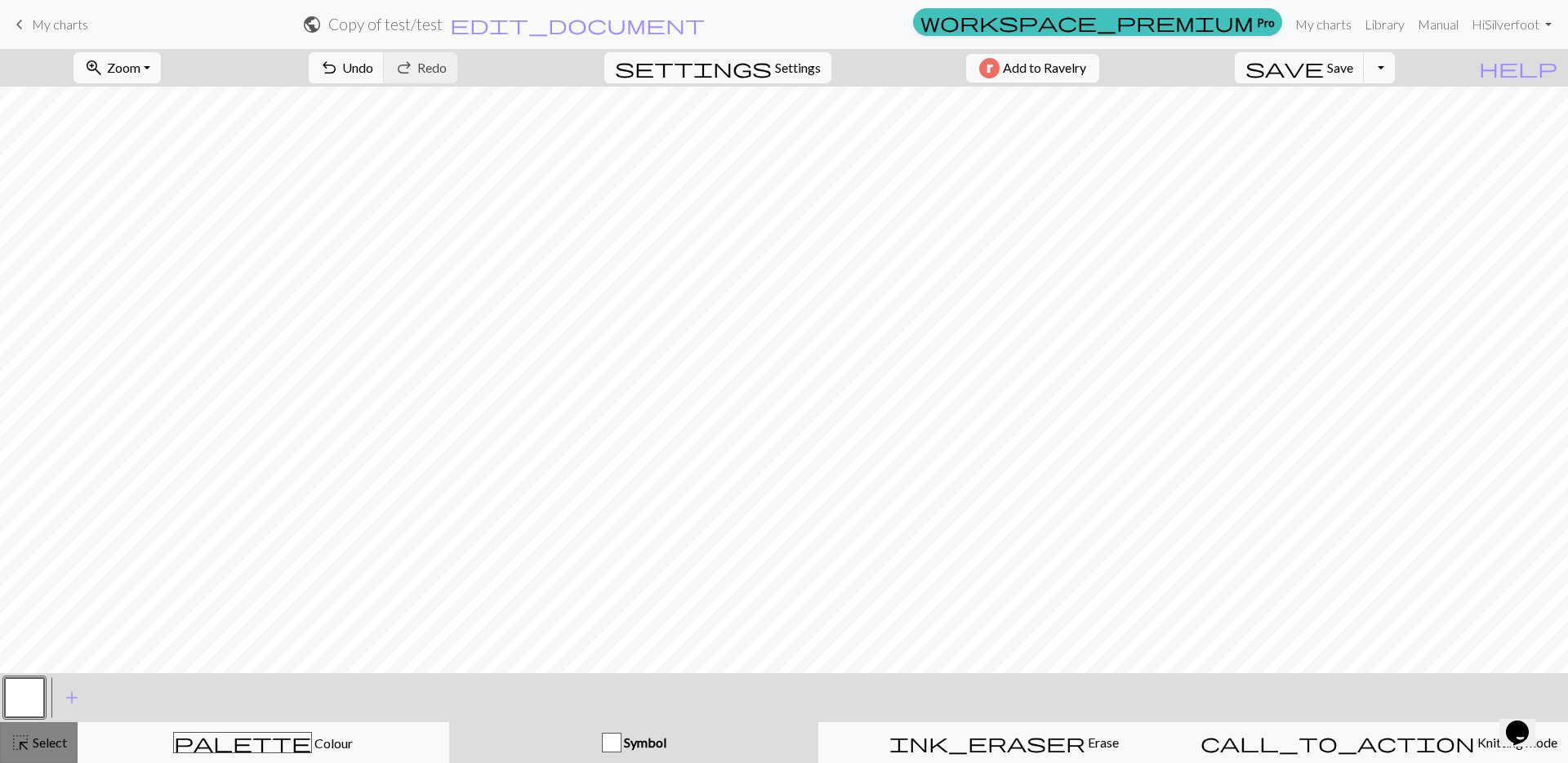
click at [31, 740] on span "Select" at bounding box center [48, 742] width 36 height 16
click at [42, 746] on span "Select" at bounding box center [48, 742] width 36 height 16
click at [22, 706] on button "button" at bounding box center [25, 697] width 39 height 39
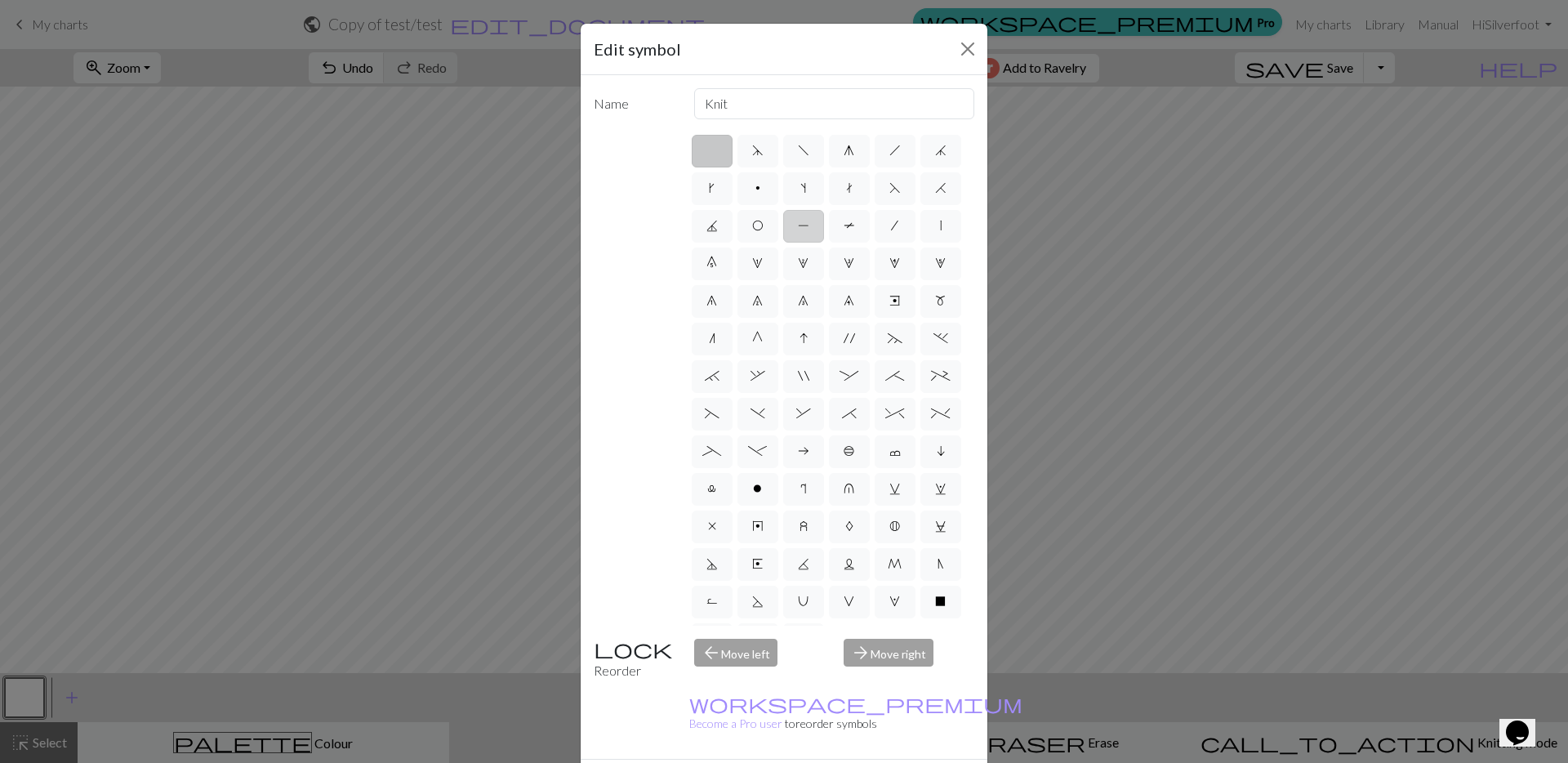
click at [809, 223] on span "P" at bounding box center [804, 225] width 12 height 13
click at [808, 223] on input "P" at bounding box center [803, 221] width 11 height 11
radio input "true"
type input "purl"
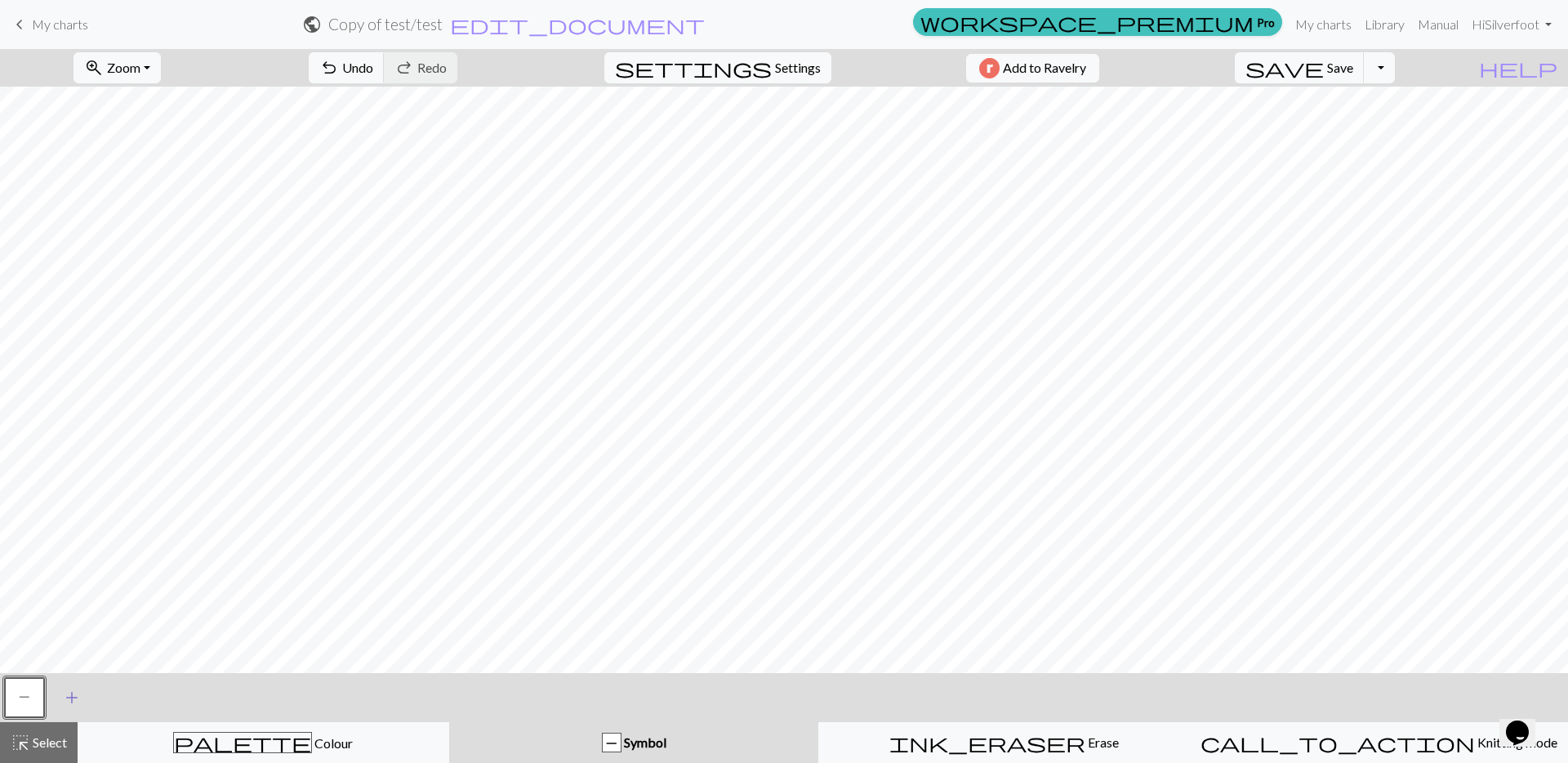
click at [72, 699] on span "add" at bounding box center [72, 697] width 20 height 23
